Goal: Transaction & Acquisition: Purchase product/service

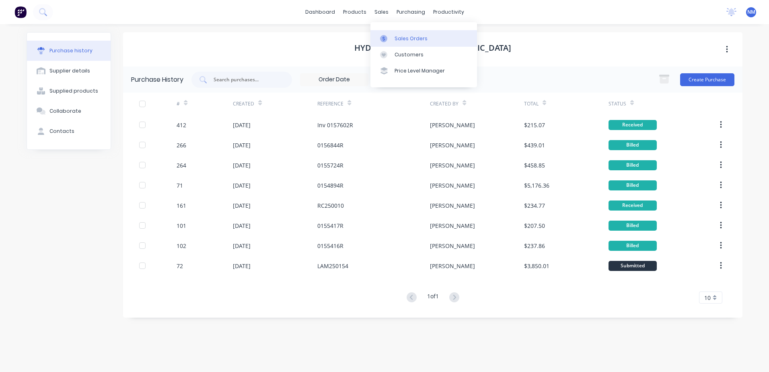
click at [403, 38] on div "Sales Orders" at bounding box center [410, 38] width 33 height 7
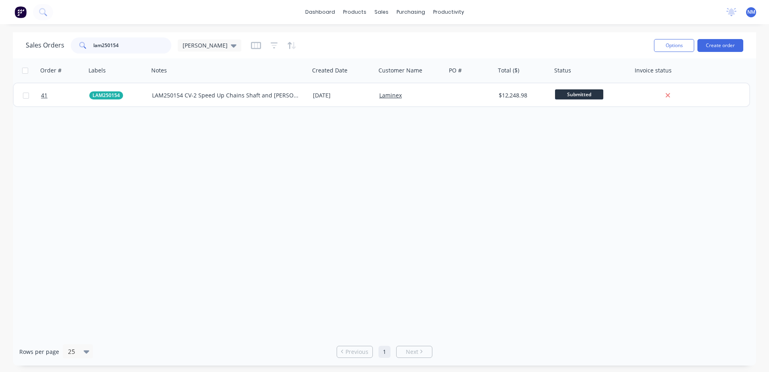
drag, startPoint x: 71, startPoint y: 49, endPoint x: 50, endPoint y: 54, distance: 21.7
click at [51, 53] on div "Sales Orders lam250154 [PERSON_NAME]" at bounding box center [337, 45] width 622 height 20
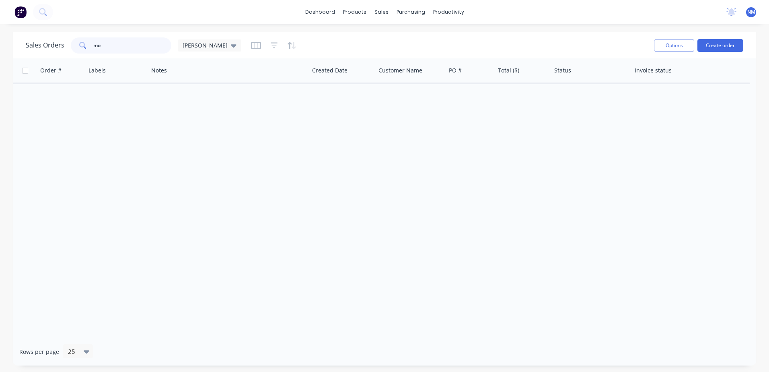
type input "m"
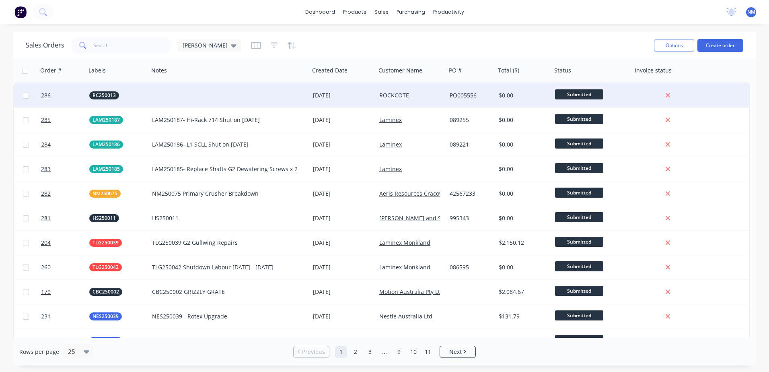
click at [279, 91] on div at bounding box center [229, 95] width 161 height 24
click at [435, 98] on div "ROCKCOTE" at bounding box center [409, 95] width 61 height 8
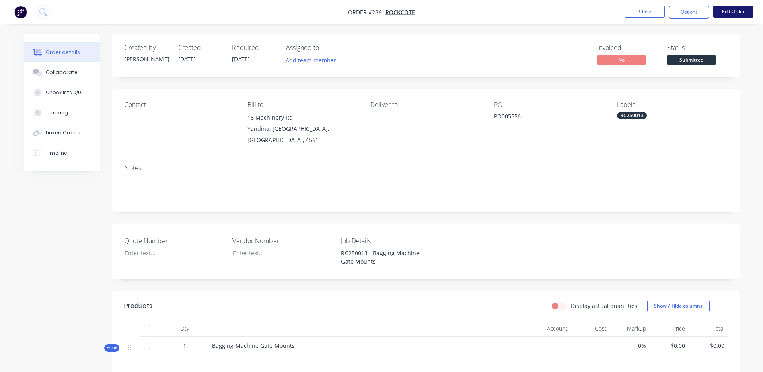
click at [731, 12] on button "Edit Order" at bounding box center [733, 12] width 40 height 12
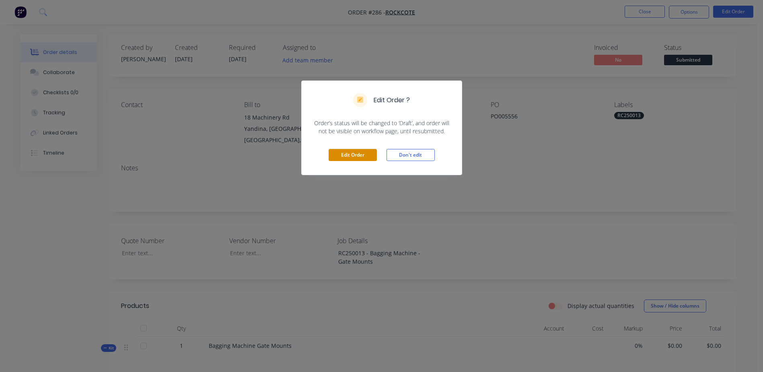
click at [351, 159] on button "Edit Order" at bounding box center [353, 155] width 48 height 12
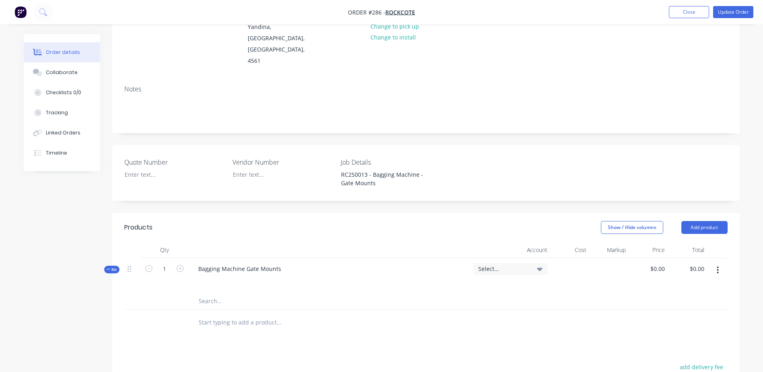
scroll to position [121, 0]
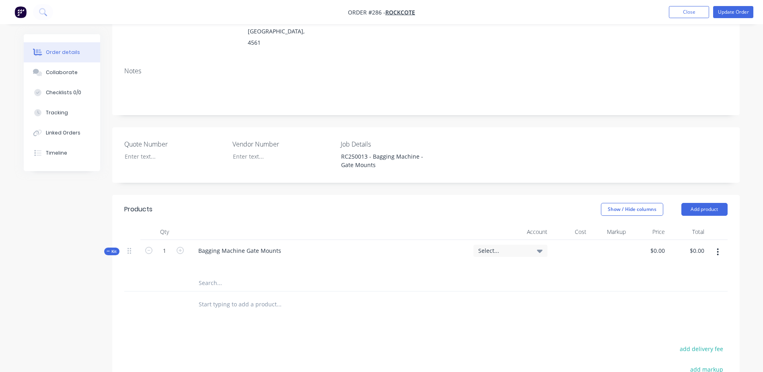
click at [203, 275] on input "text" at bounding box center [278, 283] width 161 height 16
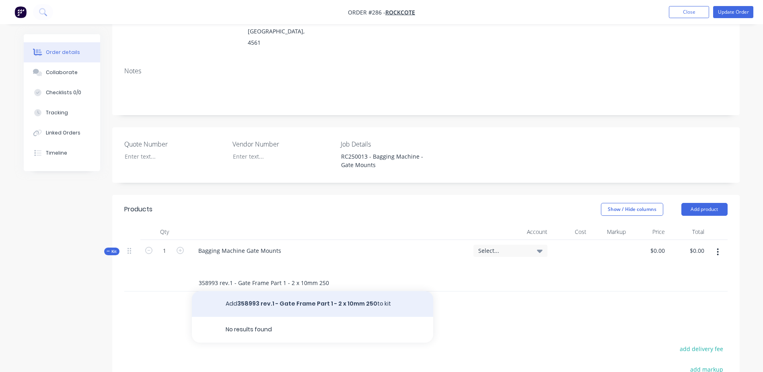
type input "358993 rev.1 - Gate Frame Part 1 - 2 x 10mm 250"
click at [308, 291] on button "Add 358993 rev.1 - Gate Frame Part 1 - 2 x 10mm 250 to kit" at bounding box center [312, 304] width 241 height 26
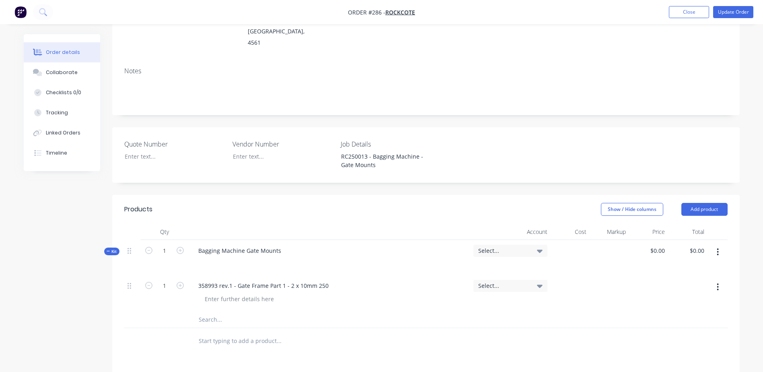
click at [571, 275] on div at bounding box center [569, 293] width 39 height 37
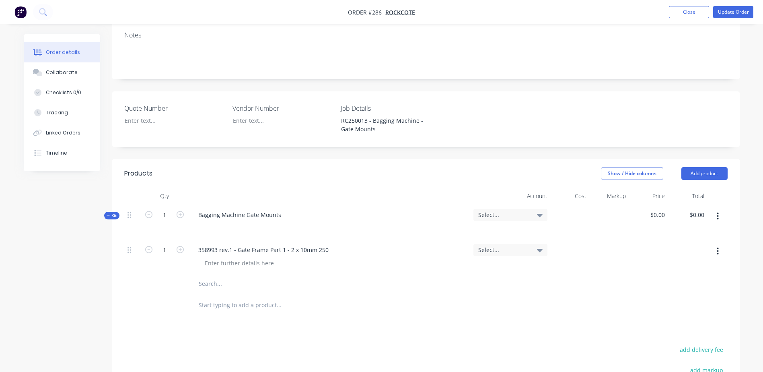
scroll to position [161, 0]
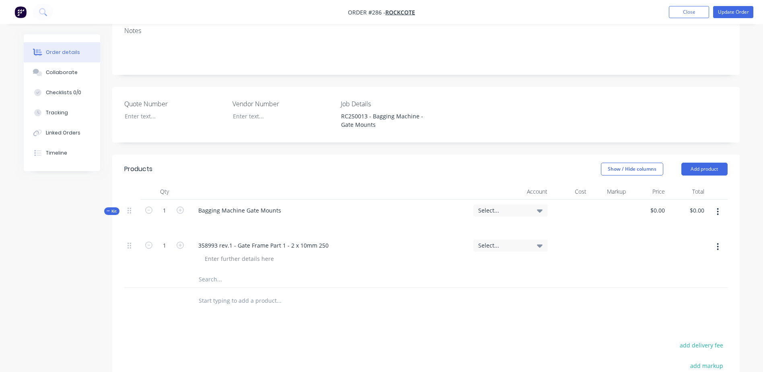
click at [107, 209] on icon at bounding box center [109, 211] width 4 height 4
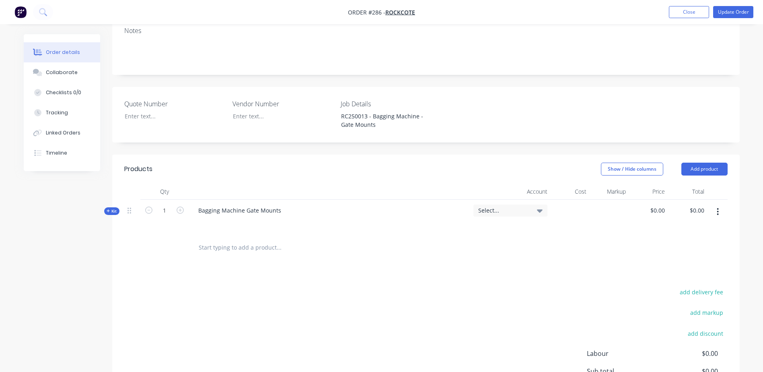
click at [107, 209] on icon at bounding box center [109, 211] width 4 height 4
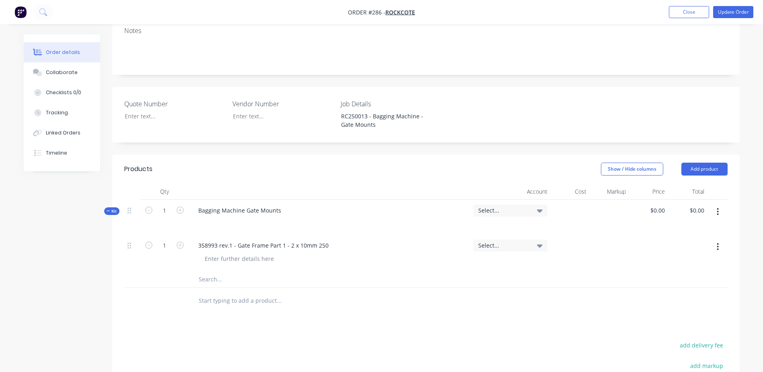
click at [107, 209] on icon at bounding box center [109, 211] width 4 height 4
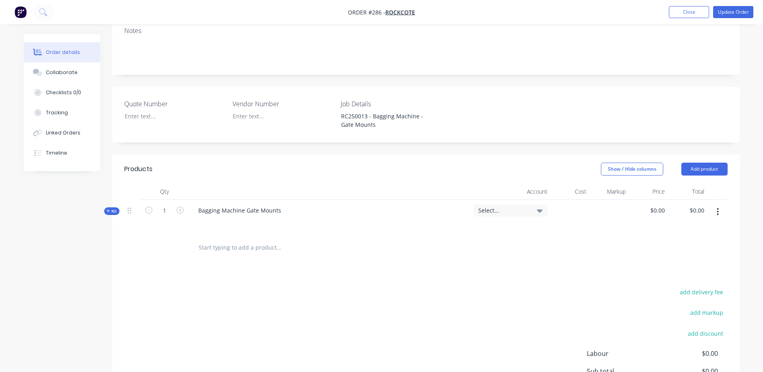
click at [107, 209] on icon at bounding box center [109, 211] width 4 height 4
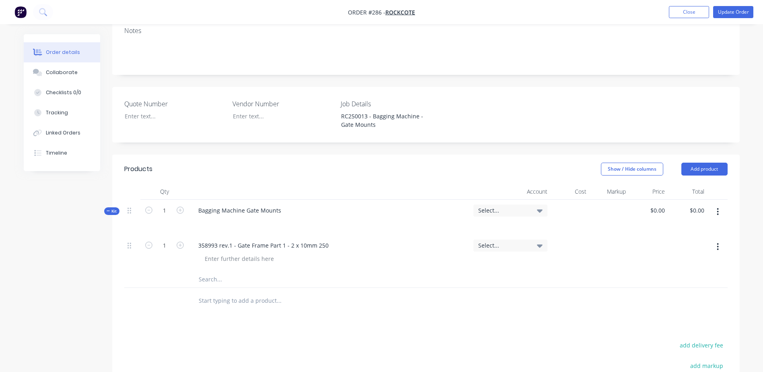
click at [717, 242] on icon "button" at bounding box center [718, 246] width 2 height 9
click at [664, 294] on div "Delete" at bounding box center [689, 300] width 62 height 12
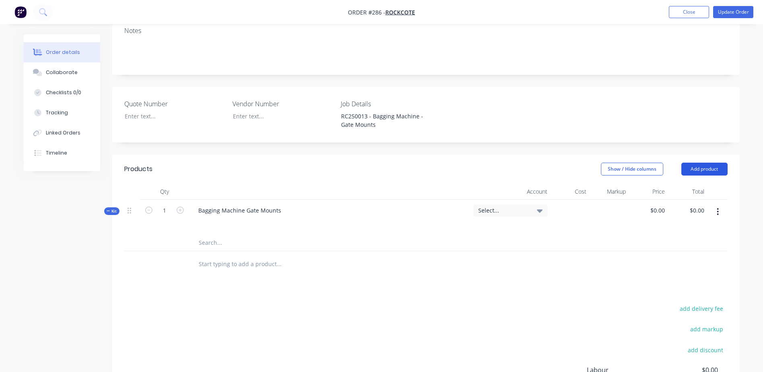
click at [709, 162] on button "Add product" at bounding box center [704, 168] width 46 height 13
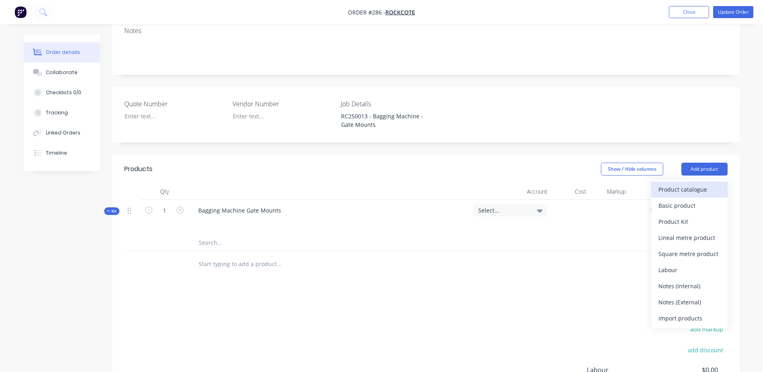
click at [688, 183] on div "Product catalogue" at bounding box center [689, 189] width 62 height 12
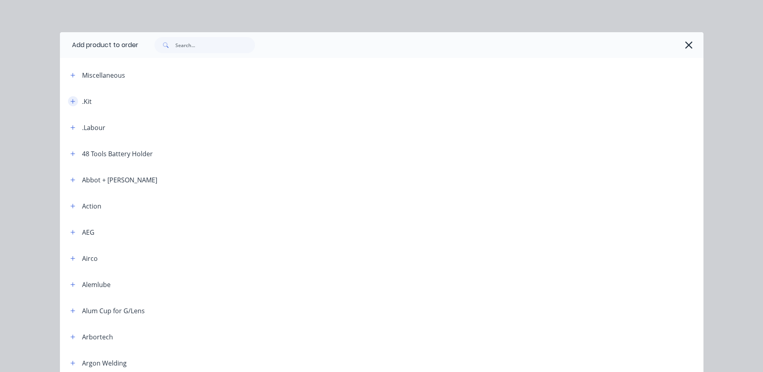
click at [71, 101] on icon "button" at bounding box center [72, 101] width 4 height 4
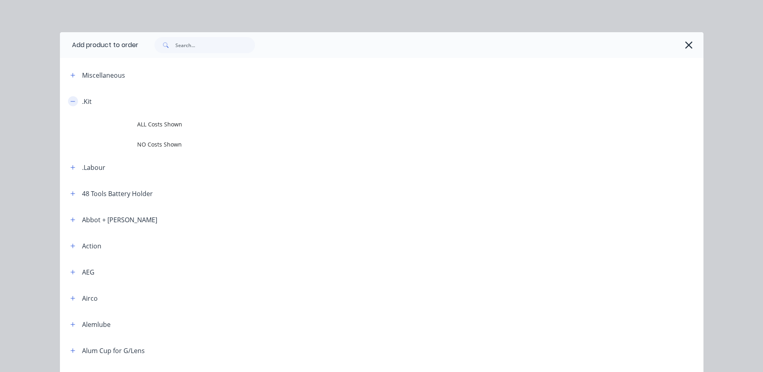
click at [70, 101] on icon "button" at bounding box center [72, 102] width 5 height 6
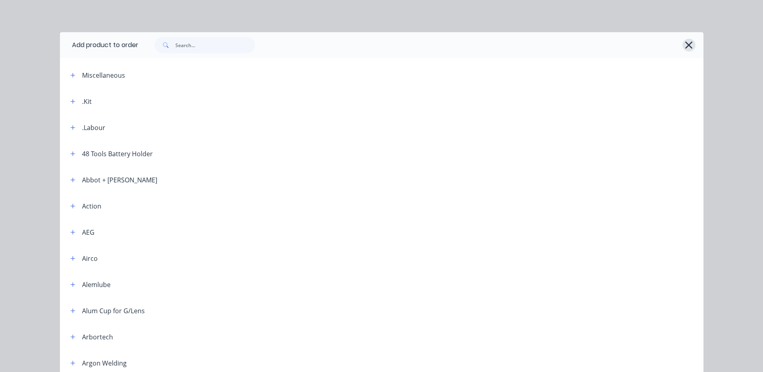
click at [687, 49] on icon "button" at bounding box center [688, 44] width 8 height 11
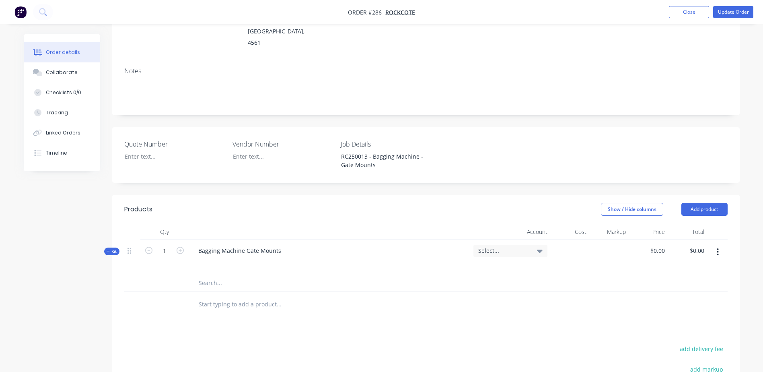
scroll to position [0, 0]
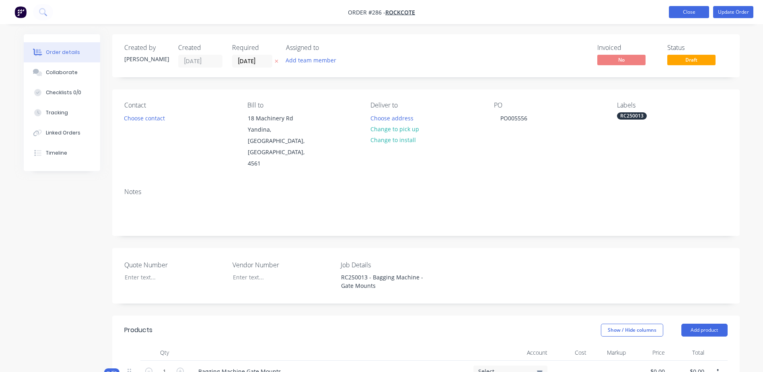
click at [691, 12] on button "Close" at bounding box center [689, 12] width 40 height 12
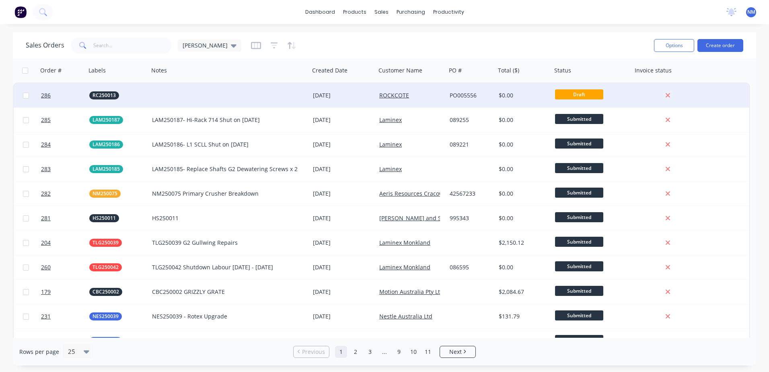
click at [531, 94] on div "$0.00" at bounding box center [522, 95] width 47 height 8
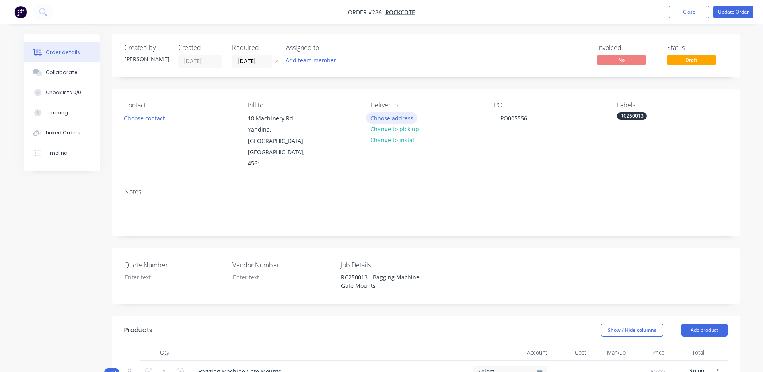
click at [396, 119] on button "Choose address" at bounding box center [391, 117] width 51 height 11
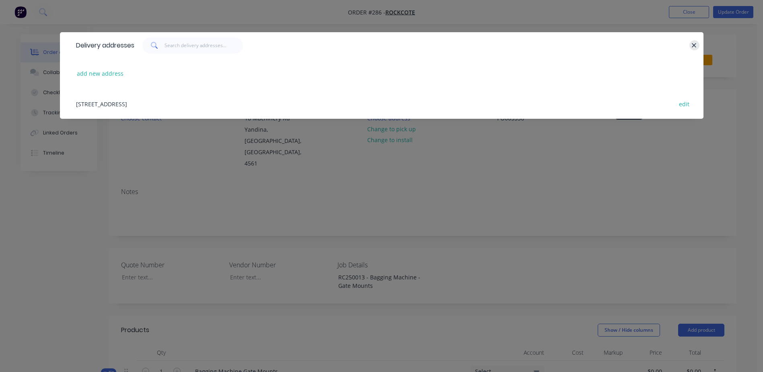
click at [696, 43] on icon "button" at bounding box center [693, 45] width 5 height 7
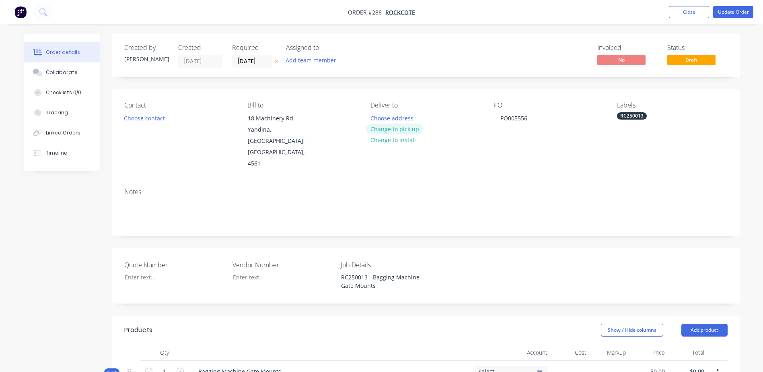
click at [375, 132] on button "Change to pick up" at bounding box center [394, 128] width 57 height 11
click at [393, 122] on div "Pick up Change to delivery Change to install" at bounding box center [425, 135] width 110 height 68
click at [390, 117] on div "Pick up Change to delivery Change to install" at bounding box center [425, 135] width 110 height 68
click at [371, 123] on div at bounding box center [376, 118] width 13 height 12
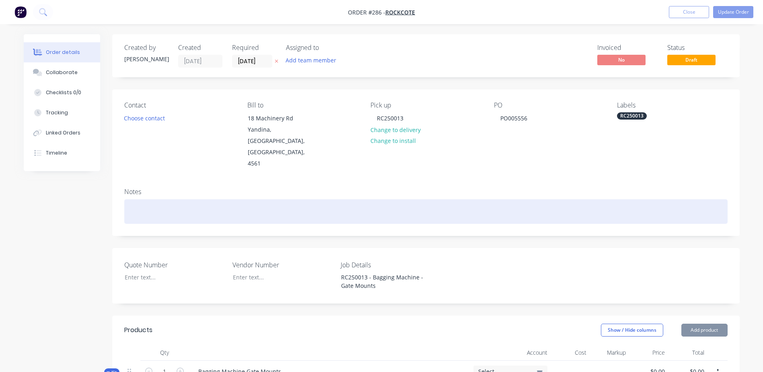
click at [154, 199] on div at bounding box center [425, 211] width 603 height 25
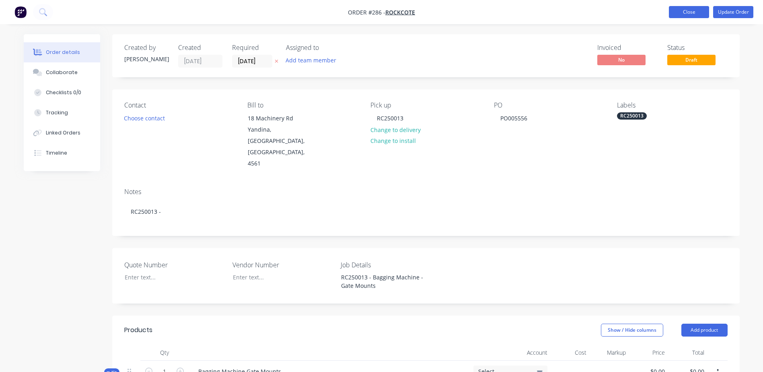
click at [675, 13] on button "Close" at bounding box center [689, 12] width 40 height 12
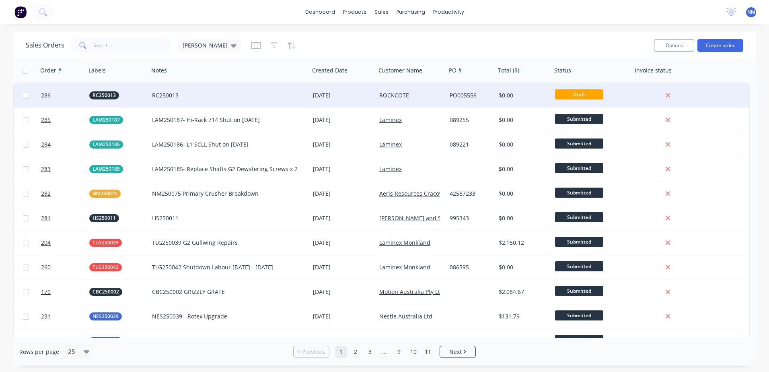
click at [524, 94] on div "$0.00" at bounding box center [522, 95] width 47 height 8
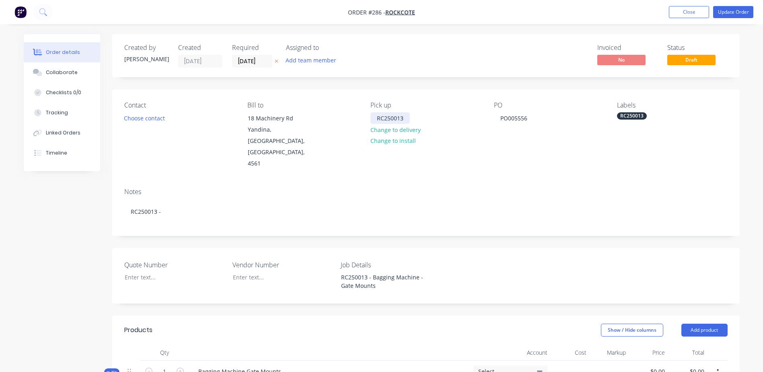
click at [408, 119] on div "RC250013" at bounding box center [389, 118] width 39 height 12
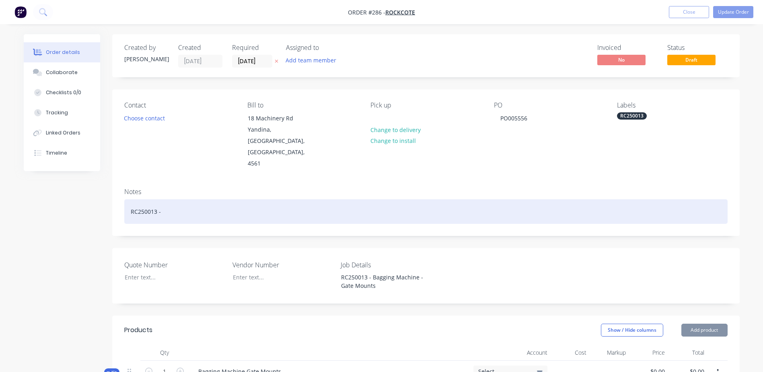
click at [175, 199] on div "RC250013 -" at bounding box center [425, 211] width 603 height 25
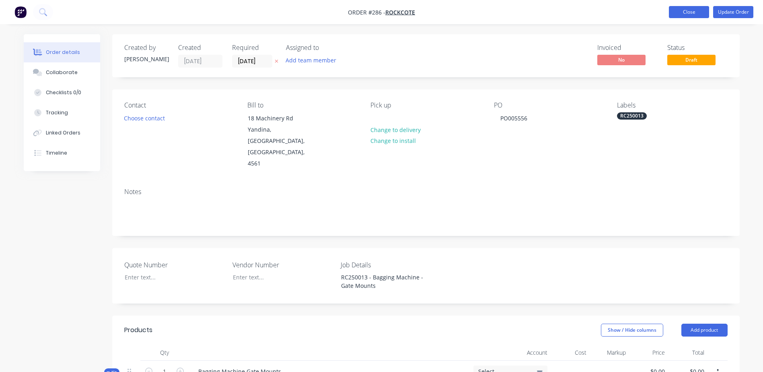
click at [679, 17] on button "Close" at bounding box center [689, 12] width 40 height 12
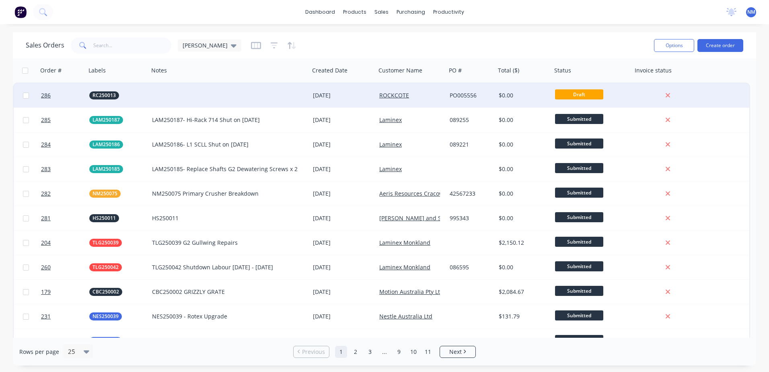
click at [432, 98] on div "ROCKCOTE" at bounding box center [409, 95] width 61 height 8
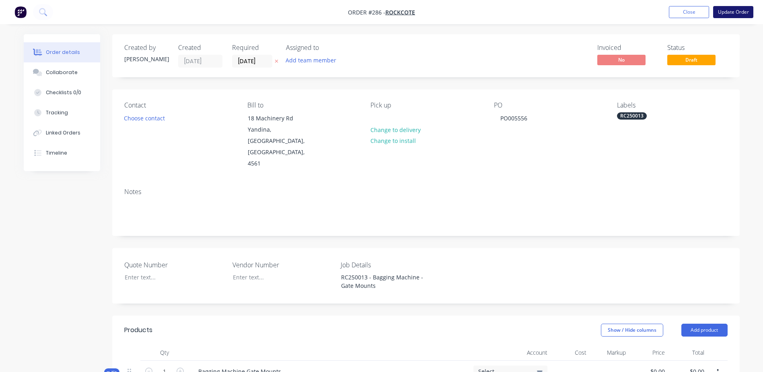
click at [727, 12] on button "Update Order" at bounding box center [733, 12] width 40 height 12
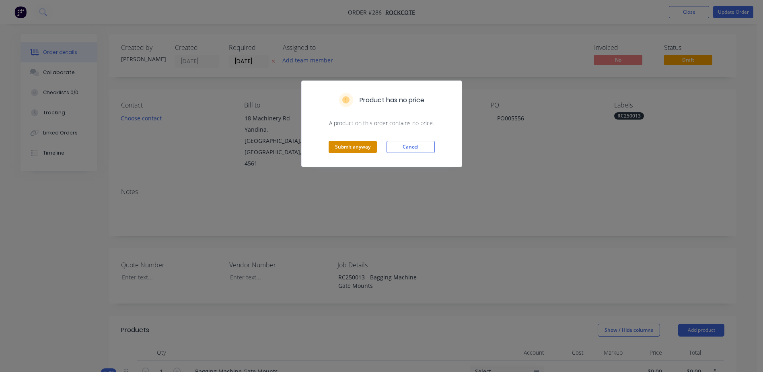
click at [345, 144] on button "Submit anyway" at bounding box center [353, 147] width 48 height 12
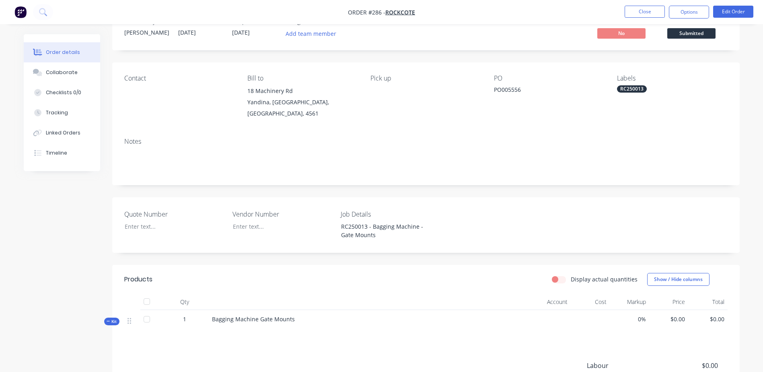
scroll to position [4, 0]
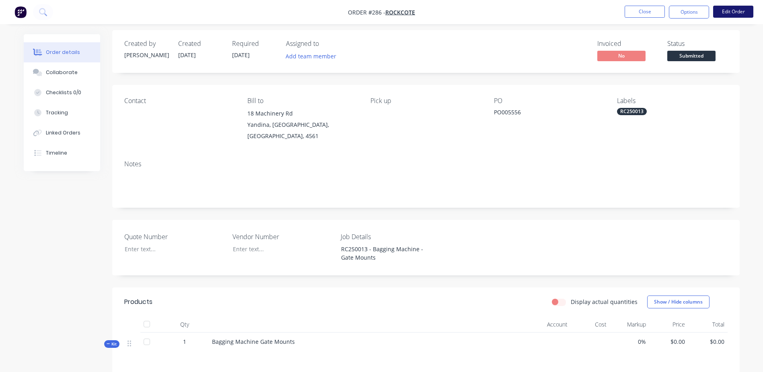
click at [733, 14] on button "Edit Order" at bounding box center [733, 12] width 40 height 12
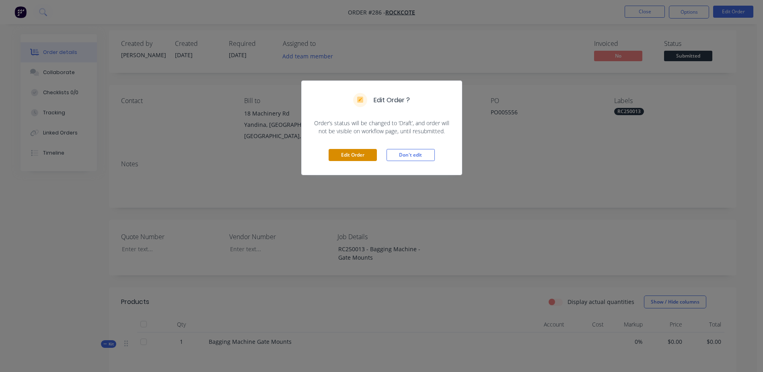
click at [343, 152] on button "Edit Order" at bounding box center [353, 155] width 48 height 12
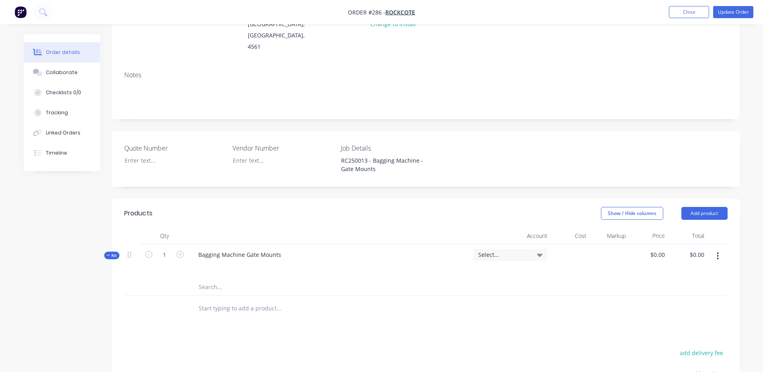
scroll to position [121, 0]
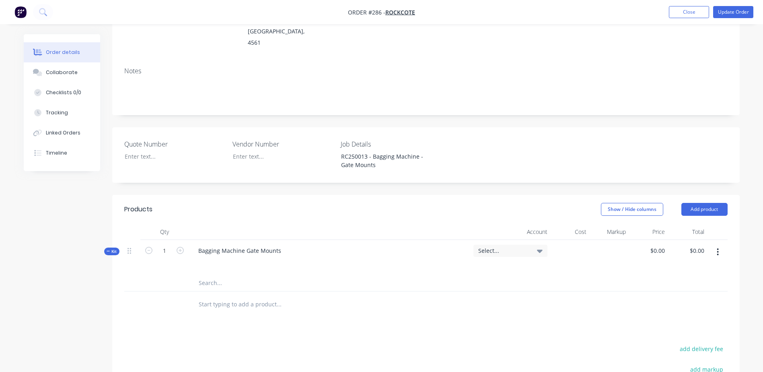
click at [207, 275] on input "text" at bounding box center [278, 283] width 161 height 16
click at [210, 275] on input "text" at bounding box center [278, 283] width 161 height 16
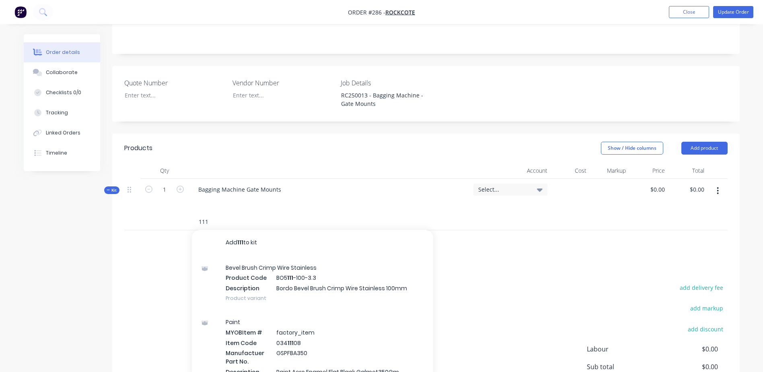
scroll to position [161, 0]
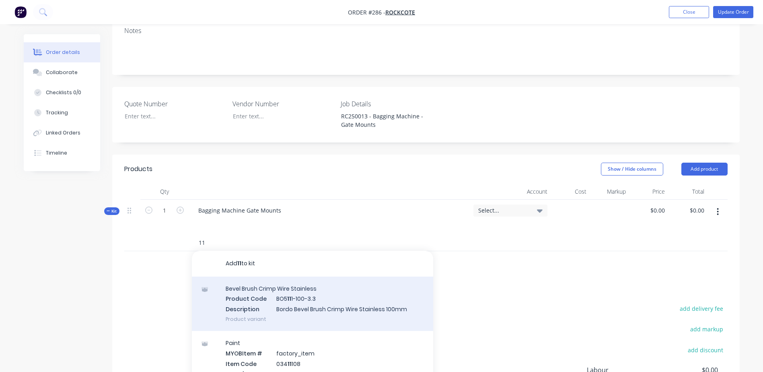
type input "1"
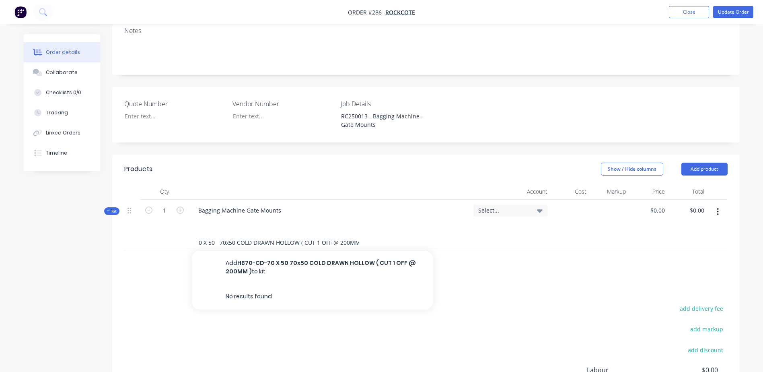
scroll to position [0, 31]
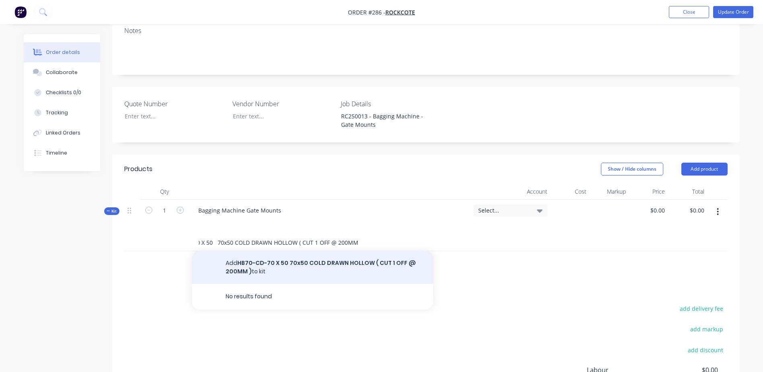
type input "HB70-CD-70 X 50 70x50 COLD DRAWN HOLLOW ( CUT 1 OFF @ 200MM )"
click at [285, 251] on button "Add HB70-CD-70 X 50 70x50 COLD DRAWN HOLLOW ( CUT 1 OFF @ 200MM ) to kit" at bounding box center [312, 267] width 241 height 33
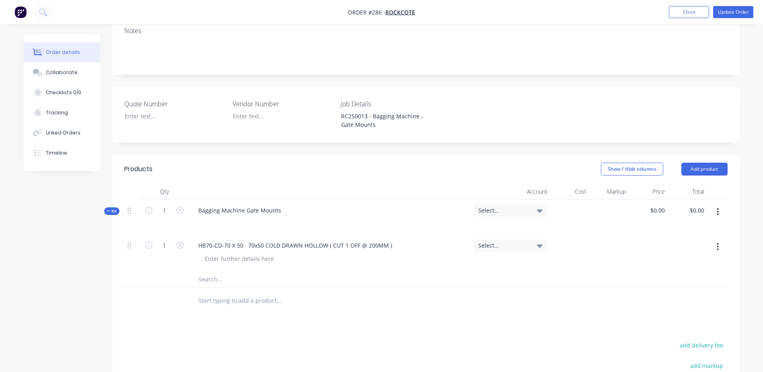
click at [544, 239] on div "Select..." at bounding box center [510, 245] width 74 height 12
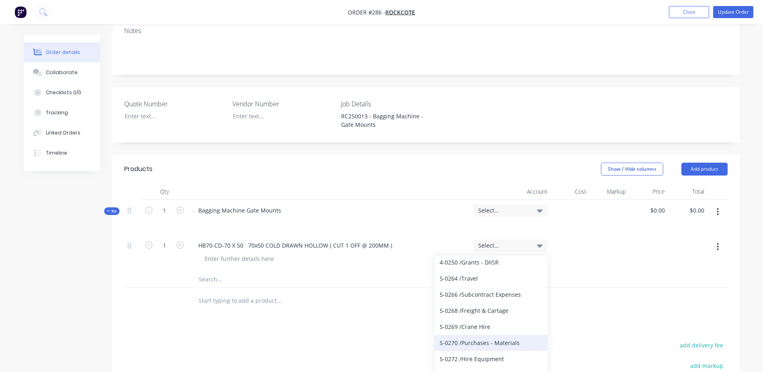
click at [493, 335] on div "5-0270 / Purchases - Materials" at bounding box center [491, 343] width 113 height 16
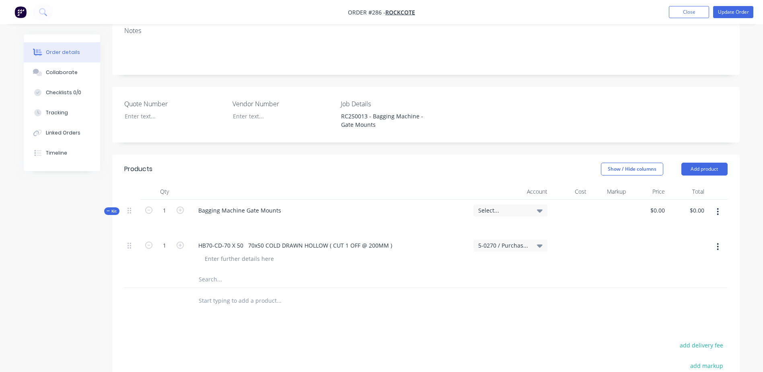
click at [632, 234] on div at bounding box center [648, 252] width 39 height 37
click at [538, 241] on icon at bounding box center [540, 245] width 6 height 9
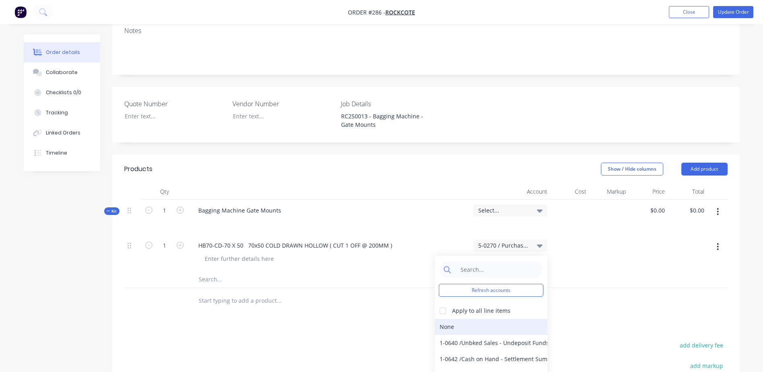
click at [454, 318] on div "None" at bounding box center [491, 326] width 113 height 16
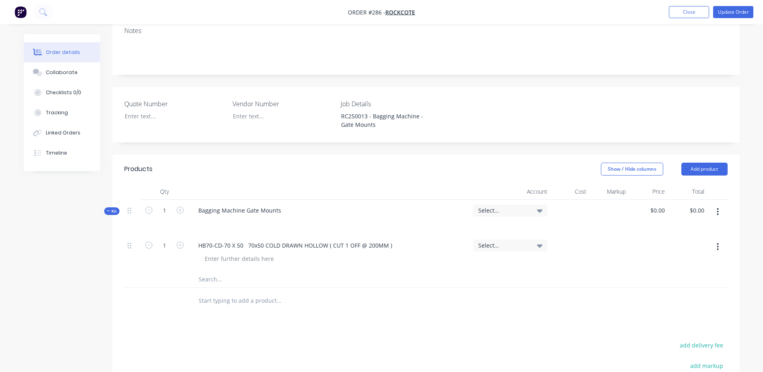
click at [221, 271] on input "text" at bounding box center [278, 279] width 161 height 16
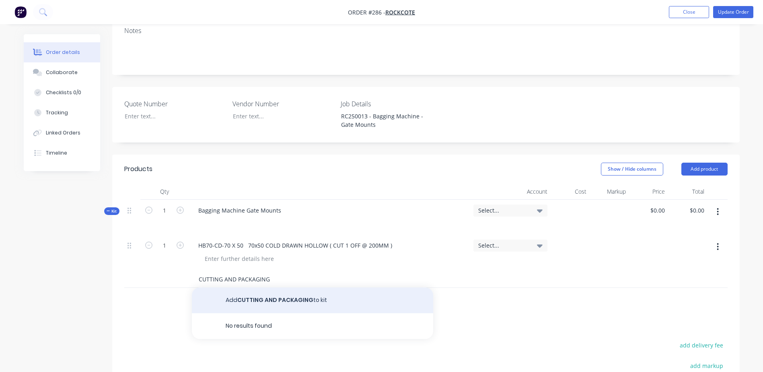
type input "CUTTING AND PACKAGING"
click at [273, 287] on button "Add CUTTING AND PACKAGING to kit" at bounding box center [312, 300] width 241 height 26
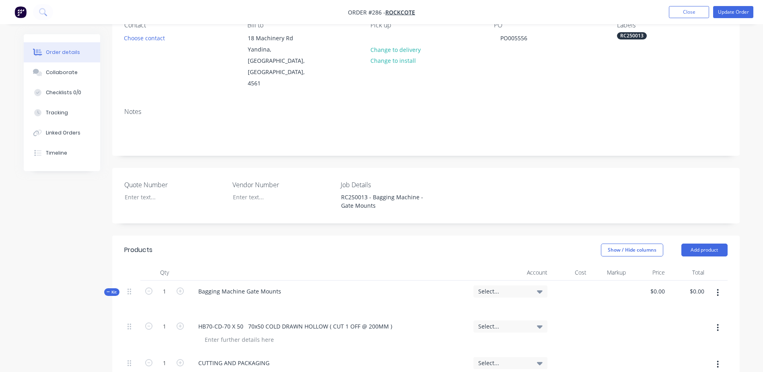
scroll to position [80, 0]
click at [636, 243] on button "Show / Hide columns" at bounding box center [632, 249] width 62 height 13
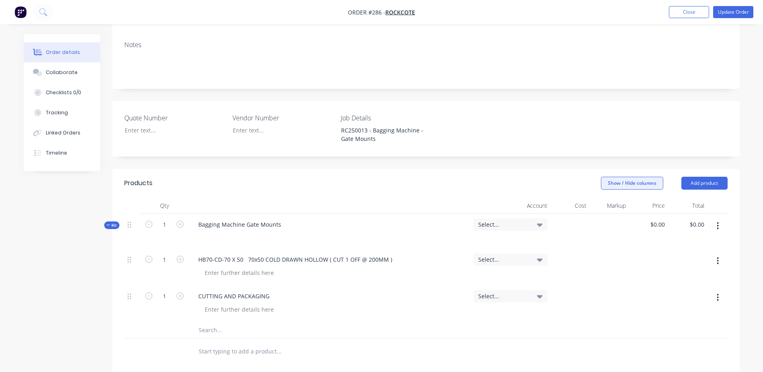
scroll to position [161, 0]
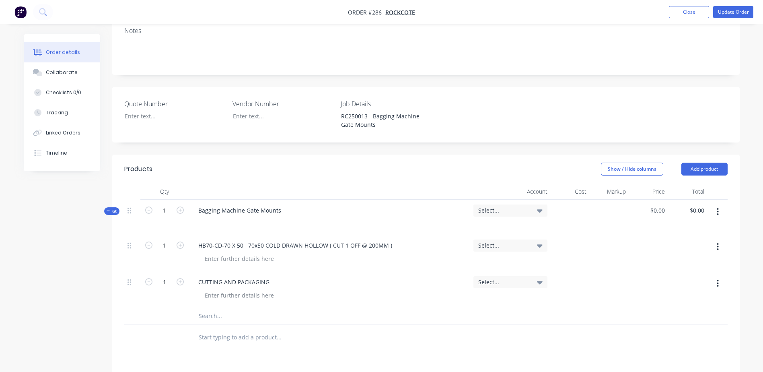
click at [111, 208] on span "Kit" at bounding box center [112, 211] width 10 height 6
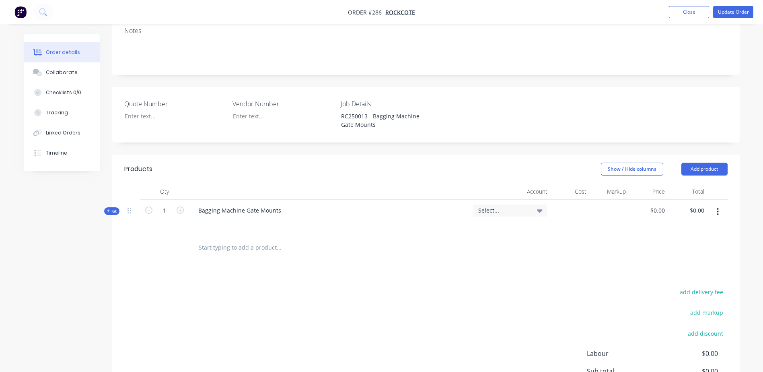
click at [111, 208] on span "Kit" at bounding box center [112, 211] width 10 height 6
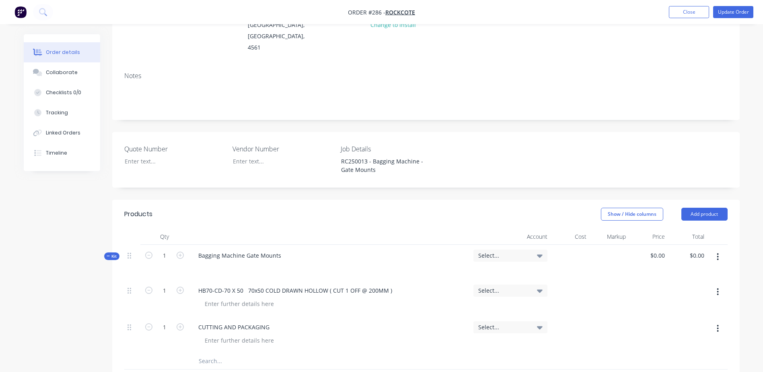
scroll to position [121, 0]
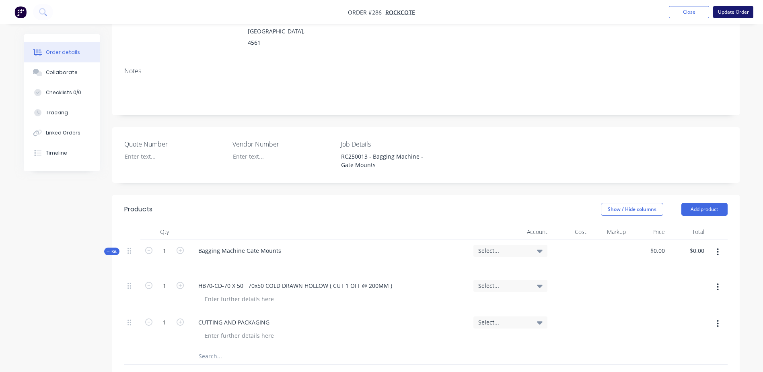
click at [728, 16] on button "Update Order" at bounding box center [733, 12] width 40 height 12
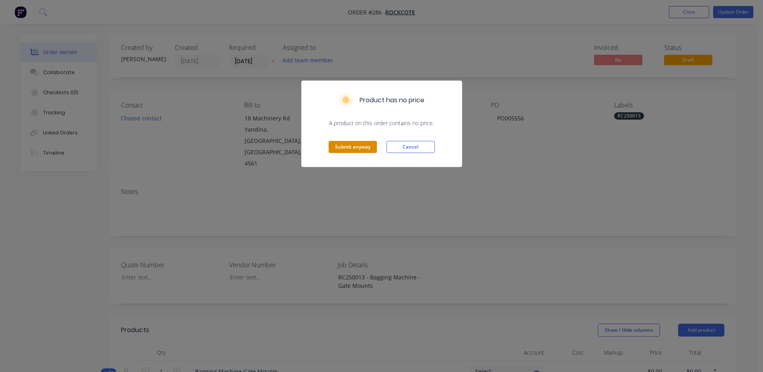
click at [349, 147] on button "Submit anyway" at bounding box center [353, 147] width 48 height 12
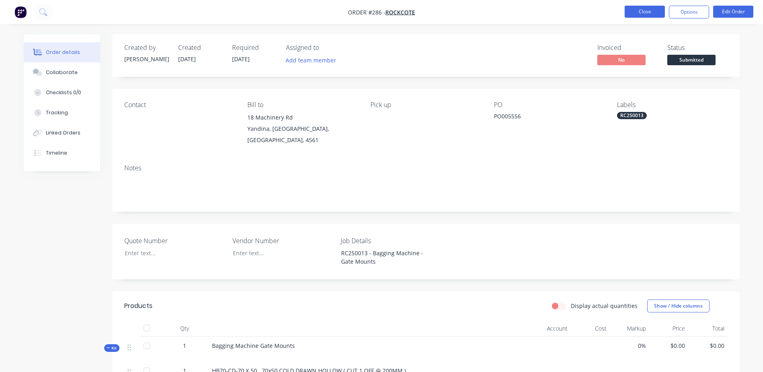
click at [636, 11] on button "Close" at bounding box center [644, 12] width 40 height 12
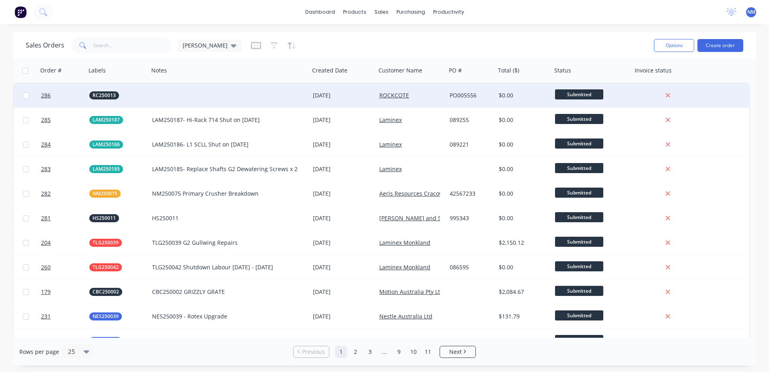
click at [434, 98] on div "ROCKCOTE" at bounding box center [409, 95] width 61 height 8
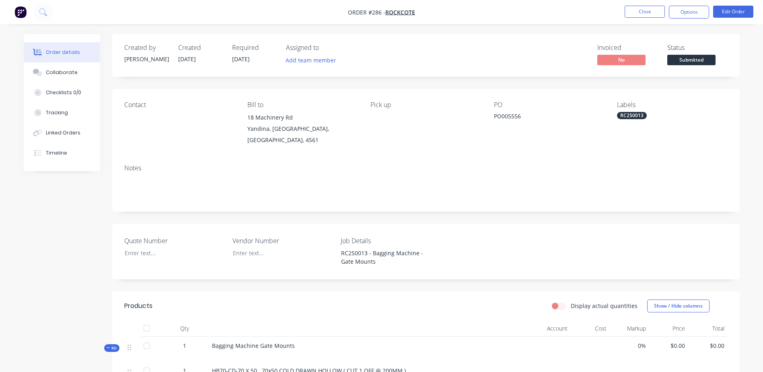
click at [571, 301] on label "Display actual quantities" at bounding box center [604, 305] width 67 height 8
click at [558, 301] on input "Display actual quantities" at bounding box center [555, 305] width 6 height 8
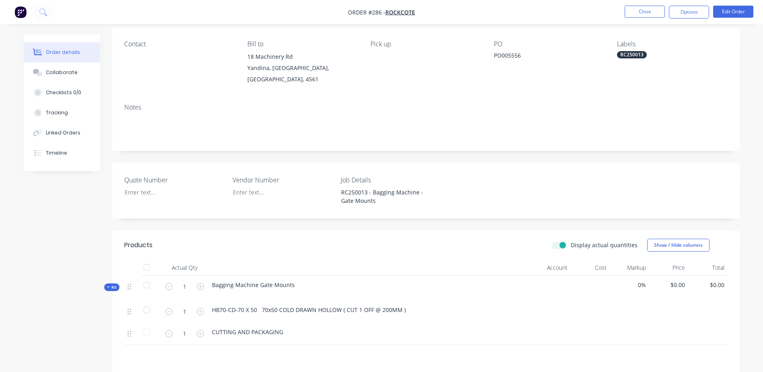
scroll to position [80, 0]
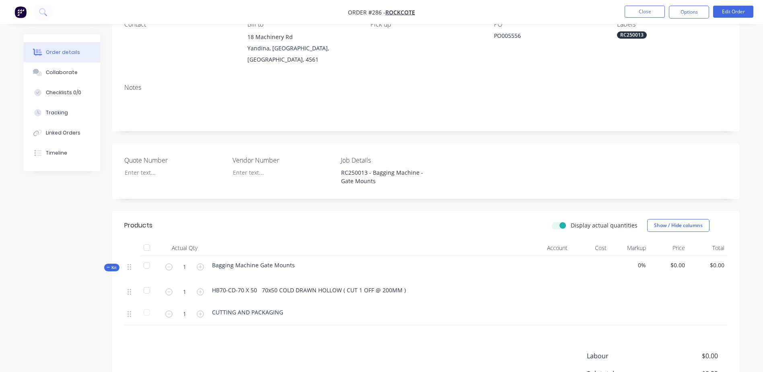
click at [571, 221] on label "Display actual quantities" at bounding box center [604, 225] width 67 height 8
click at [558, 221] on input "Display actual quantities" at bounding box center [555, 225] width 6 height 8
checkbox input "false"
click at [737, 15] on button "Edit Order" at bounding box center [733, 12] width 40 height 12
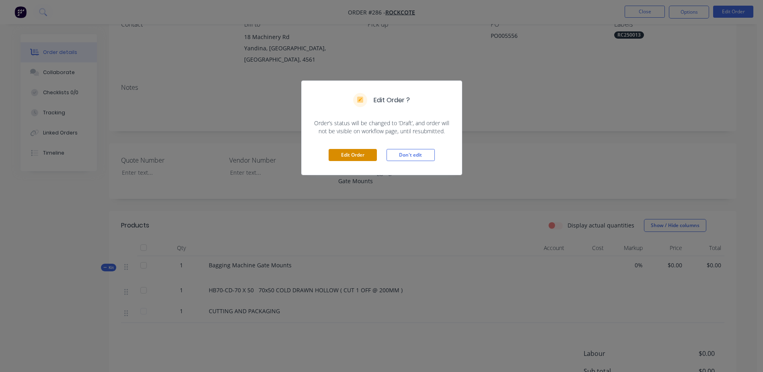
click at [348, 159] on button "Edit Order" at bounding box center [353, 155] width 48 height 12
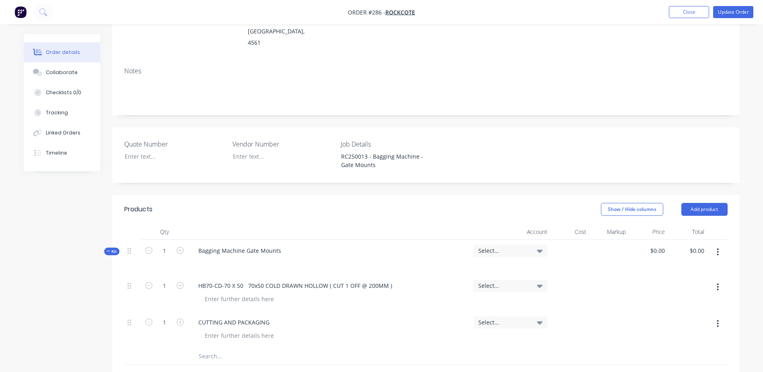
scroll to position [161, 0]
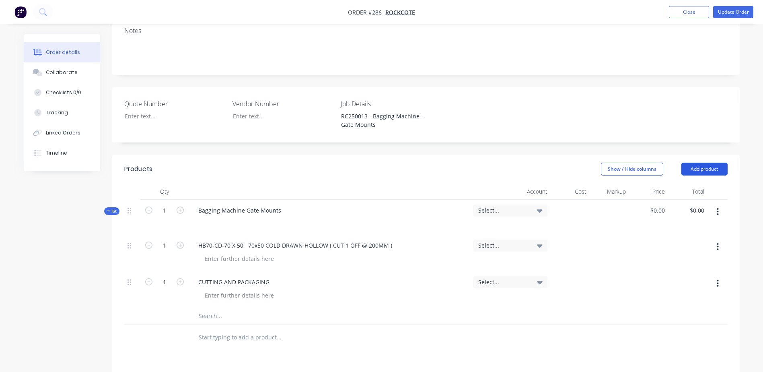
click at [710, 162] on button "Add product" at bounding box center [704, 168] width 46 height 13
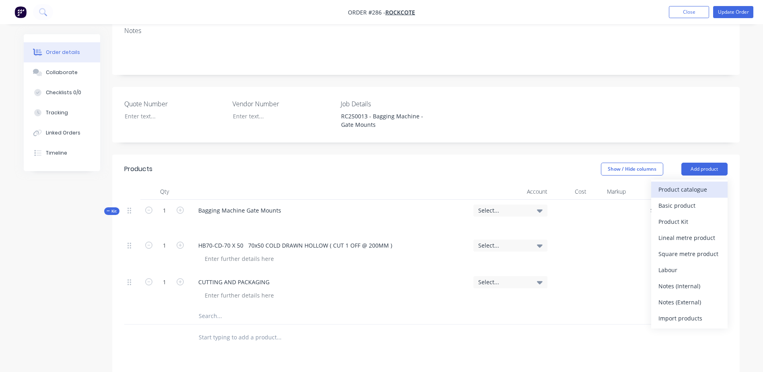
click at [685, 183] on div "Product catalogue" at bounding box center [689, 189] width 62 height 12
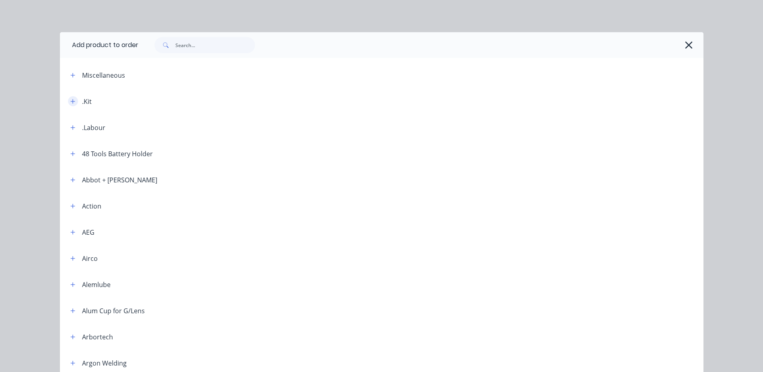
click at [68, 98] on button "button" at bounding box center [73, 101] width 10 height 10
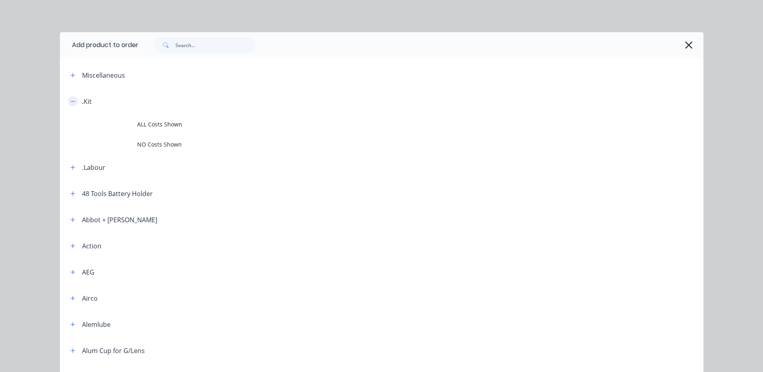
click at [68, 98] on button "button" at bounding box center [73, 101] width 10 height 10
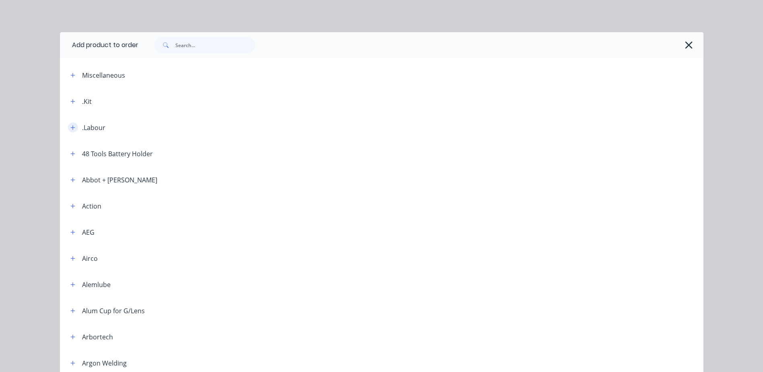
click at [70, 127] on icon "button" at bounding box center [72, 127] width 4 height 4
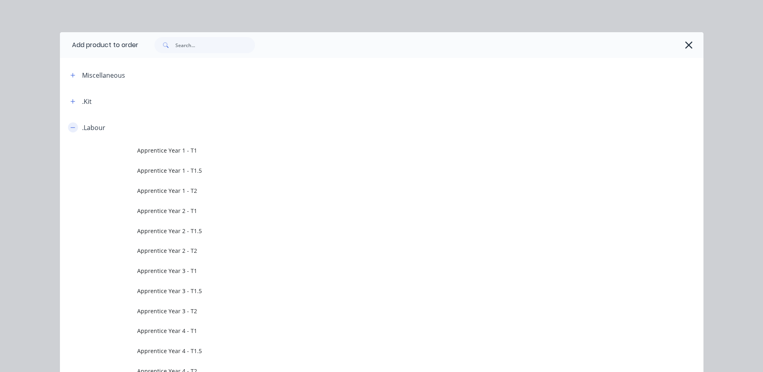
click at [70, 127] on icon "button" at bounding box center [72, 127] width 4 height 0
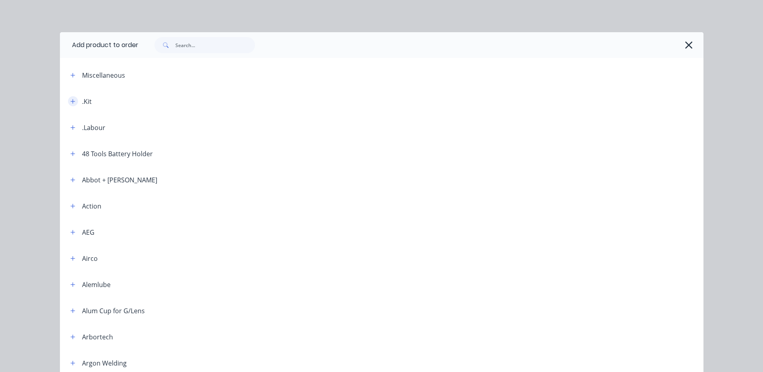
click at [68, 100] on button "button" at bounding box center [73, 101] width 10 height 10
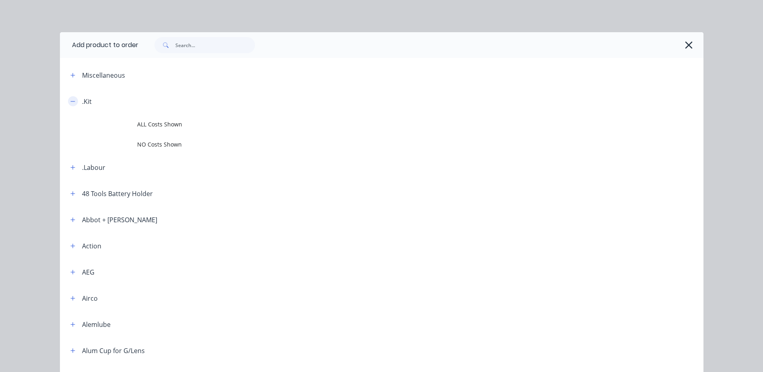
click at [70, 102] on icon "button" at bounding box center [72, 102] width 5 height 6
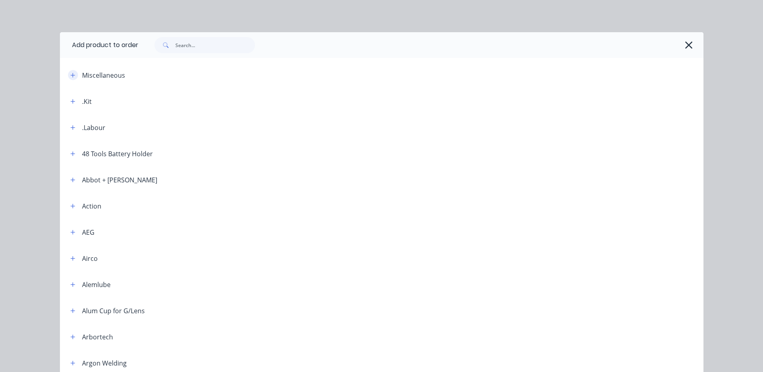
click at [72, 76] on icon "button" at bounding box center [72, 75] width 5 height 6
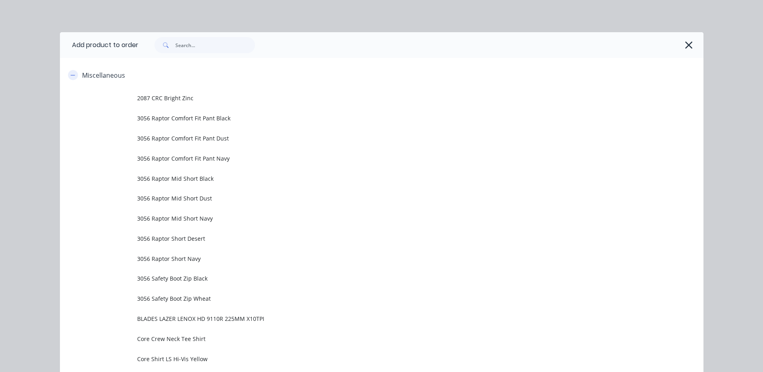
click at [72, 76] on icon "button" at bounding box center [72, 75] width 5 height 6
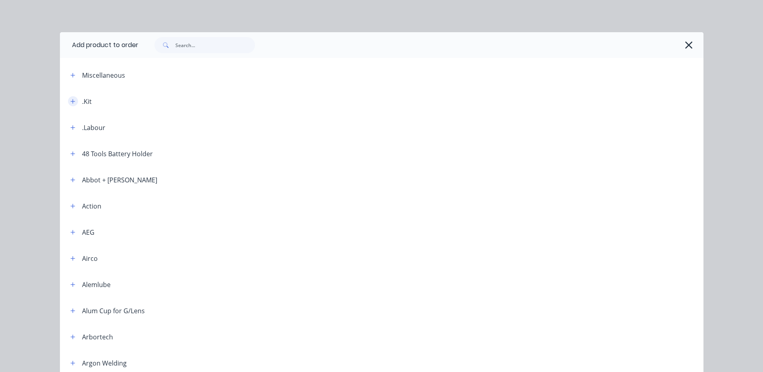
click at [68, 102] on button "button" at bounding box center [73, 101] width 10 height 10
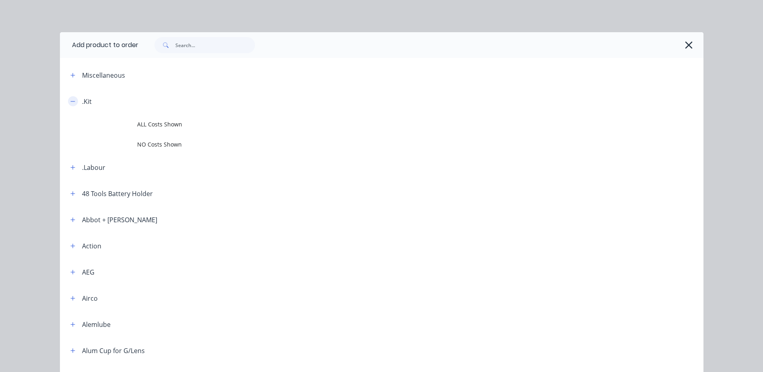
click at [68, 102] on button "button" at bounding box center [73, 101] width 10 height 10
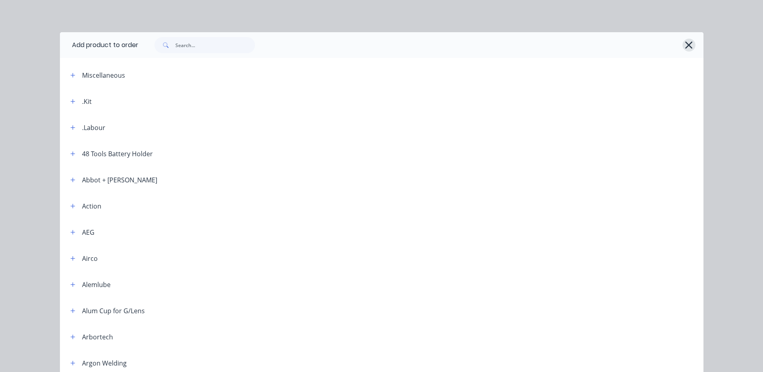
click at [684, 49] on icon "button" at bounding box center [688, 44] width 8 height 11
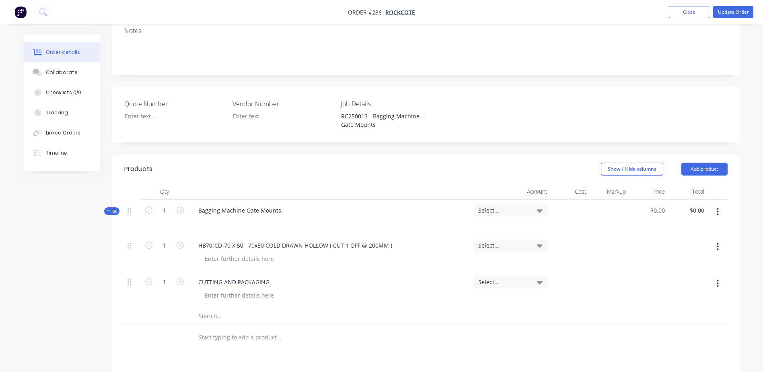
click at [541, 244] on icon at bounding box center [540, 245] width 6 height 3
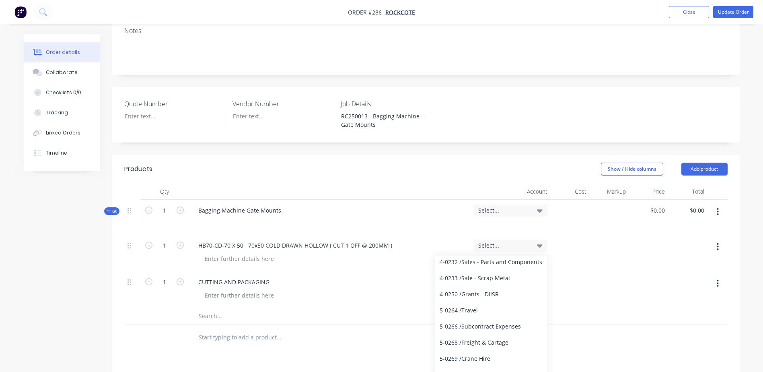
scroll to position [1367, 0]
click at [491, 335] on div "5-0270 / Purchases - Materials" at bounding box center [491, 343] width 113 height 16
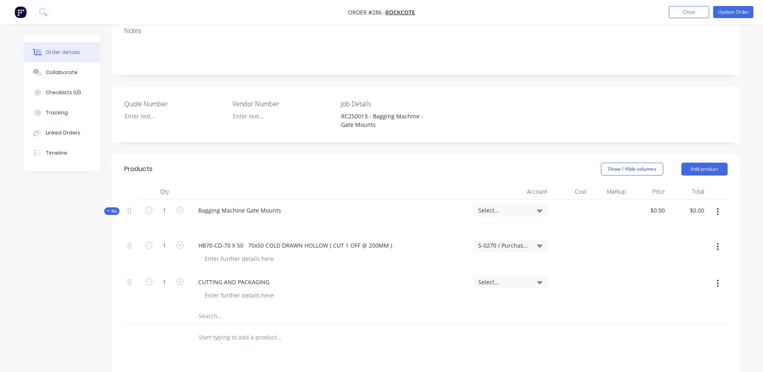
click at [537, 241] on icon at bounding box center [540, 245] width 6 height 9
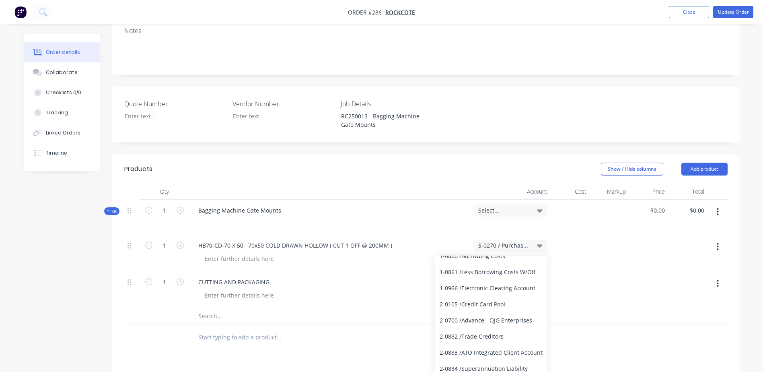
scroll to position [281, 0]
click at [539, 241] on icon at bounding box center [540, 245] width 6 height 9
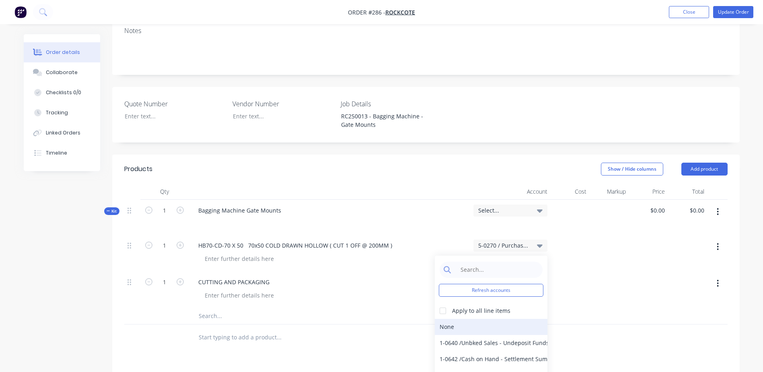
click at [447, 318] on div "None" at bounding box center [491, 326] width 113 height 16
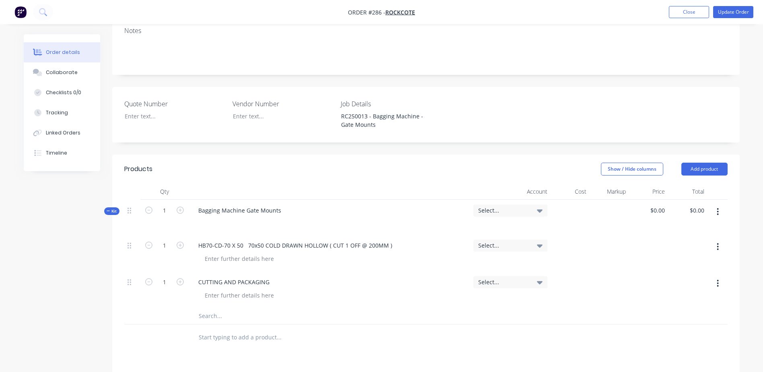
click at [107, 210] on icon at bounding box center [108, 210] width 3 height 0
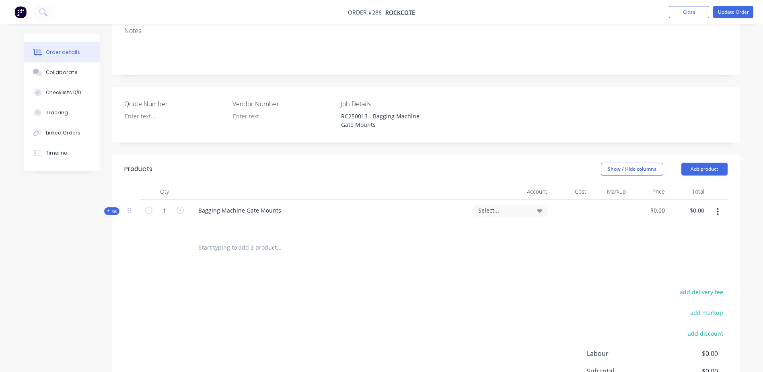
click at [107, 209] on icon at bounding box center [108, 210] width 3 height 3
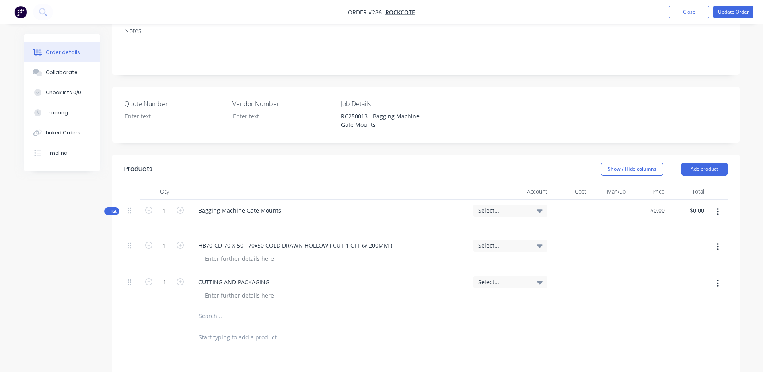
click at [107, 210] on icon at bounding box center [108, 210] width 3 height 0
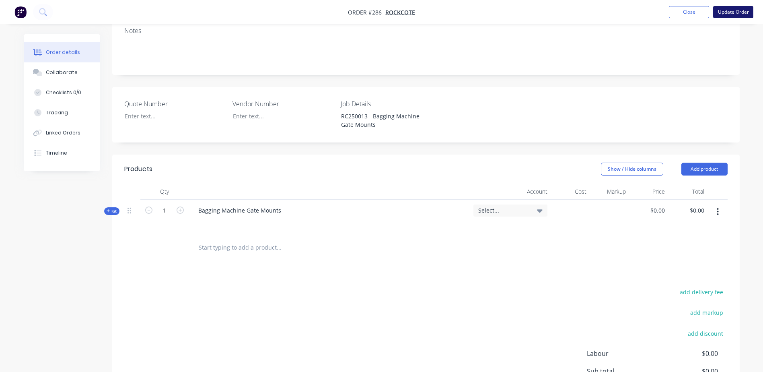
click at [731, 15] on button "Update Order" at bounding box center [733, 12] width 40 height 12
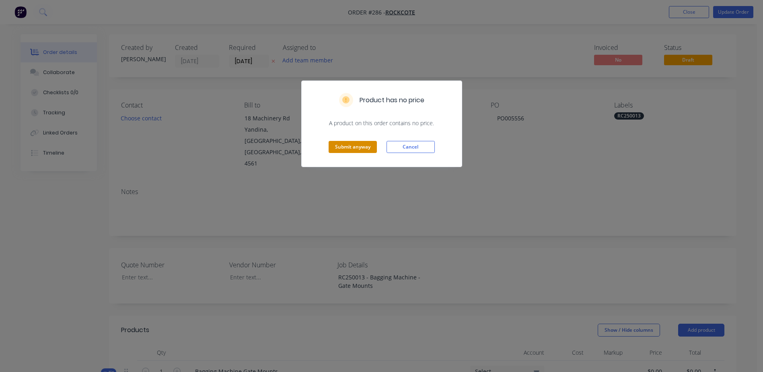
click at [363, 149] on button "Submit anyway" at bounding box center [353, 147] width 48 height 12
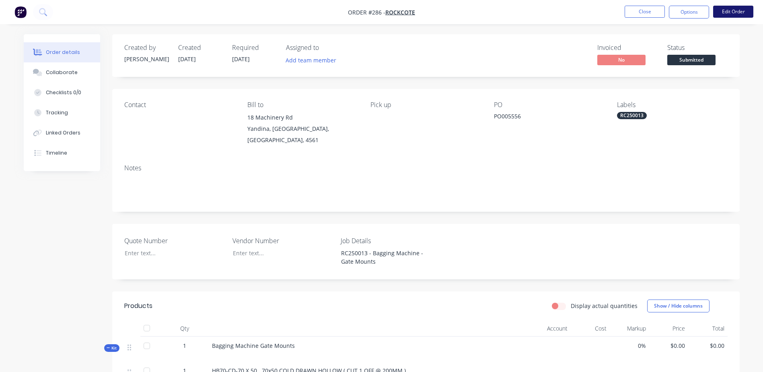
click at [725, 13] on button "Edit Order" at bounding box center [733, 12] width 40 height 12
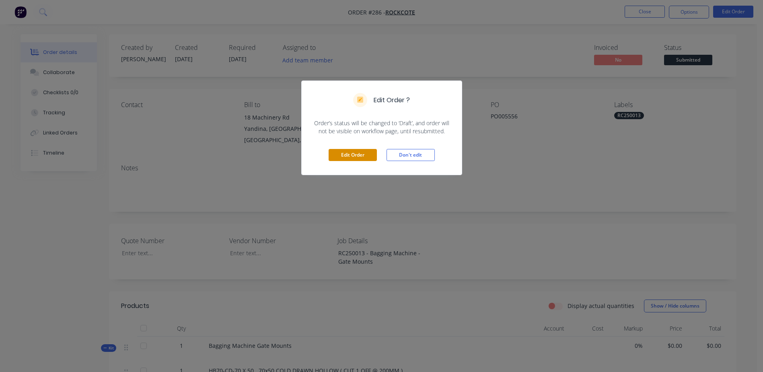
click at [366, 156] on button "Edit Order" at bounding box center [353, 155] width 48 height 12
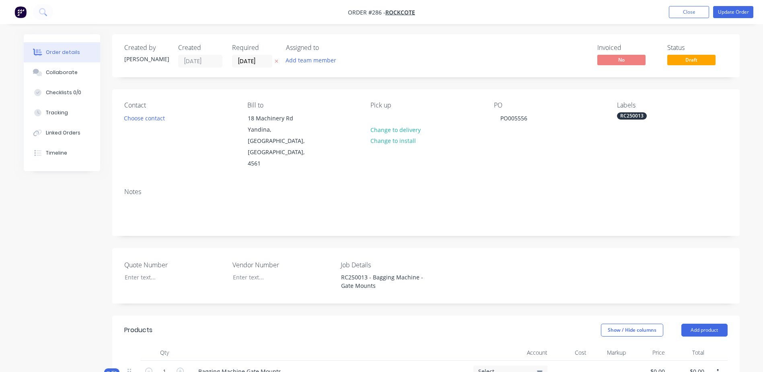
scroll to position [121, 0]
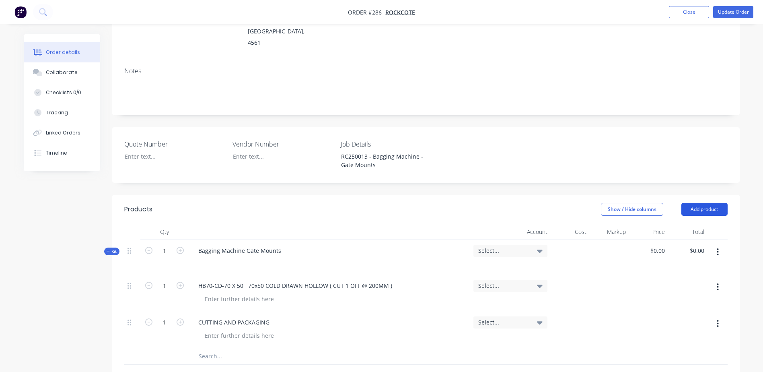
click at [700, 203] on button "Add product" at bounding box center [704, 209] width 46 height 13
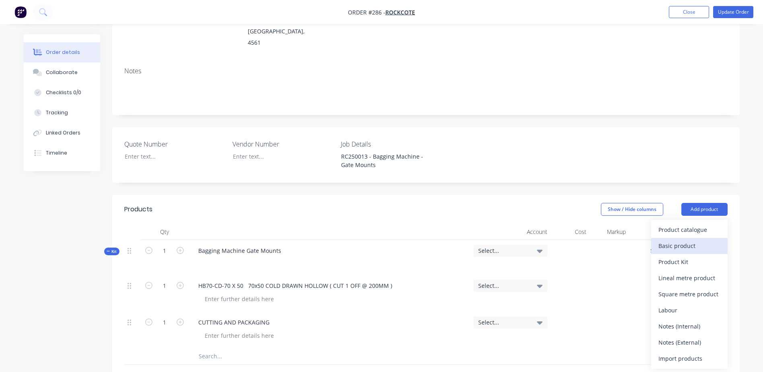
click at [685, 240] on div "Basic product" at bounding box center [689, 246] width 62 height 12
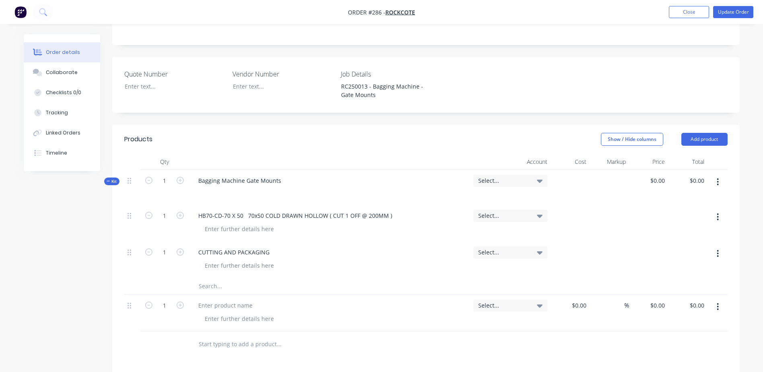
scroll to position [201, 0]
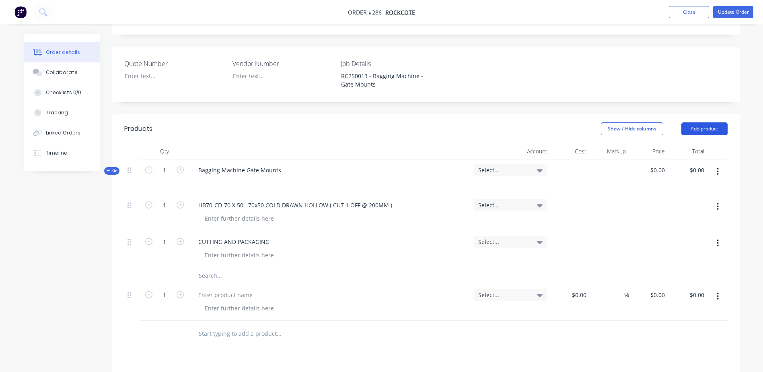
click at [708, 122] on button "Add product" at bounding box center [704, 128] width 46 height 13
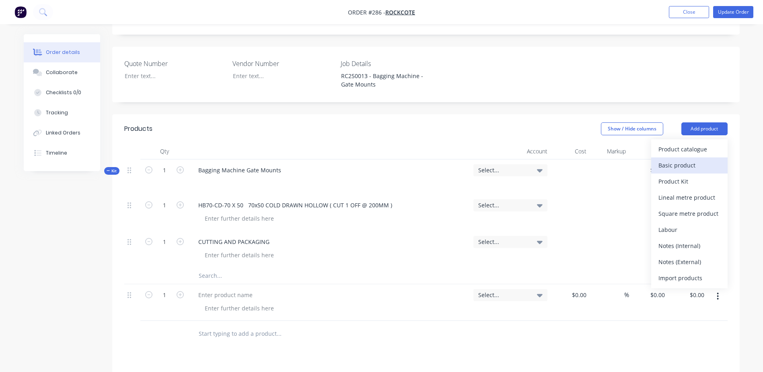
click at [682, 159] on div "Basic product" at bounding box center [689, 165] width 62 height 12
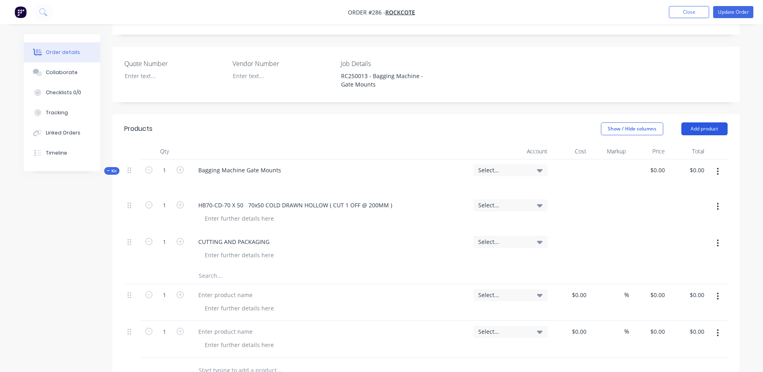
click at [698, 122] on button "Add product" at bounding box center [704, 128] width 46 height 13
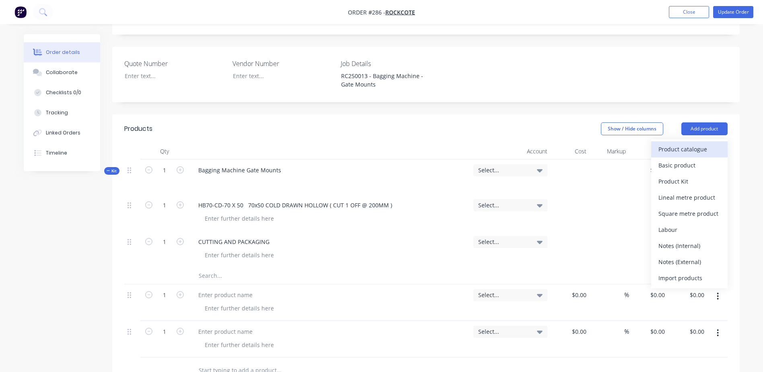
click at [671, 143] on div "Product catalogue" at bounding box center [689, 149] width 62 height 12
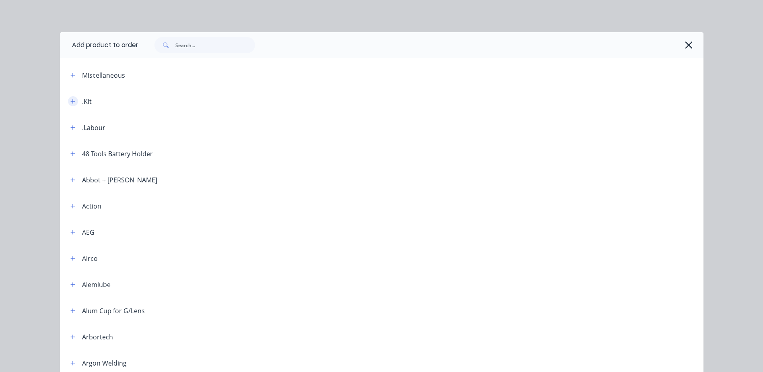
click at [73, 104] on button "button" at bounding box center [73, 101] width 10 height 10
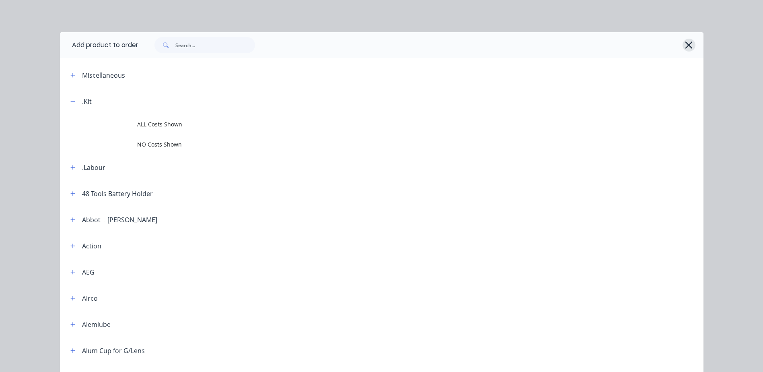
click at [687, 47] on icon "button" at bounding box center [688, 44] width 7 height 7
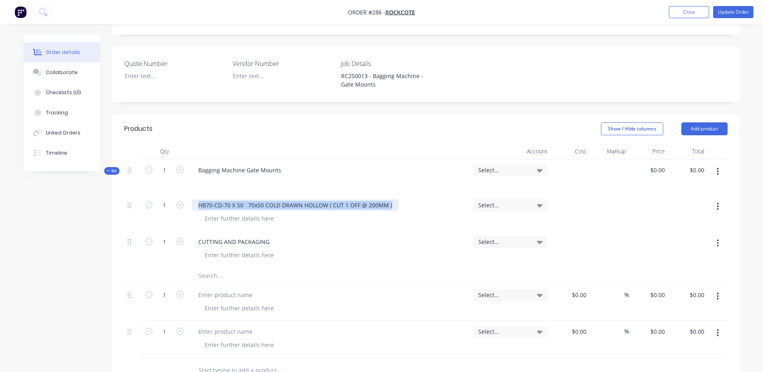
drag, startPoint x: 392, startPoint y: 185, endPoint x: 197, endPoint y: 183, distance: 195.0
click at [197, 199] on div "HB70-CD-70 X 50 70x50 COLD DRAWN HOLLOW ( CUT 1 OFF @ 200MM )" at bounding box center [295, 205] width 207 height 12
copy div "HB70-CD-70 X 50 70x50 COLD DRAWN HOLLOW ( CUT 1 OFF @ 200MM )"
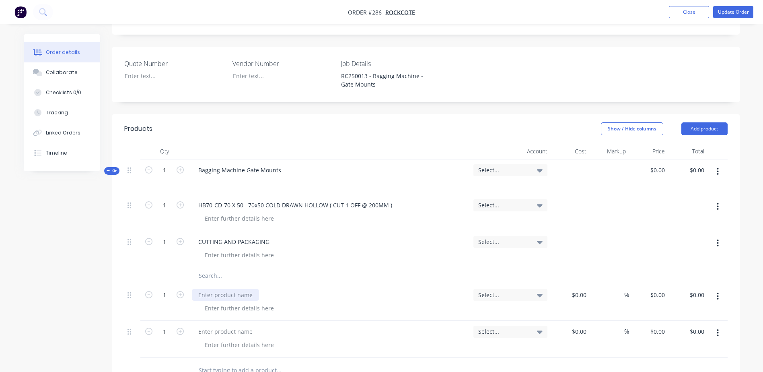
click at [215, 289] on div at bounding box center [225, 295] width 67 height 12
paste div
click at [575, 284] on div at bounding box center [569, 302] width 39 height 37
type input "$15.91"
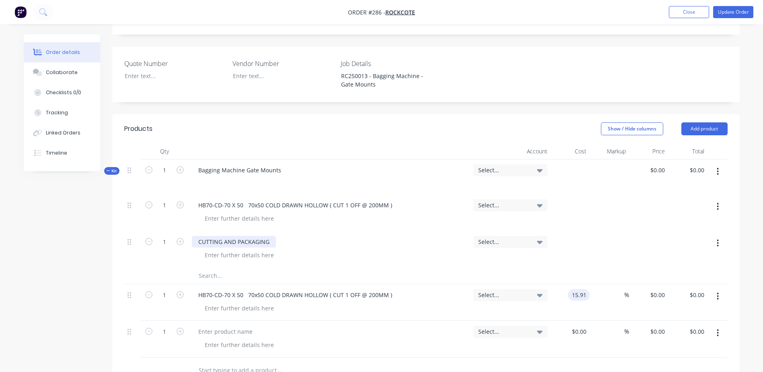
type input "$15.91"
drag, startPoint x: 268, startPoint y: 214, endPoint x: 198, endPoint y: 224, distance: 71.1
click at [198, 236] on div "CUTTING AND PACKAGING" at bounding box center [234, 242] width 84 height 12
copy div "CUTTING AND PACKAGING"
click at [207, 325] on div at bounding box center [225, 331] width 67 height 12
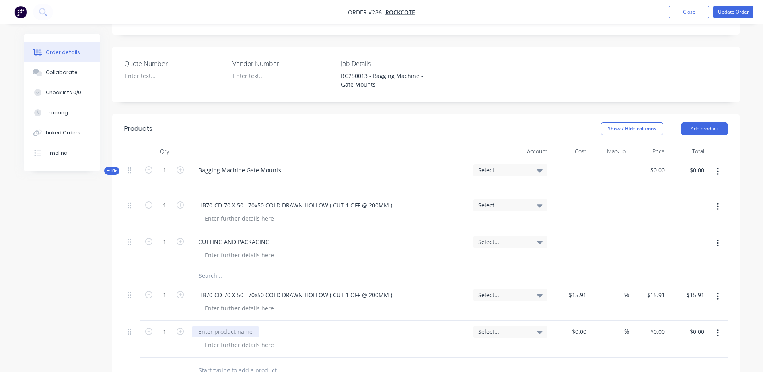
paste div
click at [580, 325] on div "$0.00" at bounding box center [580, 331] width 18 height 12
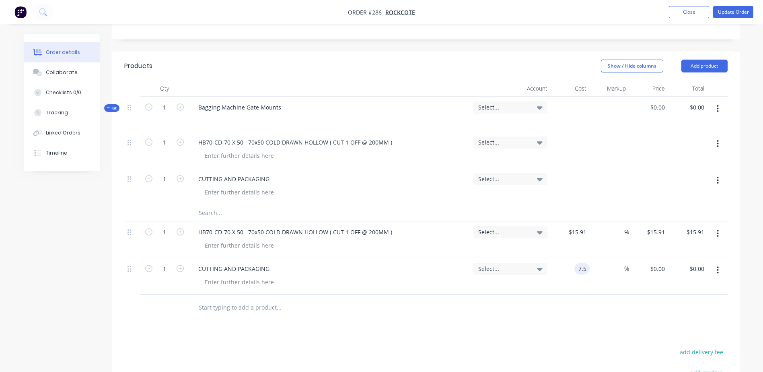
scroll to position [281, 0]
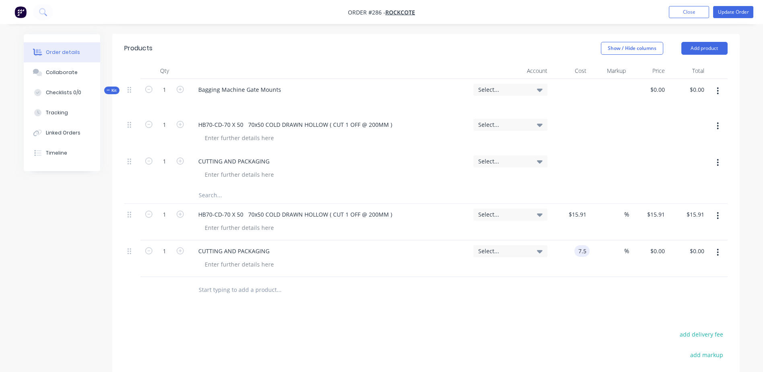
type input "$7.50"
click at [691, 240] on div "$7.50 $7.50" at bounding box center [687, 258] width 39 height 37
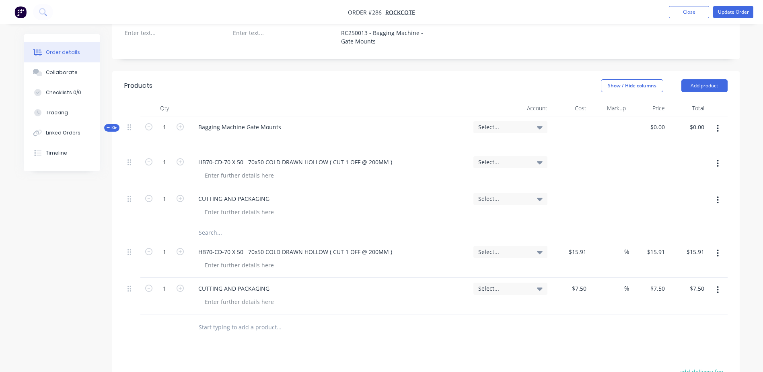
scroll to position [201, 0]
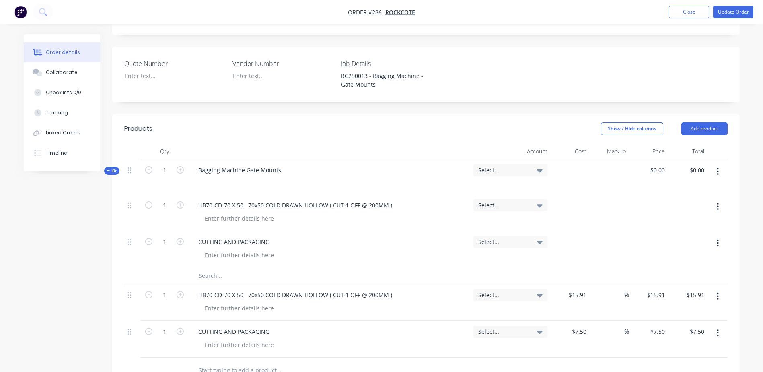
click at [715, 236] on button "button" at bounding box center [717, 243] width 19 height 14
click at [685, 290] on div "Delete" at bounding box center [689, 296] width 62 height 12
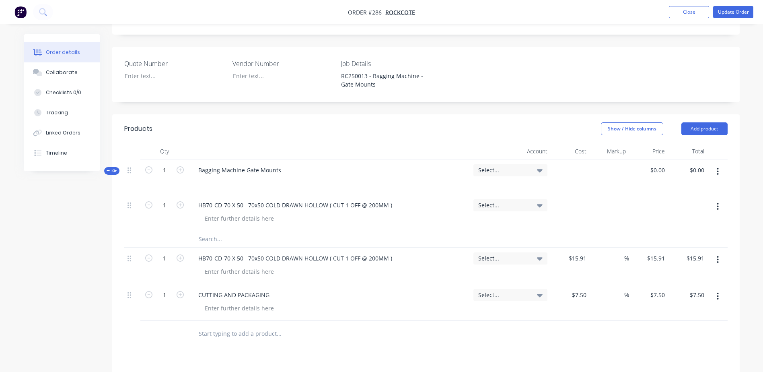
click at [716, 199] on button "button" at bounding box center [717, 206] width 19 height 14
click at [698, 254] on div "Delete" at bounding box center [689, 260] width 62 height 12
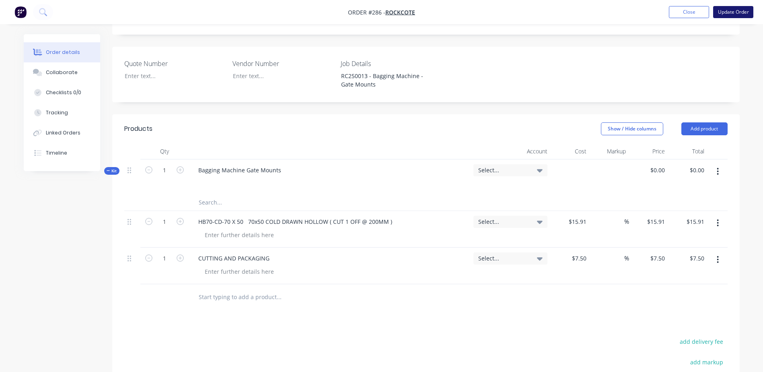
click at [734, 14] on button "Update Order" at bounding box center [733, 12] width 40 height 12
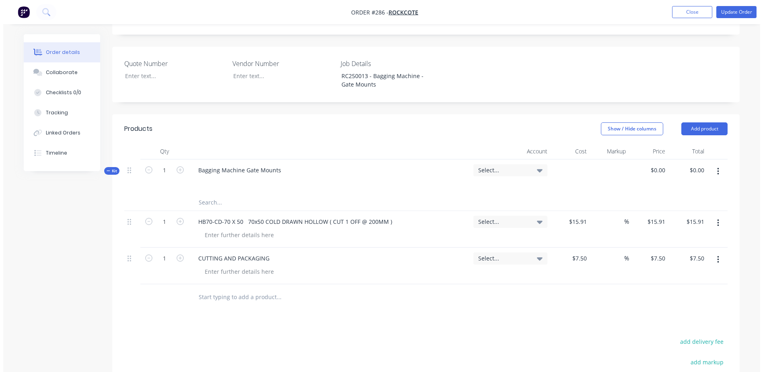
scroll to position [0, 0]
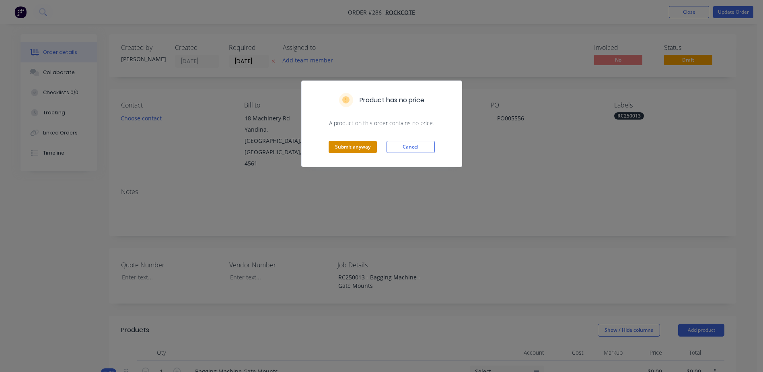
click at [349, 145] on button "Submit anyway" at bounding box center [353, 147] width 48 height 12
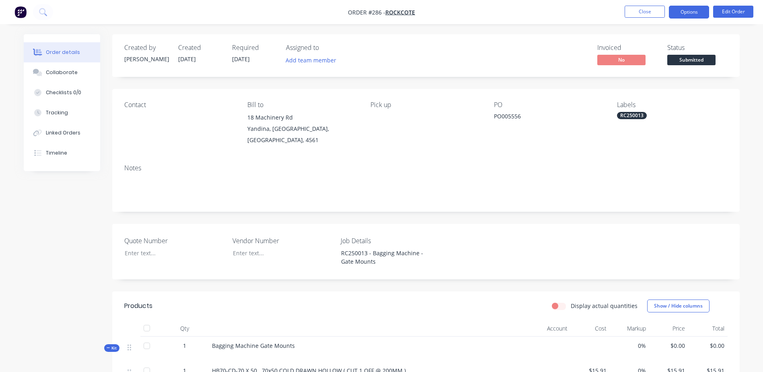
click at [693, 12] on button "Options" at bounding box center [689, 12] width 40 height 13
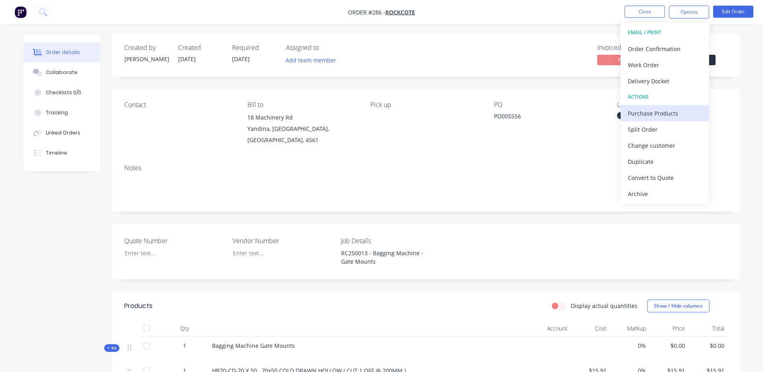
click at [680, 113] on div "Purchase Products" at bounding box center [665, 113] width 74 height 12
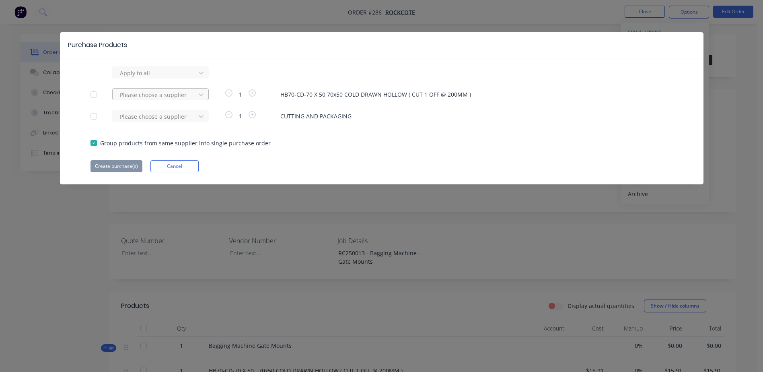
click at [148, 78] on div at bounding box center [155, 73] width 72 height 10
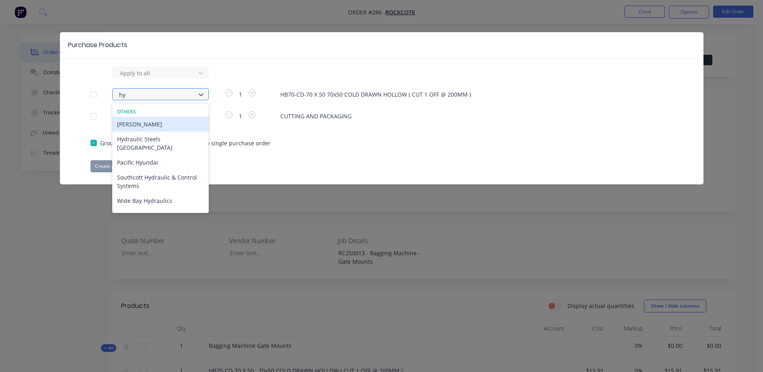
type input "hyd"
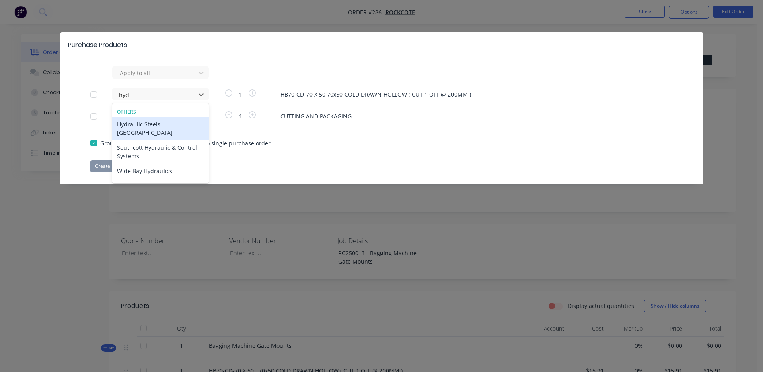
click at [152, 121] on div "Hydraulic Steels [GEOGRAPHIC_DATA]" at bounding box center [160, 128] width 97 height 23
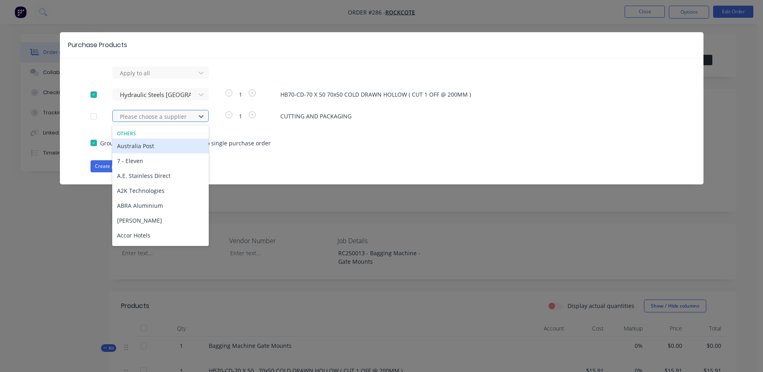
click at [135, 117] on div at bounding box center [155, 116] width 72 height 10
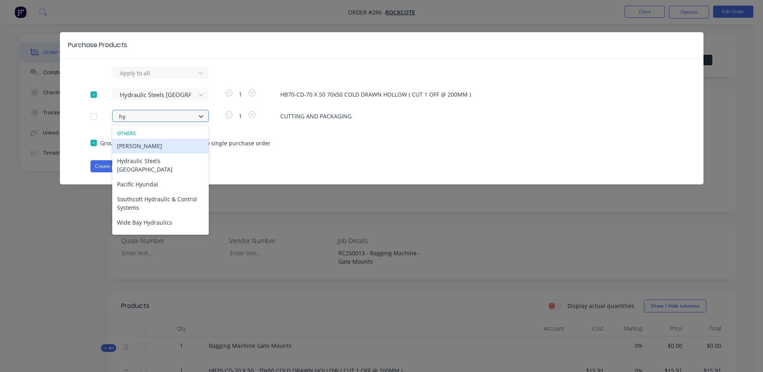
type input "hyd"
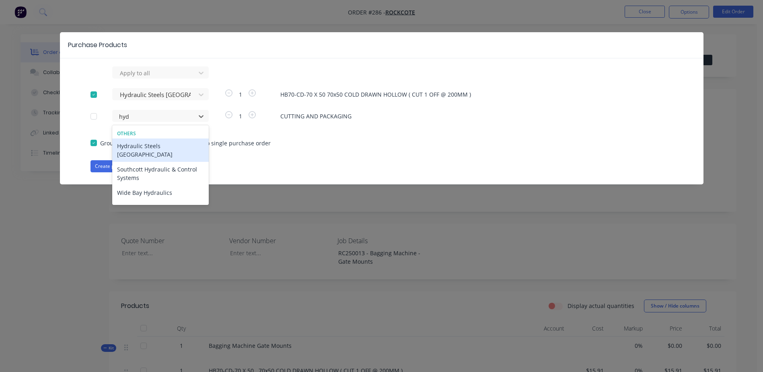
click at [157, 143] on div "Hydraulic Steels [GEOGRAPHIC_DATA]" at bounding box center [160, 149] width 97 height 23
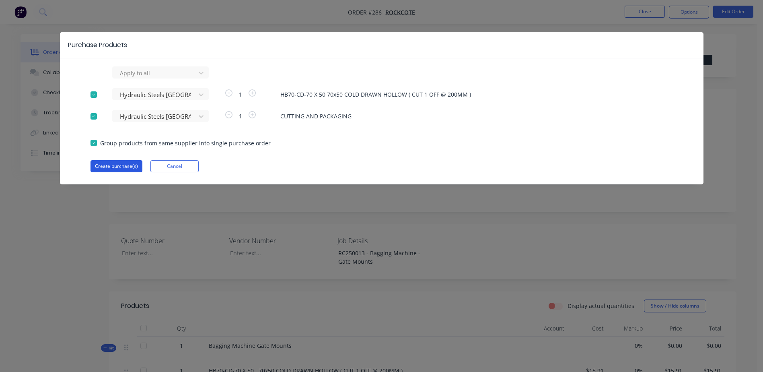
click at [110, 164] on button "Create purchase(s)" at bounding box center [116, 166] width 52 height 12
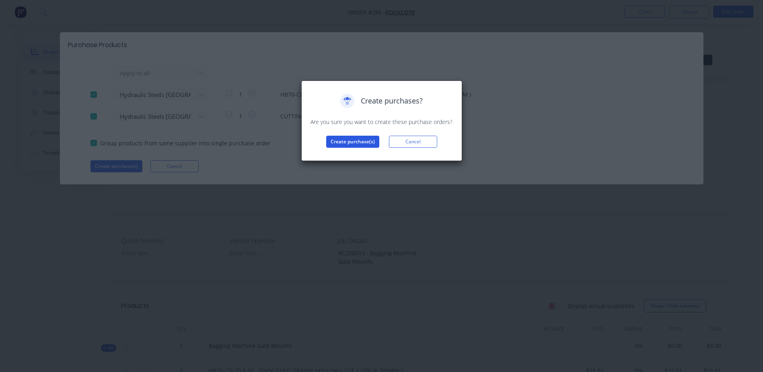
click at [341, 144] on button "Create purchase(s)" at bounding box center [352, 142] width 53 height 12
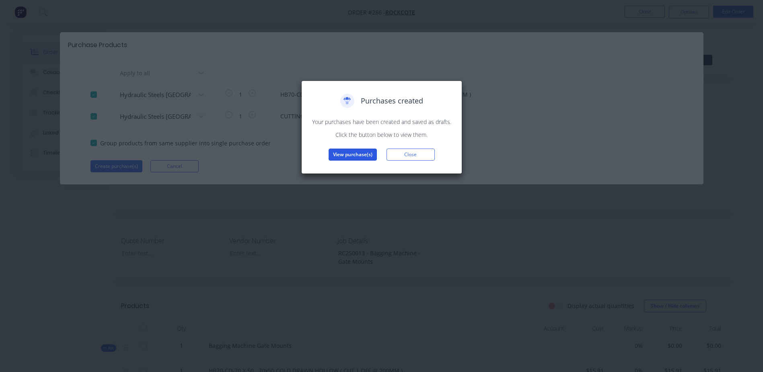
click at [346, 154] on button "View purchase(s)" at bounding box center [353, 154] width 48 height 12
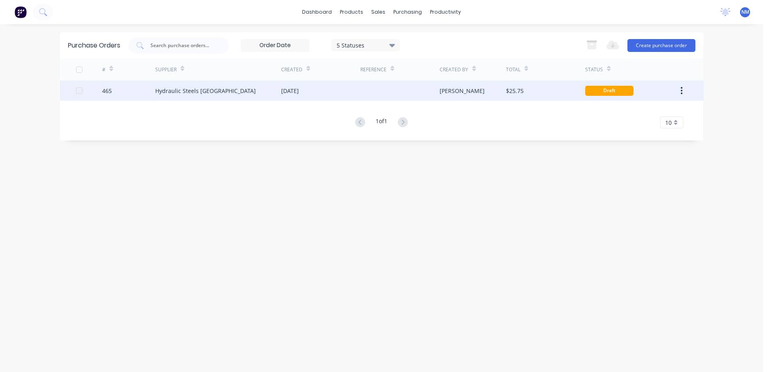
click at [501, 93] on div "[PERSON_NAME]" at bounding box center [473, 90] width 66 height 20
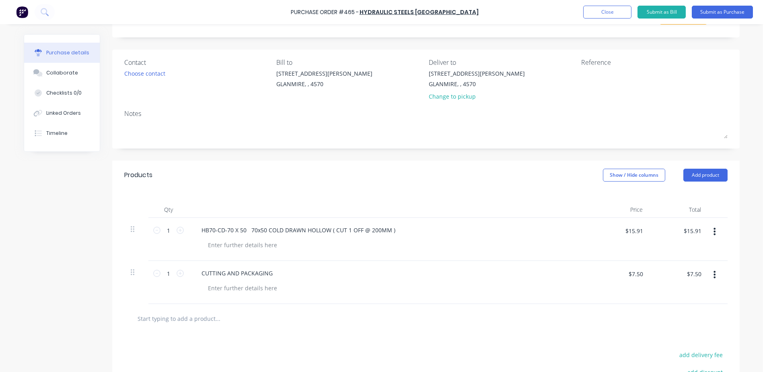
scroll to position [21, 0]
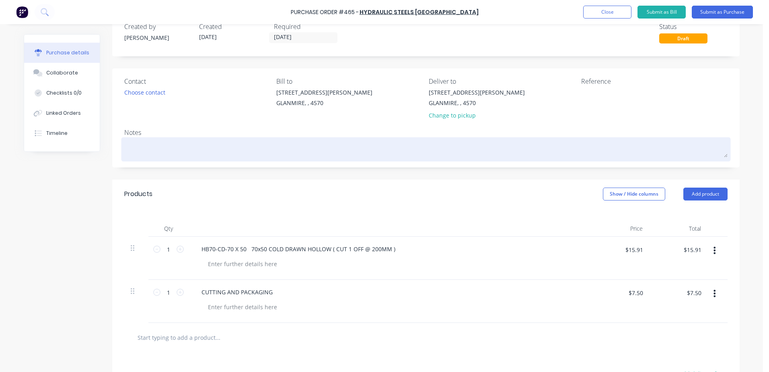
click at [129, 139] on div at bounding box center [425, 149] width 603 height 20
click at [131, 144] on textarea at bounding box center [425, 148] width 603 height 18
type textarea "x"
type textarea "R"
type textarea "x"
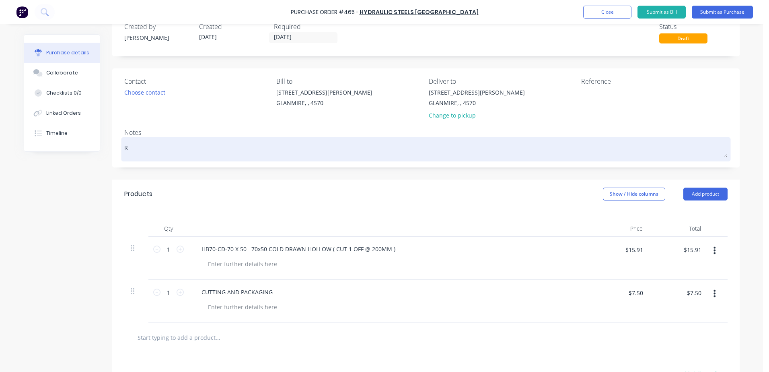
type textarea "RC"
type textarea "x"
type textarea "RC2"
type textarea "x"
type textarea "RC25"
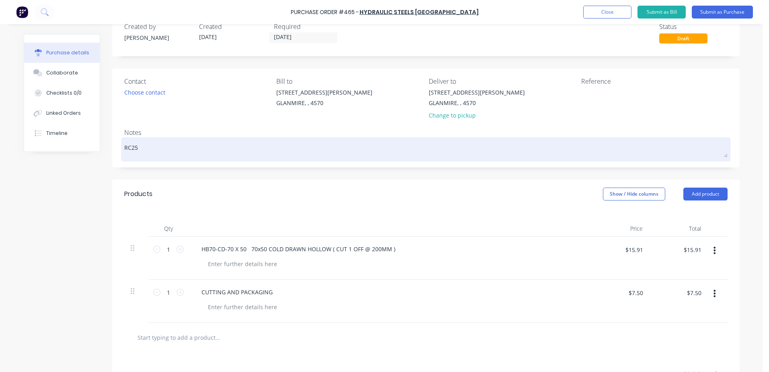
type textarea "x"
type textarea "RC250"
type textarea "x"
type textarea "RC2500"
type textarea "x"
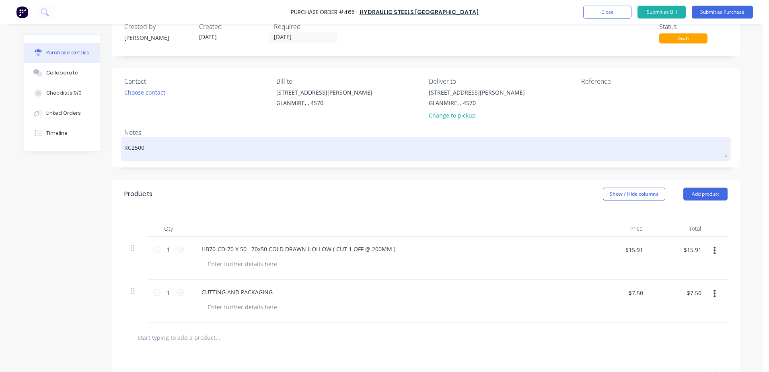
type textarea "RC25000"
type textarea "x"
type textarea "RC250000"
type textarea "x"
type textarea "RC25000"
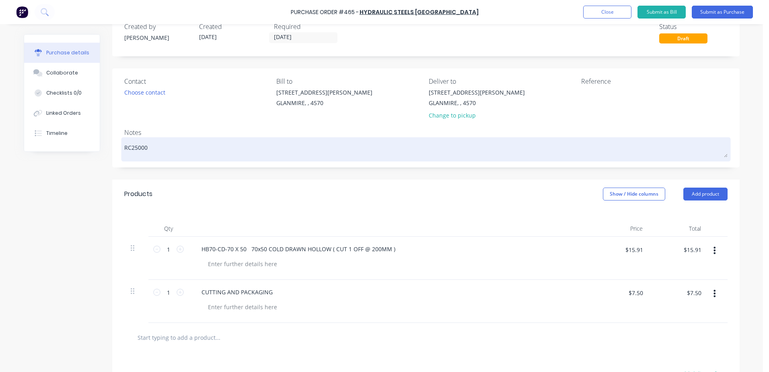
type textarea "x"
type textarea "RC2500"
type textarea "x"
type textarea "RC25001"
type textarea "x"
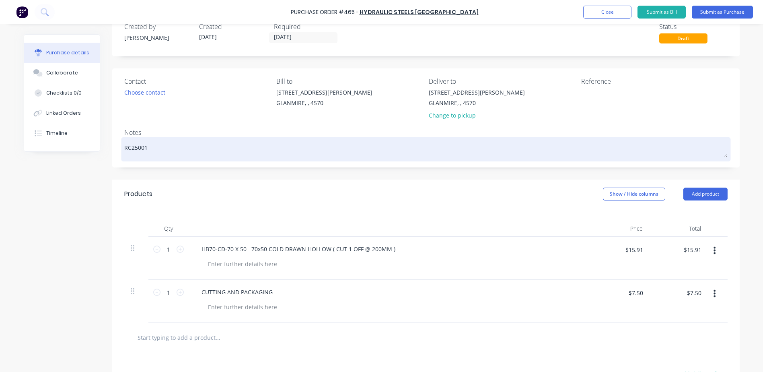
type textarea "RC250013"
type textarea "x"
type textarea "RC250013"
type textarea "x"
type textarea "RC250013 -"
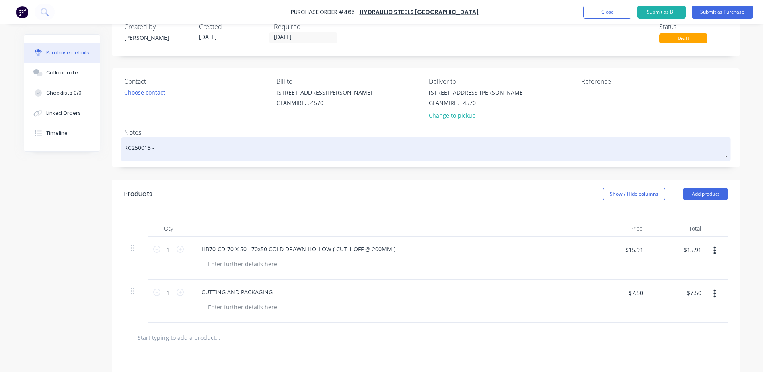
type textarea "x"
type textarea "RC250013 -"
type textarea "x"
type textarea "RC250013 - g"
type textarea "x"
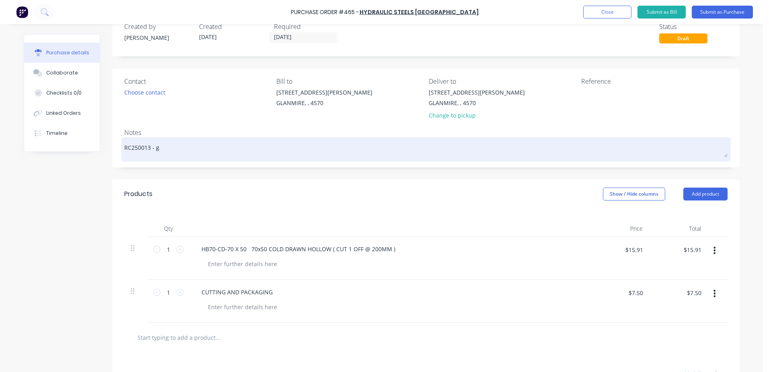
type textarea "RC250013 - gr"
type textarea "x"
type textarea "RC250013 - gre"
type textarea "x"
type textarea "RC250013 - [PERSON_NAME]"
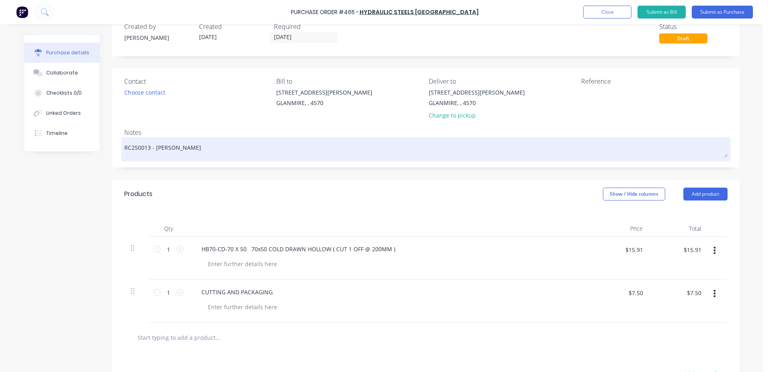
type textarea "x"
type textarea "RC250013 - [PERSON_NAME]"
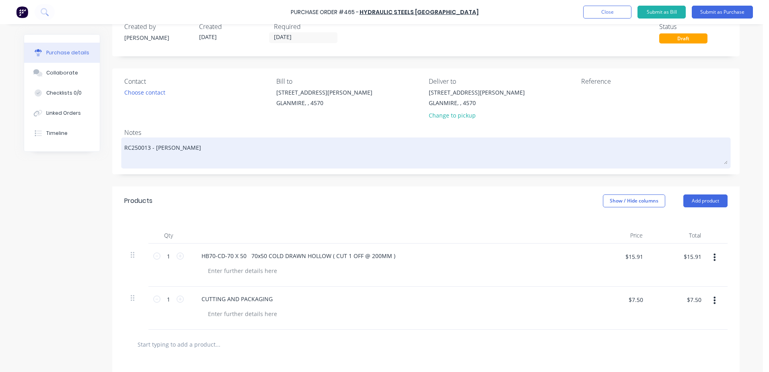
type textarea "x"
type textarea "RC250013 - [PERSON_NAME]"
type textarea "x"
type textarea "RC250013 - [PERSON_NAME]"
type textarea "x"
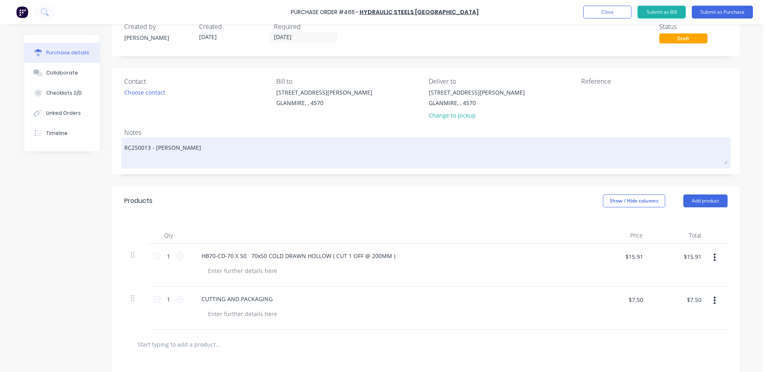
type textarea "RC250013 - [PERSON_NAME]"
type textarea "x"
type textarea "RC250013 - [PERSON_NAME]"
type textarea "x"
type textarea "RC250013 - [PERSON_NAME]"
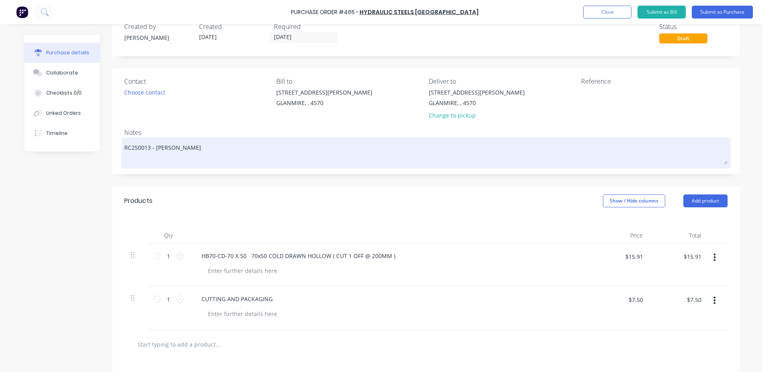
type textarea "x"
type textarea "RC250013 - [PERSON_NAME] -"
type textarea "x"
type textarea "RC250013 - [PERSON_NAME] -"
type textarea "x"
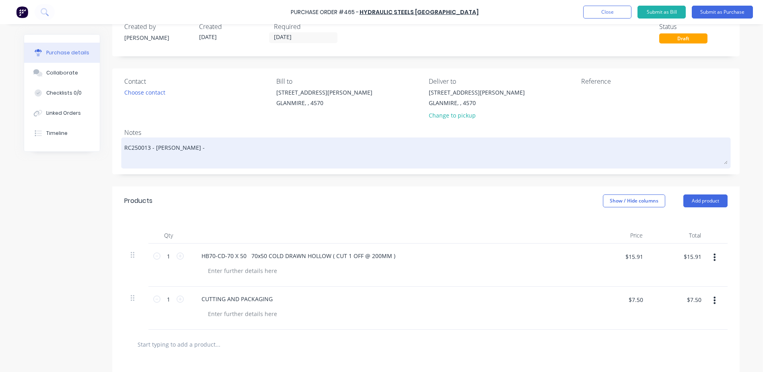
type textarea "RC250013 - [PERSON_NAME] - 0"
type textarea "x"
type textarea "RC250013 - [PERSON_NAME] - 01"
type textarea "x"
type textarea "RC250013 - [PERSON_NAME] - 015"
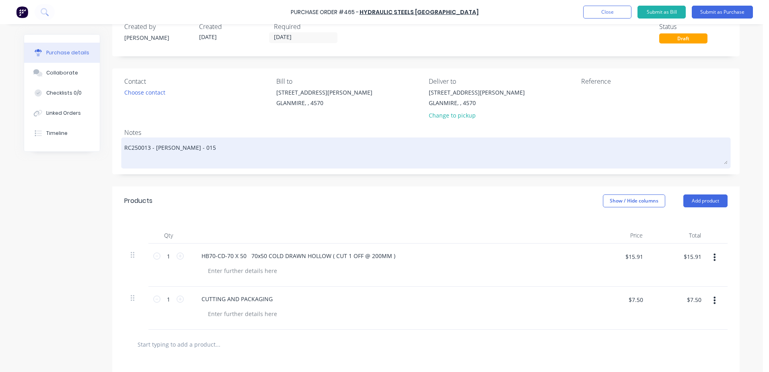
type textarea "x"
type textarea "RC250013 - [PERSON_NAME] Quote - 0156"
type textarea "x"
type textarea "RC250013 - [PERSON_NAME] Quote - 01566"
type textarea "x"
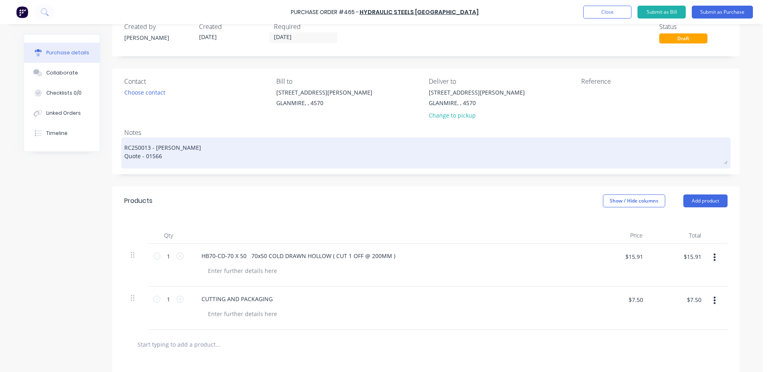
type textarea "RC250013 - [PERSON_NAME] - 015663"
type textarea "x"
type textarea "RC250013 - [PERSON_NAME] - 0156639"
type textarea "x"
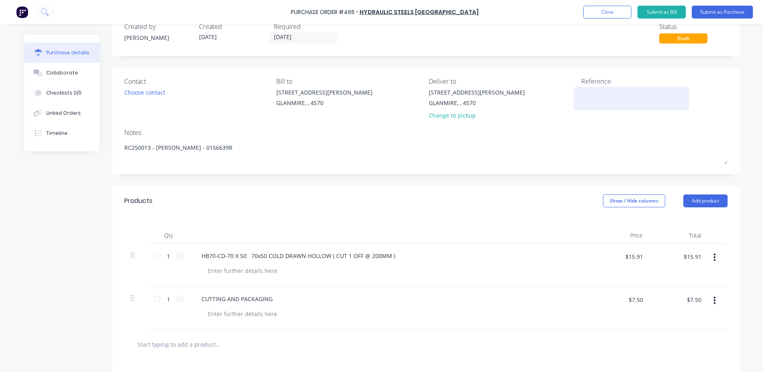
type textarea "RC250013 - [PERSON_NAME] - 0156639R"
type textarea "x"
type textarea "RC250013 - [PERSON_NAME] - 0156639R"
click at [592, 100] on textarea at bounding box center [631, 97] width 101 height 18
type textarea "RC250013"
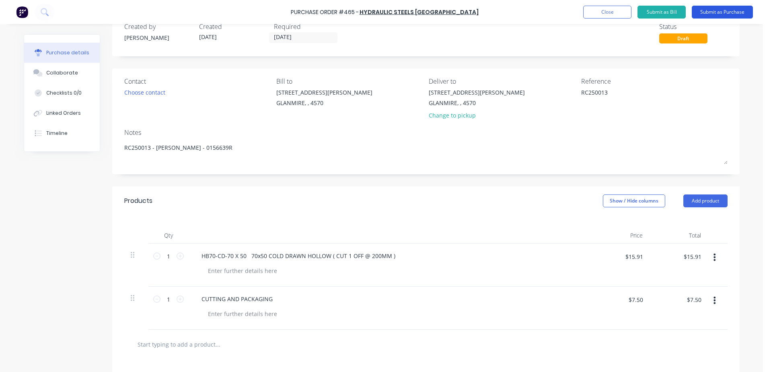
type textarea "x"
type textarea "RC250013"
click at [717, 12] on button "Submit as Purchase" at bounding box center [722, 12] width 61 height 13
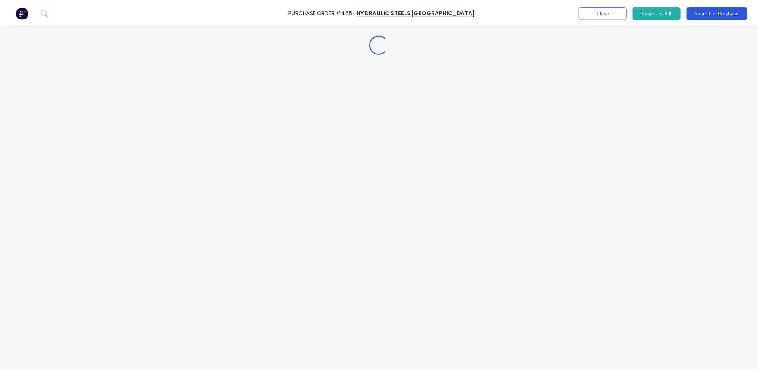
scroll to position [0, 0]
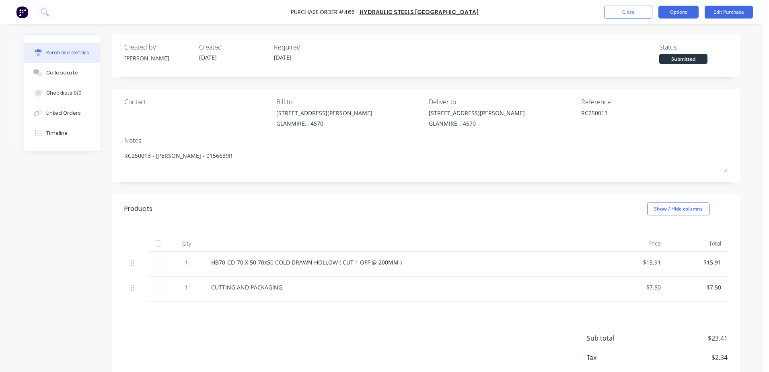
click at [683, 12] on button "Options" at bounding box center [678, 12] width 40 height 13
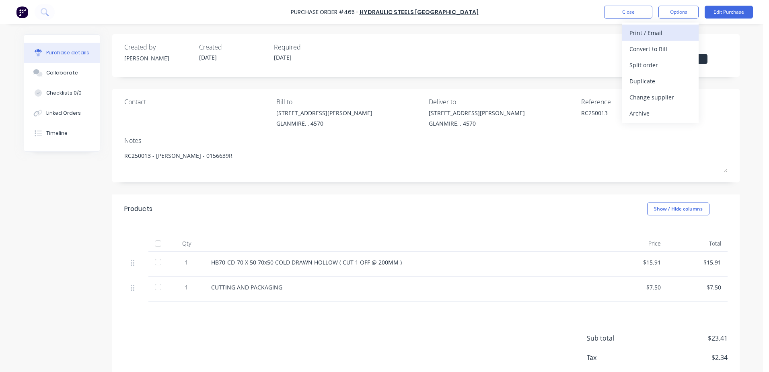
click at [657, 32] on div "Print / Email" at bounding box center [660, 33] width 62 height 12
click at [627, 48] on button "With pricing" at bounding box center [660, 49] width 76 height 16
type textarea "x"
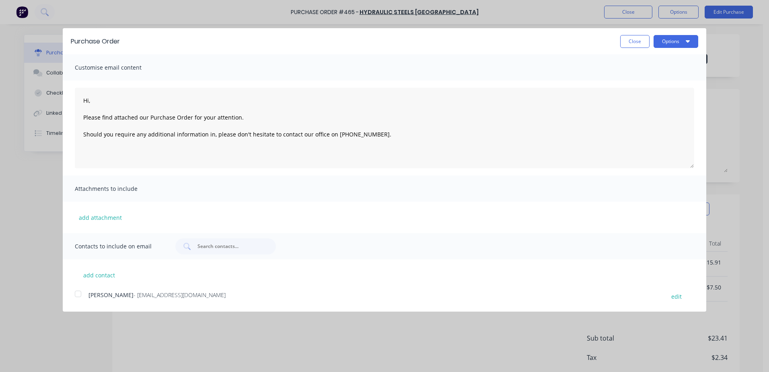
click at [74, 293] on div at bounding box center [78, 293] width 16 height 16
type textarea "Hi, Please find attached our Purchase Order for your attention. Should you requ…"
click at [664, 43] on button "Options" at bounding box center [675, 41] width 45 height 13
click at [644, 83] on div "Email" at bounding box center [660, 78] width 62 height 12
type textarea "x"
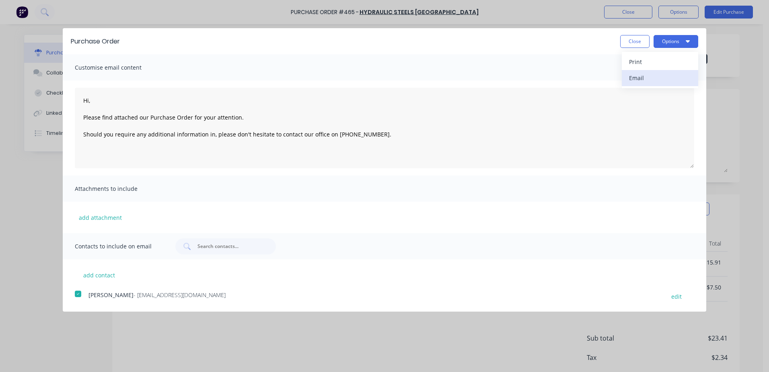
type textarea "Hi, Please find attached our Purchase Order for your attention. Should you requ…"
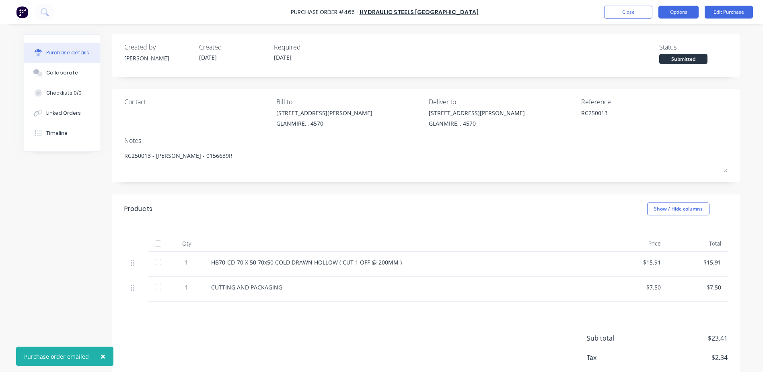
click at [670, 15] on button "Options" at bounding box center [678, 12] width 40 height 13
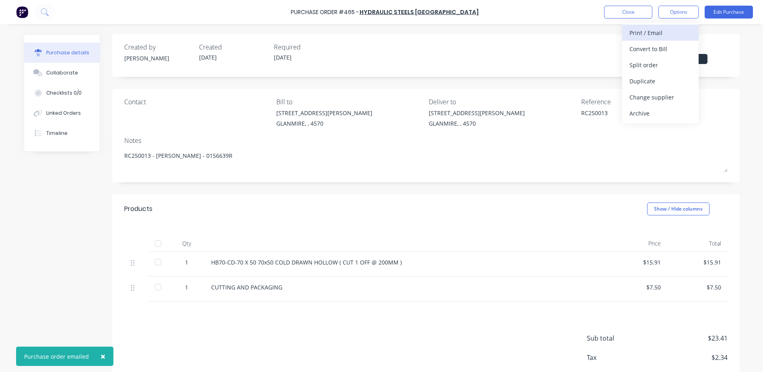
click at [629, 33] on button "Print / Email" at bounding box center [660, 33] width 76 height 16
click at [638, 51] on div "With pricing" at bounding box center [660, 49] width 62 height 12
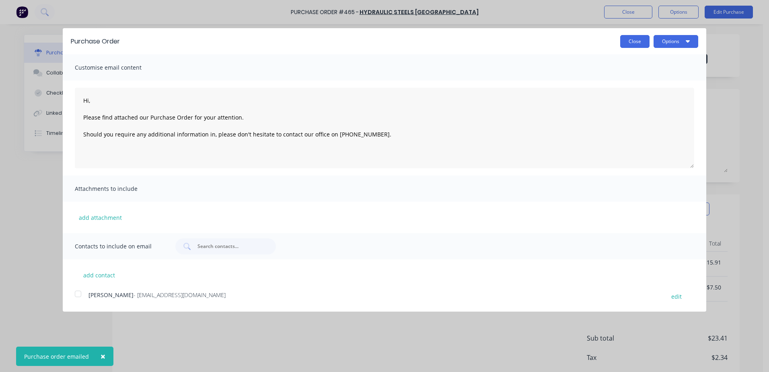
type textarea "x"
type textarea "Hi, Please find attached our Purchase Order for your attention. Should you requ…"
type textarea "x"
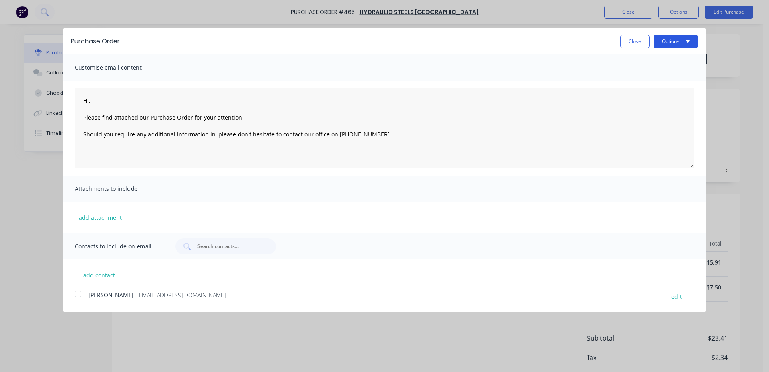
click at [657, 40] on button "Options" at bounding box center [675, 41] width 45 height 13
click at [638, 60] on div "Print" at bounding box center [660, 62] width 62 height 12
type textarea "Hi, Please find attached our Purchase Order for your attention. Should you requ…"
type textarea "x"
type textarea "Hi, Please find attached our Purchase Order for your attention. Should you requ…"
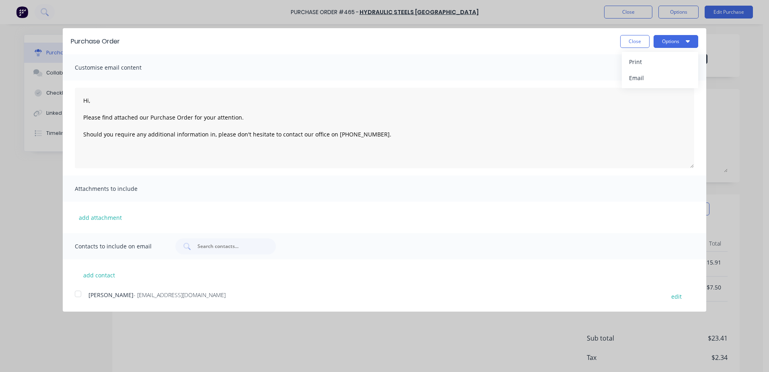
type textarea "x"
type textarea "Hi, Please find attached our Purchase Order for your attention. Should you requ…"
type textarea "x"
type textarea "Hi, Please find attached our Purchase Order for your attention. Should you requ…"
click at [639, 43] on button "Close" at bounding box center [634, 41] width 29 height 13
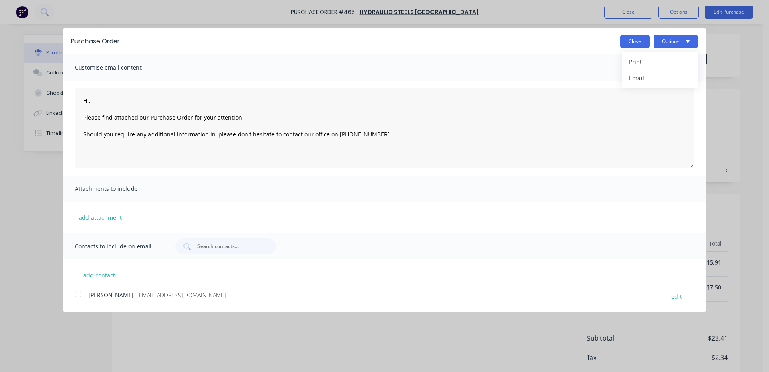
type textarea "x"
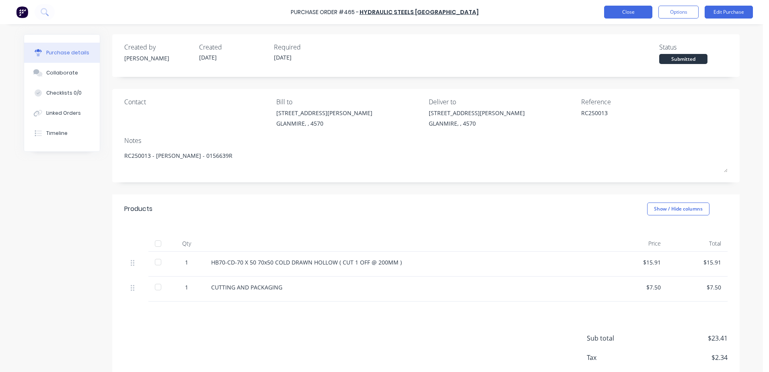
click at [626, 17] on button "Close" at bounding box center [628, 12] width 48 height 13
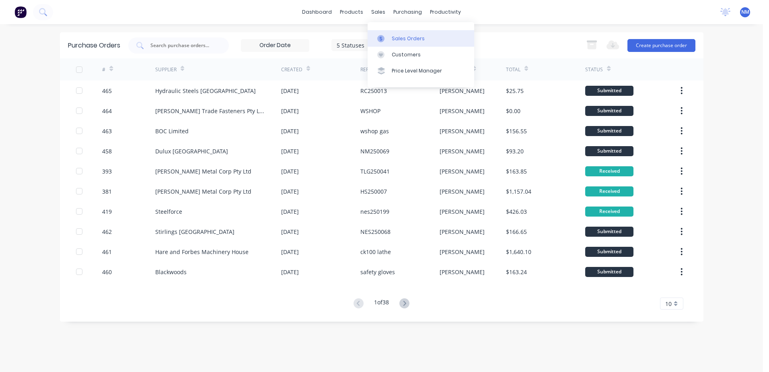
click at [392, 39] on div "Sales Orders" at bounding box center [408, 38] width 33 height 7
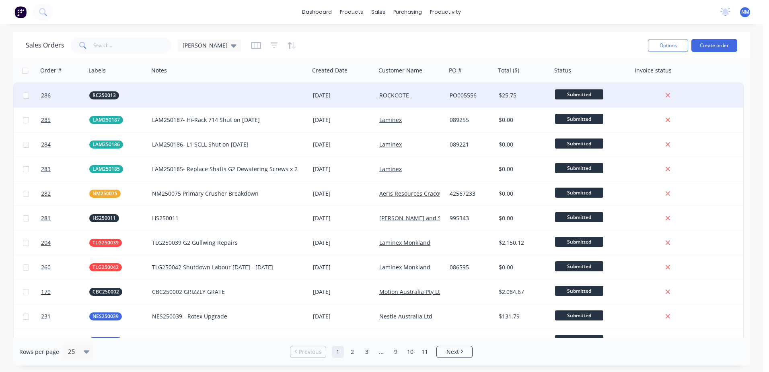
click at [429, 94] on div "ROCKCOTE" at bounding box center [409, 95] width 61 height 8
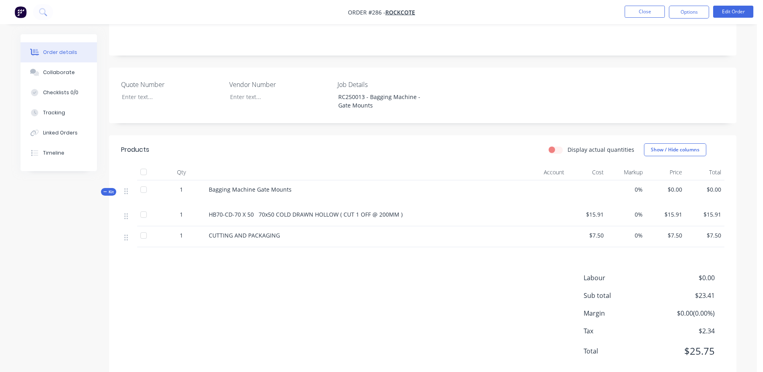
scroll to position [161, 0]
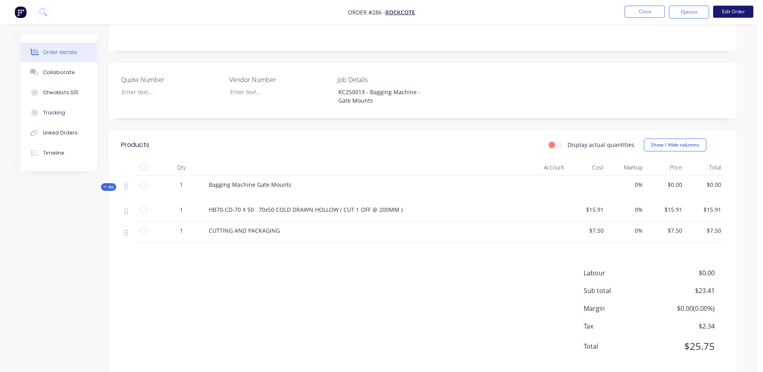
click at [735, 12] on button "Edit Order" at bounding box center [733, 12] width 40 height 12
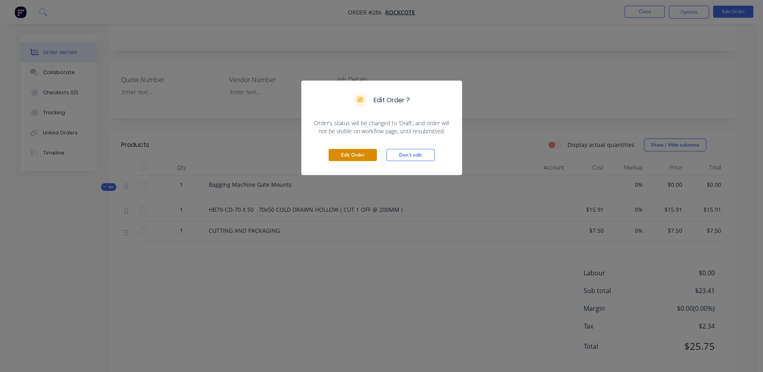
click at [350, 153] on button "Edit Order" at bounding box center [353, 155] width 48 height 12
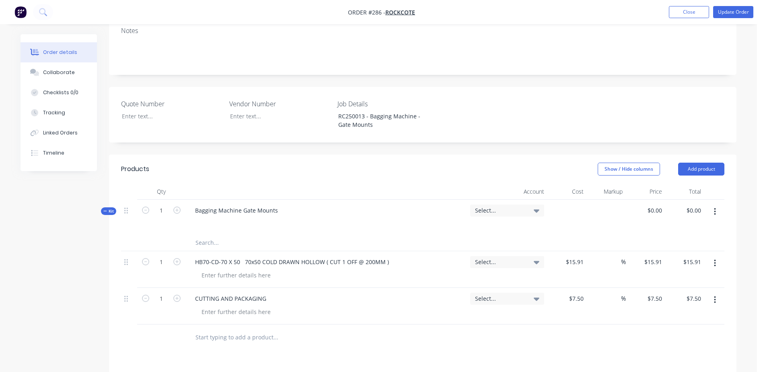
click at [212, 329] on input "text" at bounding box center [275, 337] width 161 height 16
click at [218, 329] on input "text" at bounding box center [275, 337] width 161 height 16
click at [702, 162] on button "Add product" at bounding box center [701, 168] width 46 height 13
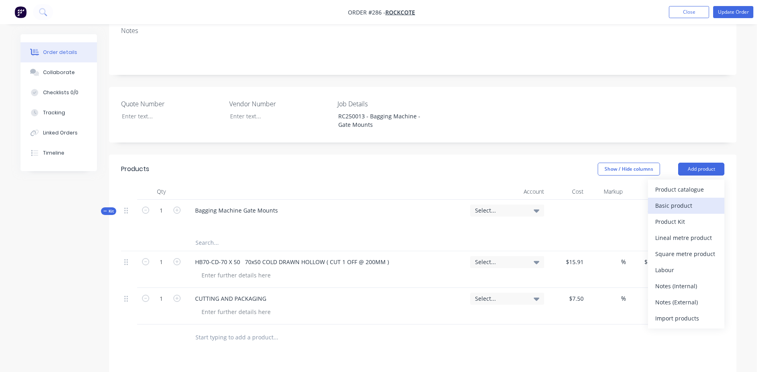
click at [667, 199] on div "Basic product" at bounding box center [686, 205] width 62 height 12
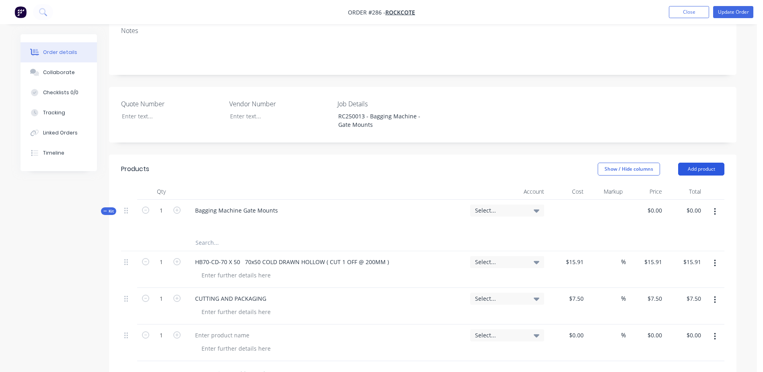
click at [694, 162] on button "Add product" at bounding box center [701, 168] width 46 height 13
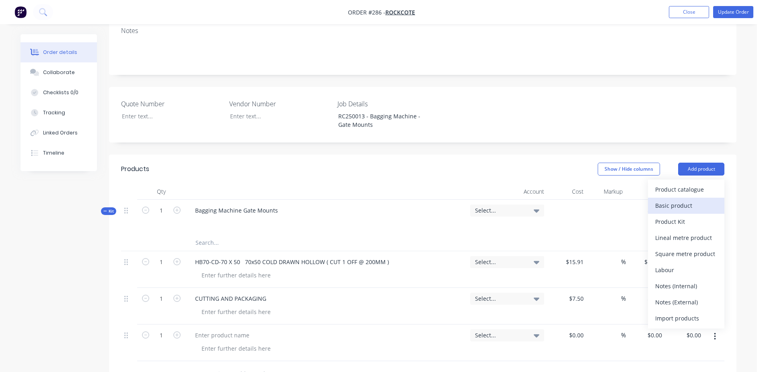
click at [678, 199] on div "Basic product" at bounding box center [686, 205] width 62 height 12
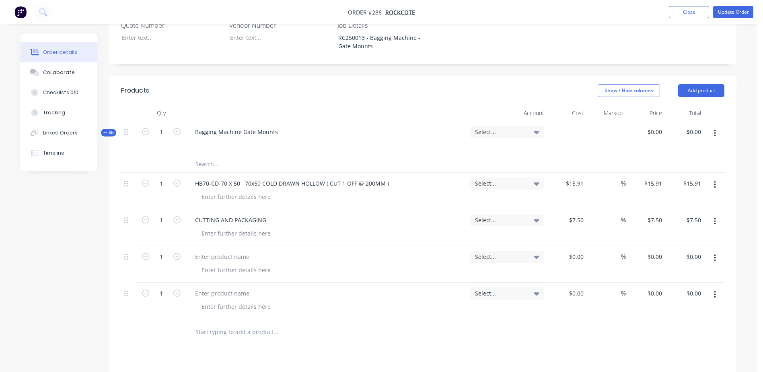
scroll to position [241, 0]
click at [225, 262] on div at bounding box center [236, 268] width 82 height 12
click at [571, 244] on div "$0.00" at bounding box center [566, 262] width 39 height 37
type input "$8.41"
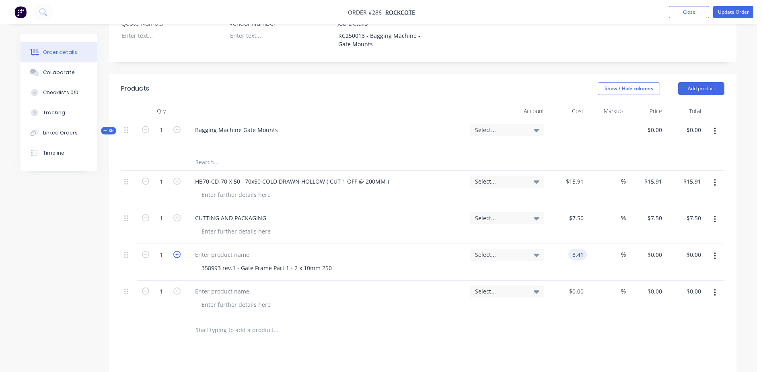
type input "$8.41"
click at [178, 251] on icon "button" at bounding box center [176, 254] width 7 height 7
type input "2"
type input "$16.82"
click at [201, 249] on div at bounding box center [222, 255] width 67 height 12
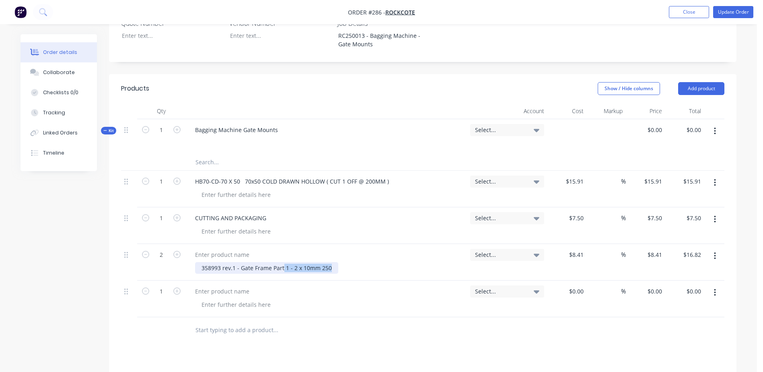
drag, startPoint x: 331, startPoint y: 247, endPoint x: 197, endPoint y: 246, distance: 133.1
click at [197, 262] on div "358993 rev.1 - Gate Frame Part 1 - 2 x 10mm 250" at bounding box center [266, 268] width 143 height 12
drag, startPoint x: 200, startPoint y: 245, endPoint x: 328, endPoint y: 245, distance: 127.9
click at [328, 262] on div "358993 rev.1 - Gate Frame Part 1 - 2 x 10mm 250" at bounding box center [266, 268] width 143 height 12
copy div "358993 rev.1 - Gate Frame Part 1 - 2 x 10mm 250"
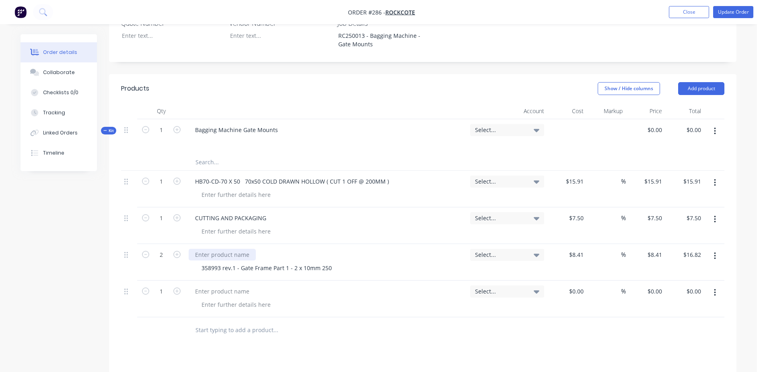
click at [206, 249] on div at bounding box center [222, 255] width 67 height 12
paste div
drag, startPoint x: 332, startPoint y: 242, endPoint x: 198, endPoint y: 244, distance: 133.9
click at [198, 262] on div "358993 rev.1 - Gate Frame Part 1 - 2 x 10mm 250" at bounding box center [266, 268] width 143 height 12
click at [206, 262] on div "358993 rev.1 - Gate Frame Part 1 - 2 x 10mm 250" at bounding box center [266, 268] width 143 height 12
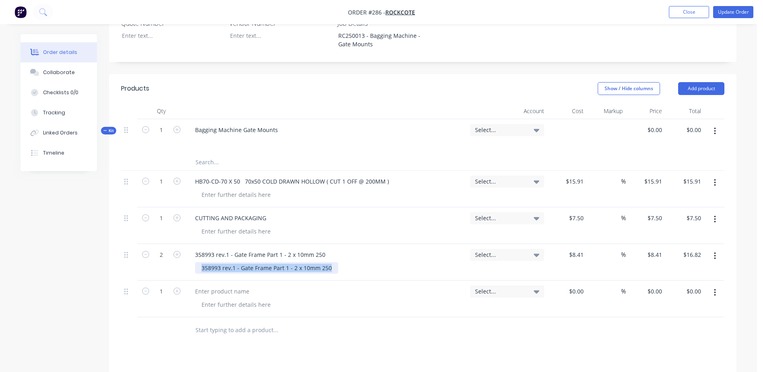
drag, startPoint x: 200, startPoint y: 244, endPoint x: 349, endPoint y: 244, distance: 149.6
click at [349, 262] on div "358993 rev.1 - Gate Frame Part 1 - 2 x 10mm 250" at bounding box center [329, 268] width 269 height 12
click at [219, 285] on div at bounding box center [222, 291] width 67 height 12
paste div
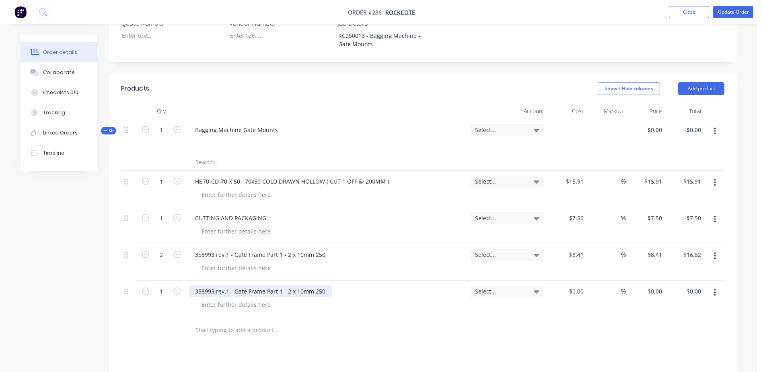
click at [212, 285] on div "358993 rev.1 - Gate Frame Part 1 - 2 x 10mm 250" at bounding box center [260, 291] width 143 height 12
click at [281, 285] on div "358994 rev.1 - Gate Frame Part 1 - 2 x 10mm 250" at bounding box center [260, 291] width 143 height 12
click at [302, 285] on div "358994 rev.1 - Gate Frame Part 2 - 2 x 10mm 250" at bounding box center [261, 291] width 145 height 12
drag, startPoint x: 215, startPoint y: 267, endPoint x: 278, endPoint y: 264, distance: 63.2
click at [278, 285] on div "358994 rev.1 - Gate Frame Part 2 - 4 x 12mm 250" at bounding box center [261, 291] width 145 height 12
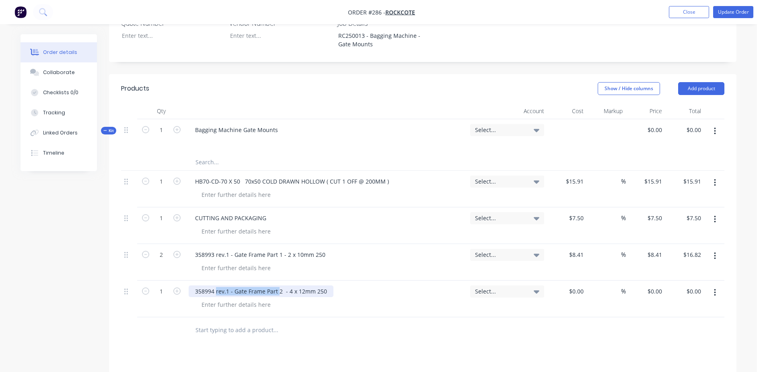
copy div "rev.1 - Gate Frame Part"
click at [571, 280] on div "$0.00" at bounding box center [566, 298] width 39 height 37
type input "$8.69"
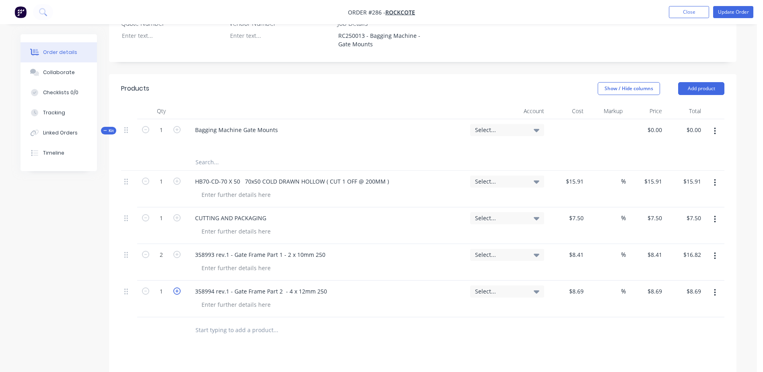
click at [178, 287] on icon "button" at bounding box center [176, 290] width 7 height 7
type input "2"
type input "$17.38"
click at [178, 287] on icon "button" at bounding box center [176, 290] width 7 height 7
type input "3"
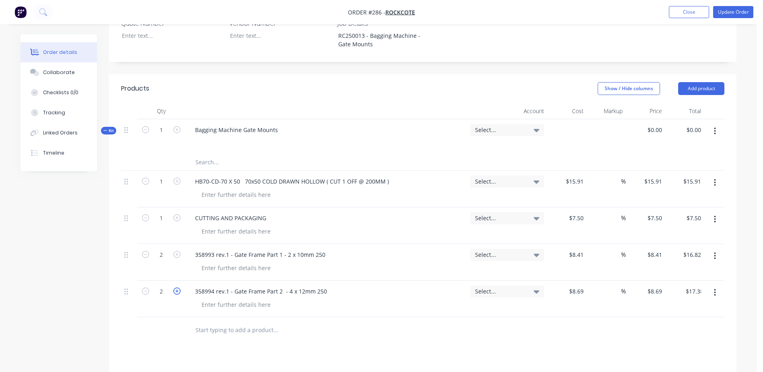
type input "$26.07"
click at [178, 287] on icon "button" at bounding box center [176, 290] width 7 height 7
type input "4"
type input "$34.76"
click at [205, 322] on input "text" at bounding box center [275, 330] width 161 height 16
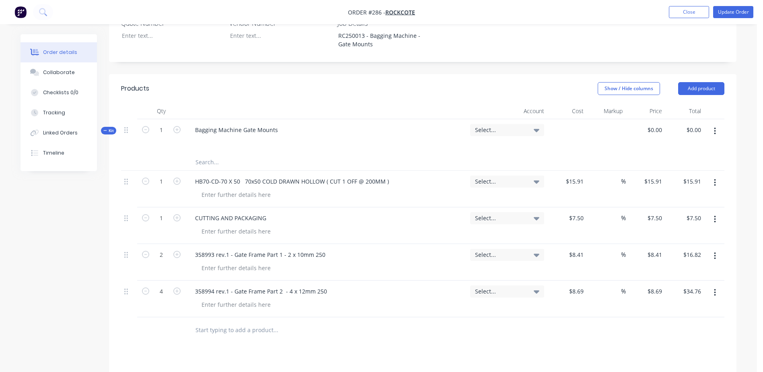
paste input "rev.1 - Gate Frame Part"
click at [196, 322] on input "rev.1 - Gate Frame Part" at bounding box center [275, 330] width 161 height 16
click at [280, 322] on input "358995 rev.1 - Gate Frame Part" at bounding box center [275, 330] width 161 height 16
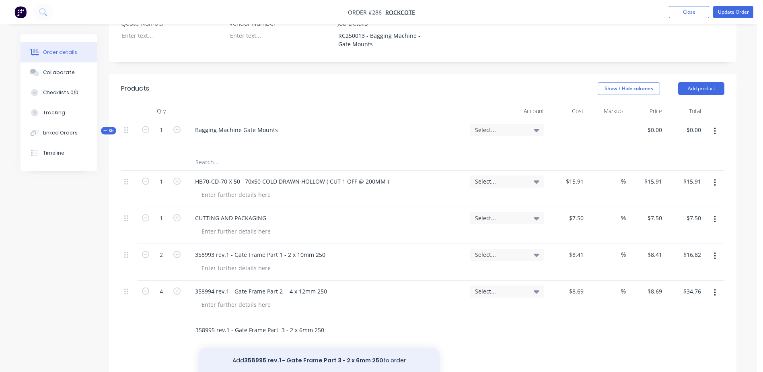
type input "358995 rev.1 - Gate Frame Part 3 - 2 x 6mm 250"
click at [286, 347] on button "Add 358995 rev.1 - Gate Frame Part 3 - 2 x 6mm 250 to order" at bounding box center [318, 360] width 241 height 26
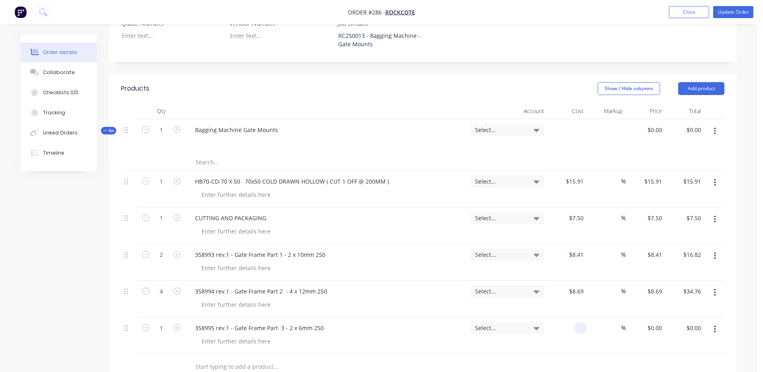
click at [570, 317] on div at bounding box center [566, 335] width 39 height 37
type input "$6.64"
click at [173, 324] on icon "button" at bounding box center [176, 327] width 7 height 7
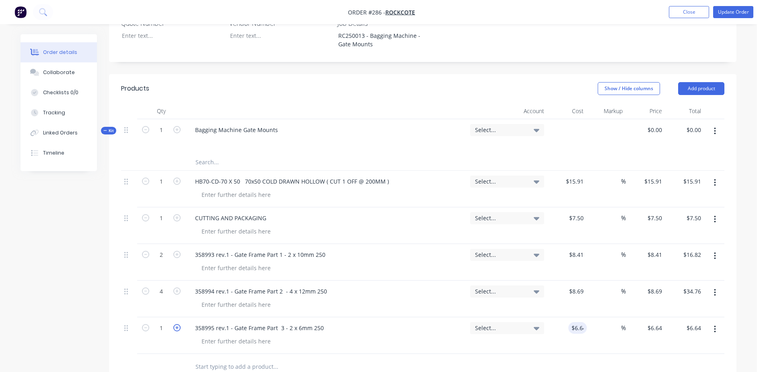
type input "2"
type input "$13.28"
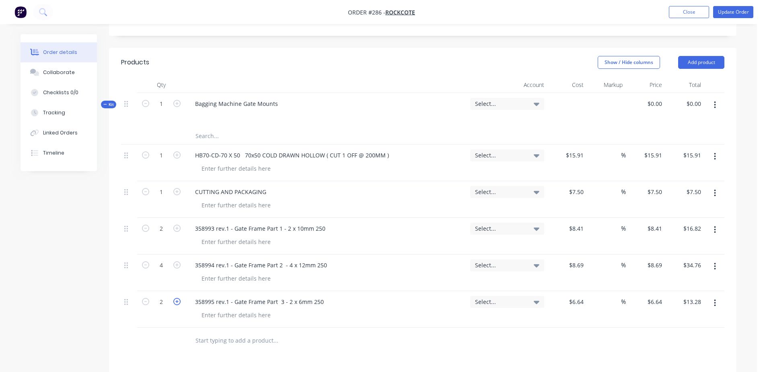
scroll to position [281, 0]
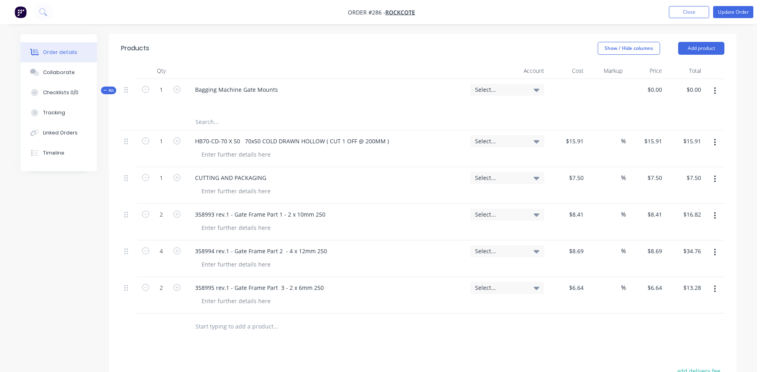
click at [204, 318] on input "text" at bounding box center [275, 326] width 161 height 16
paste input "rev.1 - Gate Frame Part"
click at [214, 318] on input "358996rev.1 - Gate Frame Part" at bounding box center [275, 326] width 161 height 16
click at [279, 318] on input "358996 rev.1 - Gate Frame Part" at bounding box center [275, 326] width 161 height 16
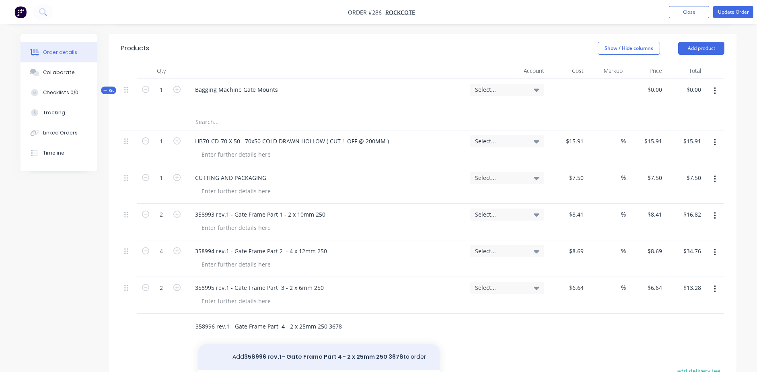
type input "358996 rev.1 - Gate Frame Part 4 - 2 x 25mm 250 3678"
click at [311, 344] on button "Add 358996 rev.1 - Gate Frame Part 4 - 2 x 25mm 250 3678 to order" at bounding box center [318, 357] width 241 height 26
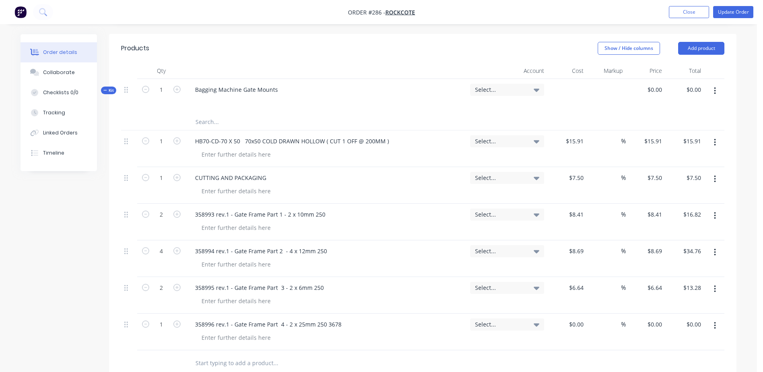
click at [576, 313] on div "$0.00 $0.00" at bounding box center [566, 331] width 39 height 37
click at [576, 318] on div "$0.00" at bounding box center [576, 324] width 22 height 12
type input "$34.06"
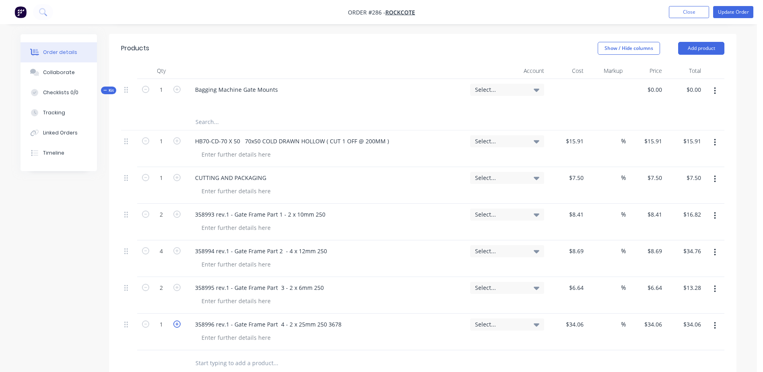
click at [180, 320] on icon "button" at bounding box center [176, 323] width 7 height 7
type input "2"
type input "$68.12"
click at [210, 355] on input "text" at bounding box center [275, 363] width 161 height 16
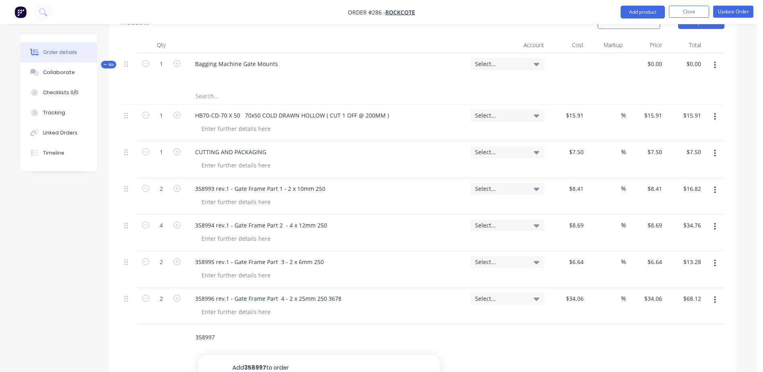
scroll to position [402, 0]
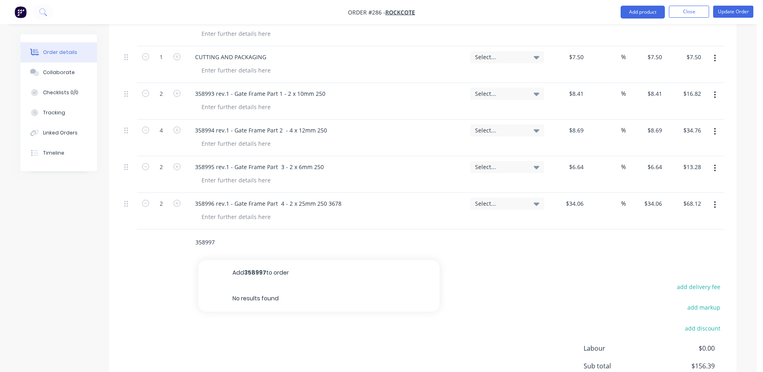
paste input "rev.1 - Gate Frame Part"
click at [287, 234] on input "358997 rev.1 - Gate Frame Part 6 -02 x 10mm" at bounding box center [275, 242] width 161 height 16
click at [318, 234] on input "358997 rev.1 - Gate Frame Part 6 -2 x 10mm" at bounding box center [275, 242] width 161 height 16
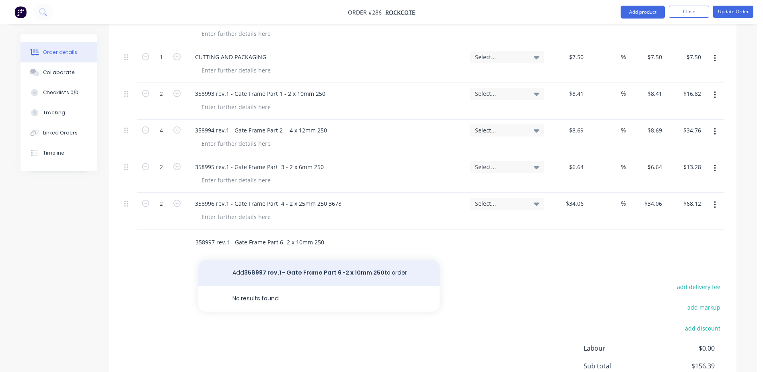
type input "358997 rev.1 - Gate Frame Part 6 -2 x 10mm 250"
click at [296, 260] on button "Add 358997 rev.1 - Gate Frame Part 6 -2 x 10mm 250 to order" at bounding box center [318, 273] width 241 height 26
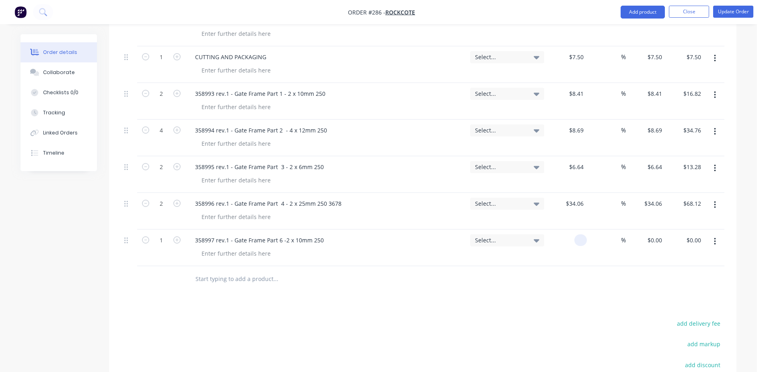
click at [567, 229] on div at bounding box center [566, 247] width 39 height 37
type input "$9.80"
click at [177, 236] on icon "button" at bounding box center [176, 239] width 7 height 7
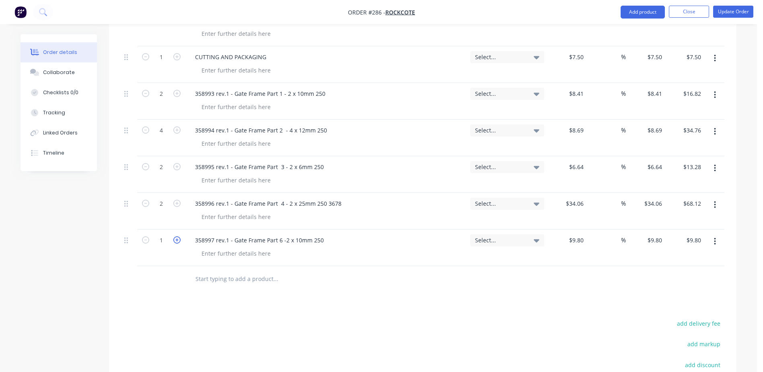
type input "2"
type input "$19.60"
click at [738, 13] on button "Update Order" at bounding box center [733, 12] width 40 height 12
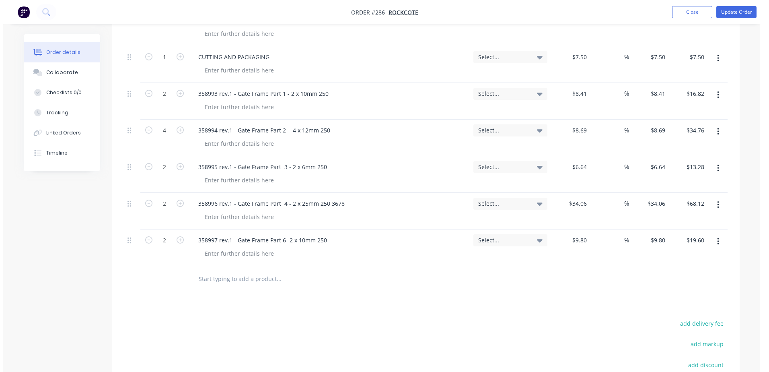
scroll to position [0, 0]
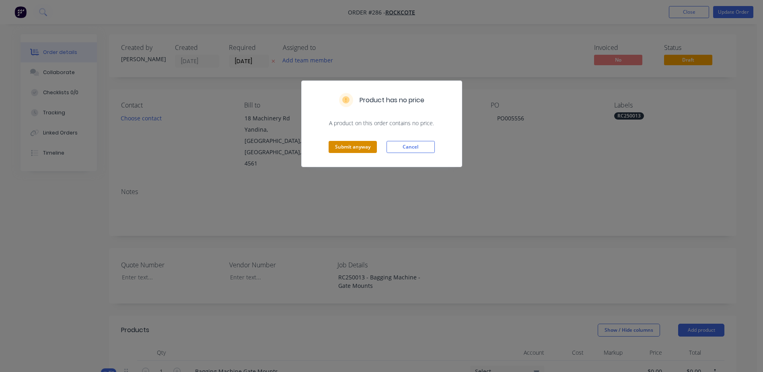
click at [337, 147] on button "Submit anyway" at bounding box center [353, 147] width 48 height 12
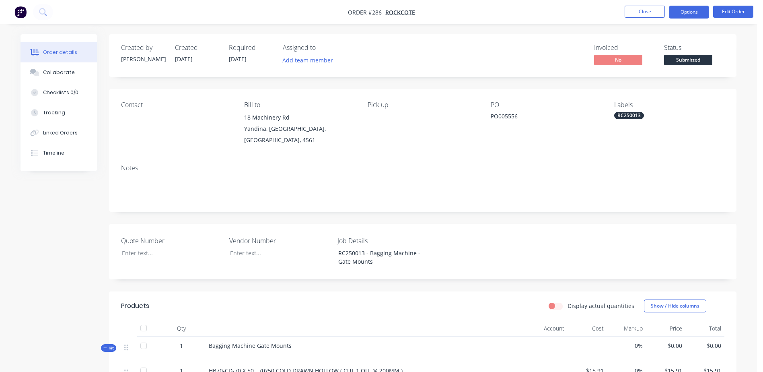
click at [693, 11] on button "Options" at bounding box center [689, 12] width 40 height 13
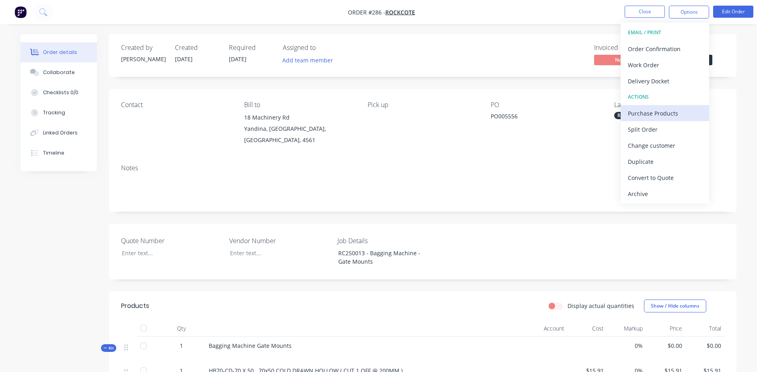
click at [686, 112] on div "Purchase Products" at bounding box center [665, 113] width 74 height 12
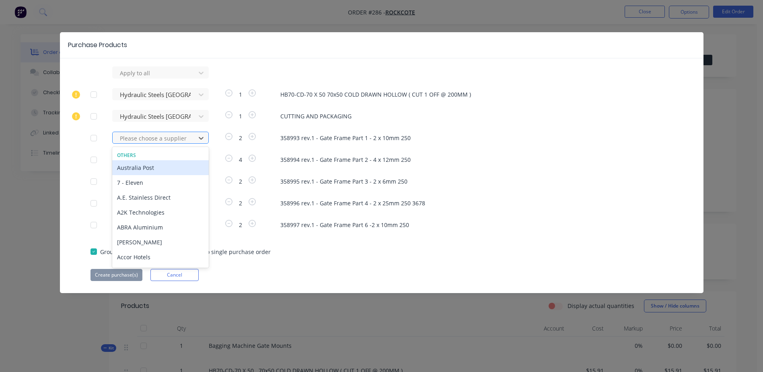
click at [149, 141] on div at bounding box center [155, 138] width 72 height 10
type input "mor"
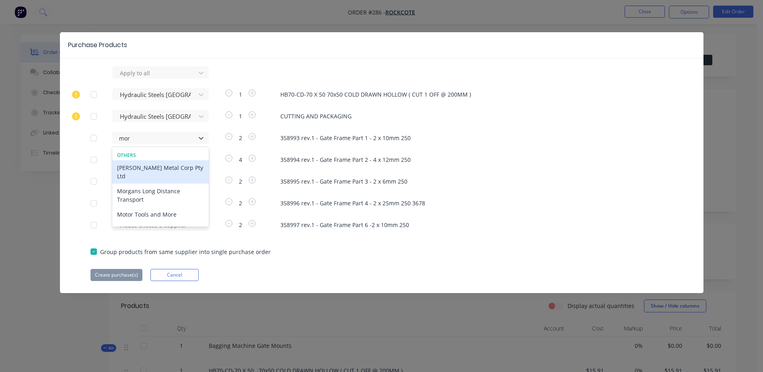
click at [150, 166] on div "[PERSON_NAME] Metal Corp Pty Ltd" at bounding box center [160, 171] width 97 height 23
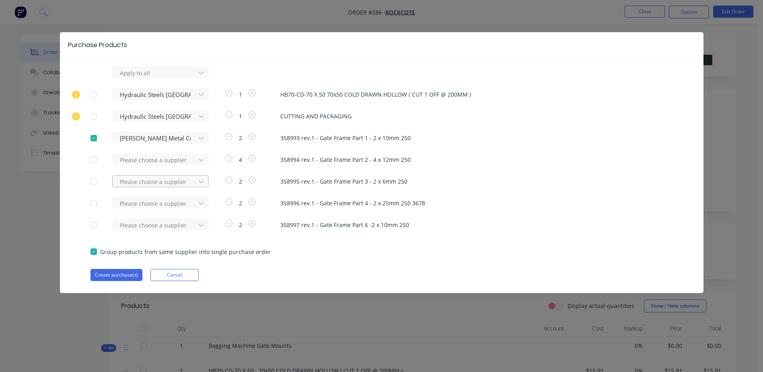
click at [125, 78] on div at bounding box center [155, 73] width 72 height 10
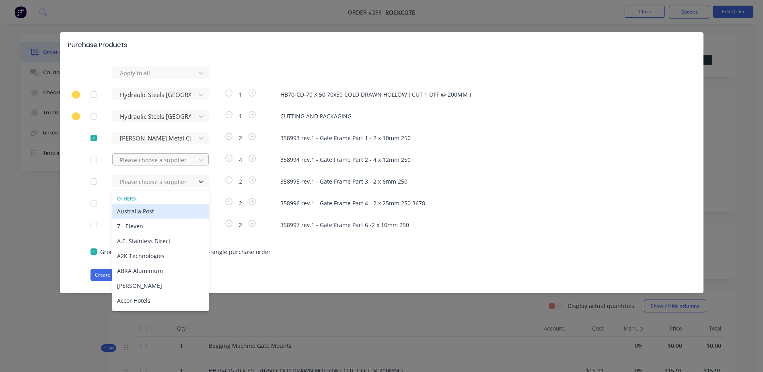
click at [133, 78] on div at bounding box center [155, 73] width 72 height 10
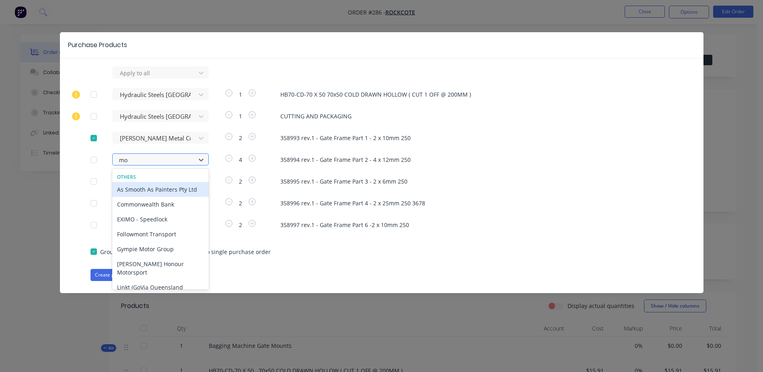
type input "mor"
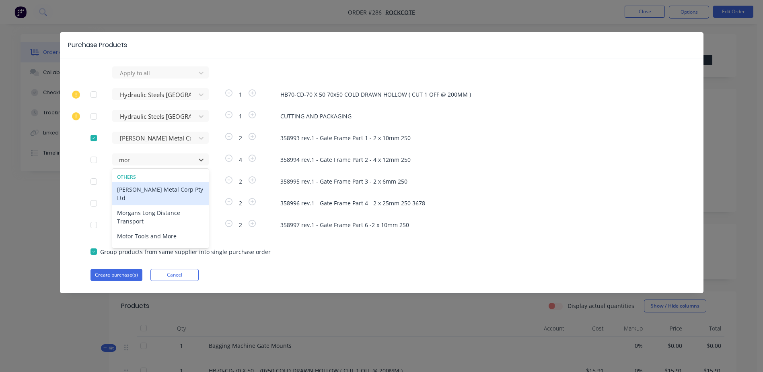
click at [152, 190] on div "[PERSON_NAME] Metal Corp Pty Ltd" at bounding box center [160, 193] width 97 height 23
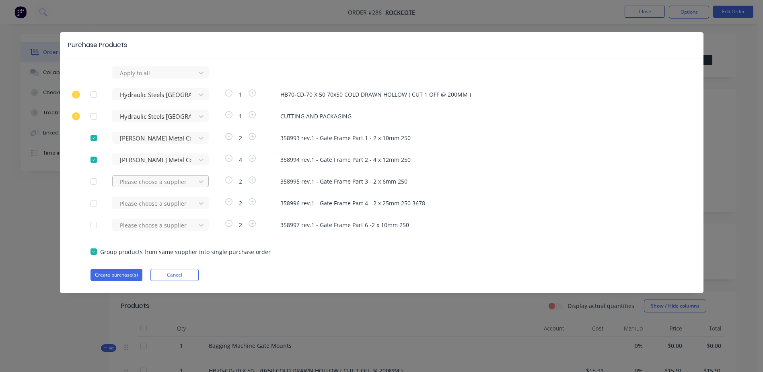
click at [129, 78] on div at bounding box center [155, 73] width 72 height 10
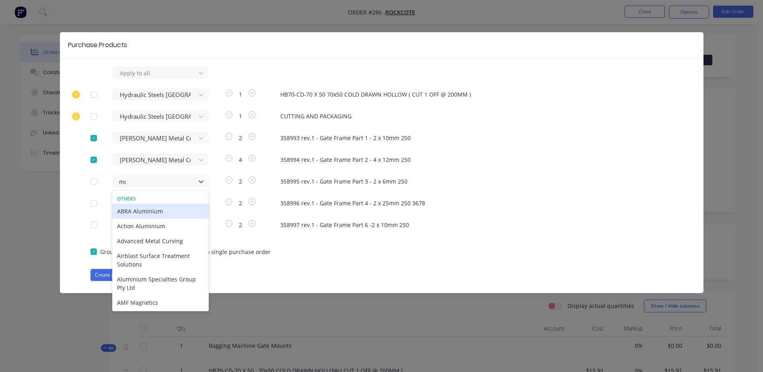
type input "mor"
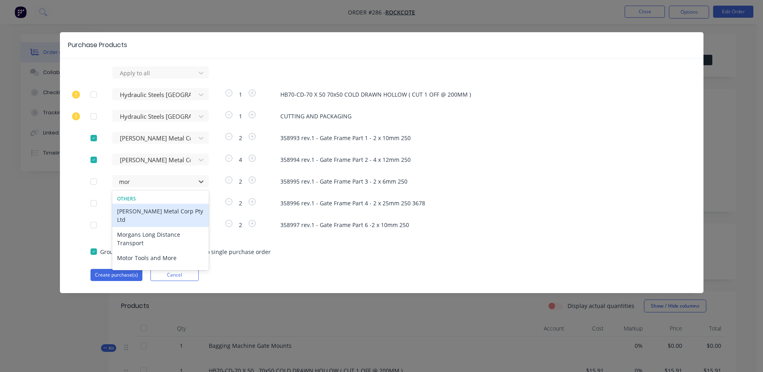
click at [146, 207] on div "[PERSON_NAME] Metal Corp Pty Ltd" at bounding box center [160, 214] width 97 height 23
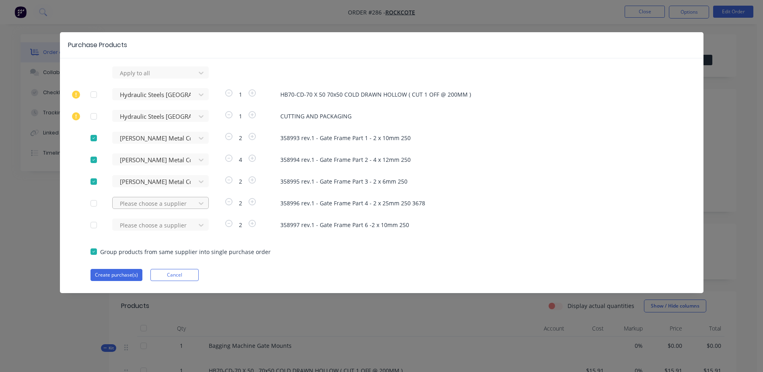
click at [135, 78] on div at bounding box center [155, 73] width 72 height 10
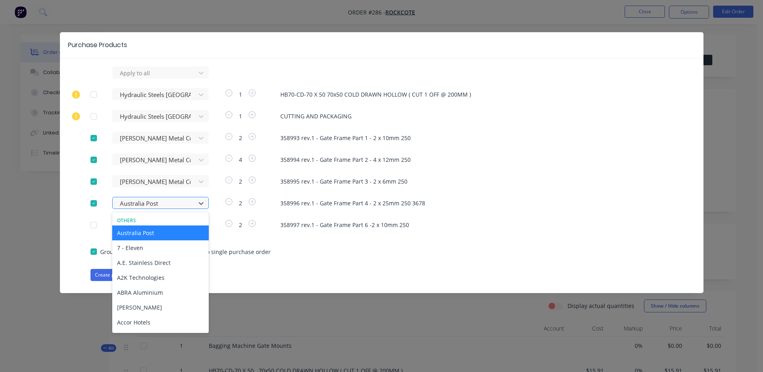
click at [144, 201] on div at bounding box center [155, 203] width 72 height 10
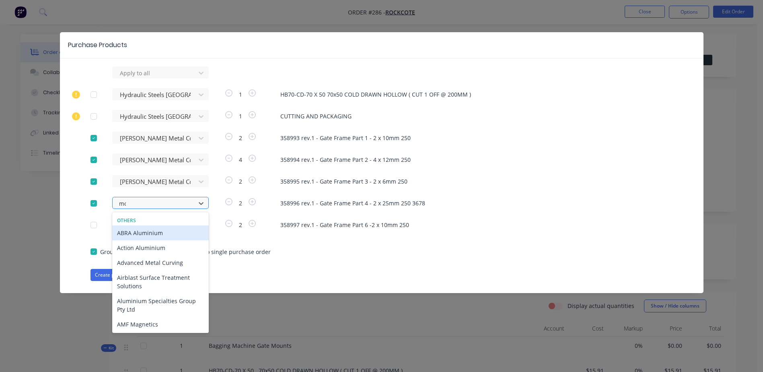
type input "mor"
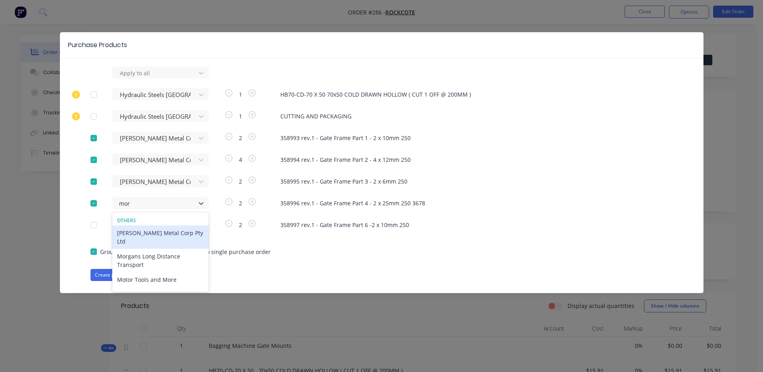
click at [154, 235] on div "[PERSON_NAME] Metal Corp Pty Ltd" at bounding box center [160, 236] width 97 height 23
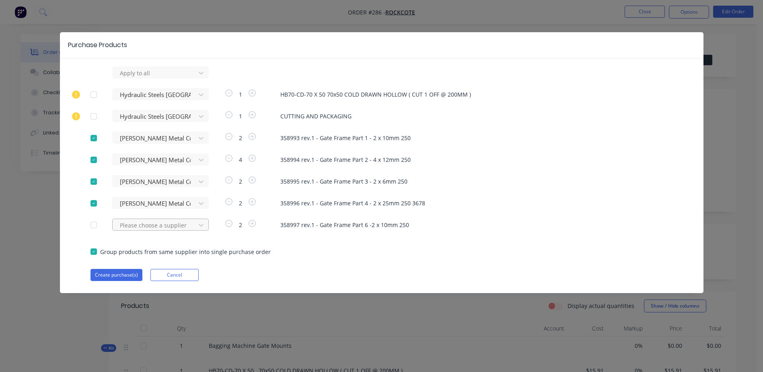
click at [133, 78] on div at bounding box center [155, 73] width 72 height 10
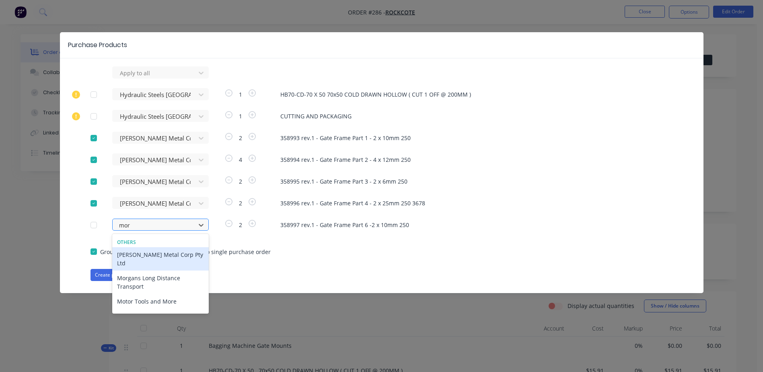
type input "morg"
click at [162, 255] on div "[PERSON_NAME] Metal Corp Pty Ltd" at bounding box center [160, 258] width 97 height 23
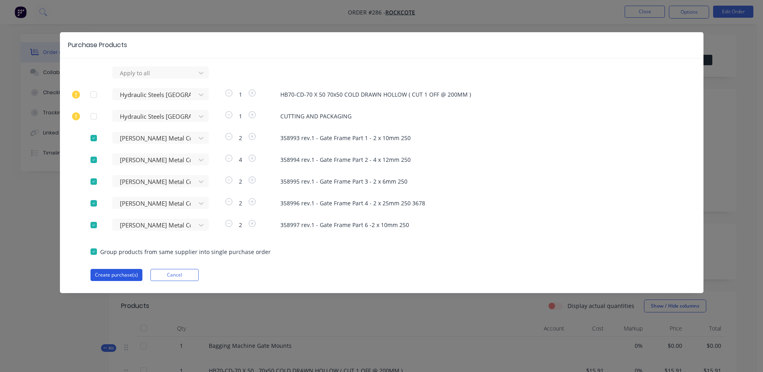
click at [116, 278] on button "Create purchase(s)" at bounding box center [116, 275] width 52 height 12
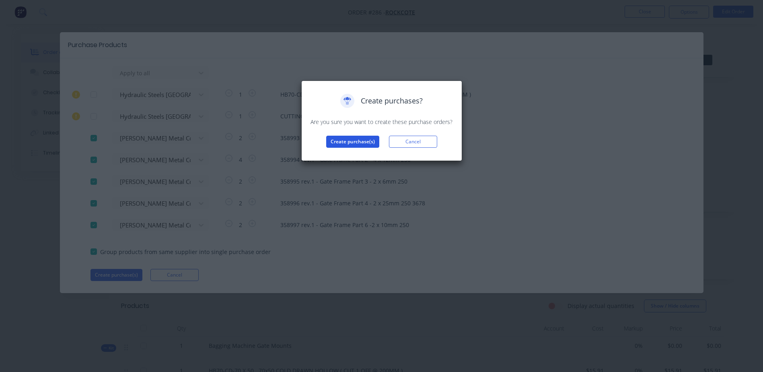
click at [349, 145] on button "Create purchase(s)" at bounding box center [352, 142] width 53 height 12
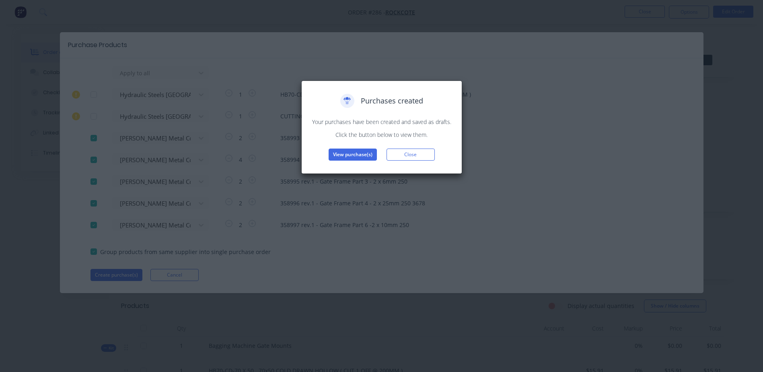
click at [351, 164] on div "Purchases created Your purchases have been created and saved as drafts. Click t…" at bounding box center [381, 126] width 161 height 93
click at [353, 160] on button "View purchase(s)" at bounding box center [353, 154] width 48 height 12
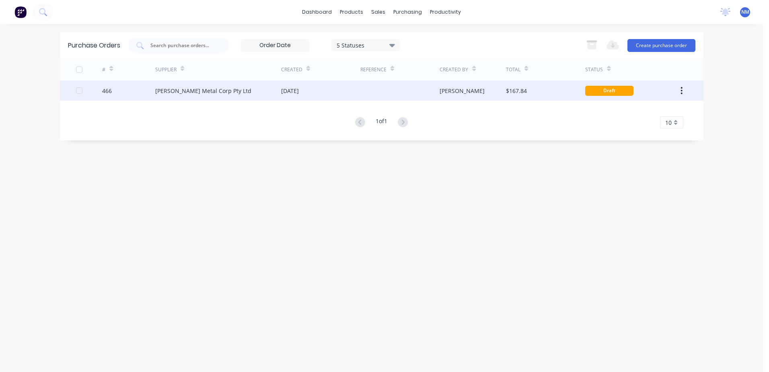
click at [471, 95] on div "[PERSON_NAME]" at bounding box center [473, 90] width 66 height 20
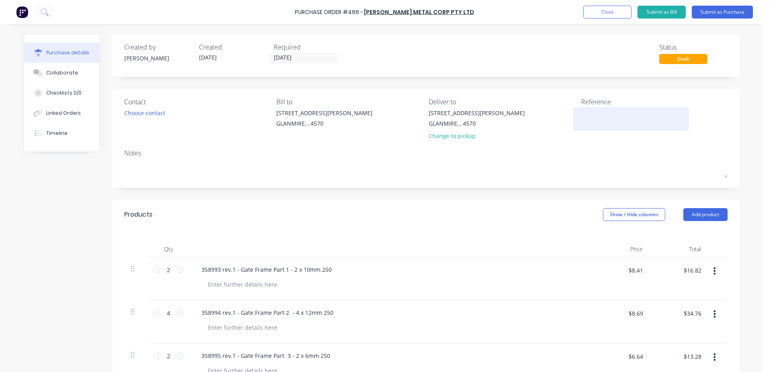
click at [586, 114] on textarea at bounding box center [631, 118] width 101 height 18
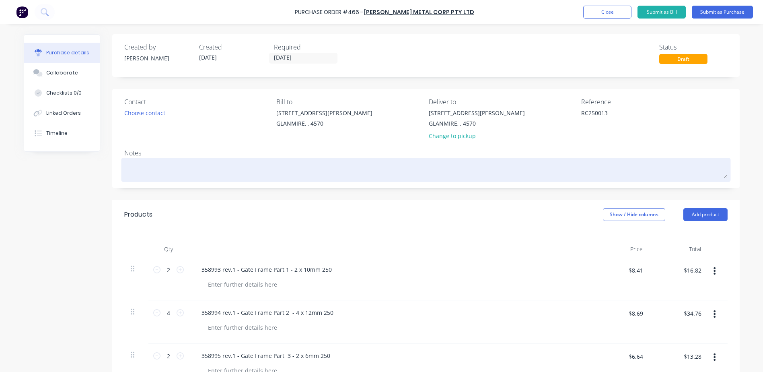
type textarea "RC250013"
type textarea "x"
type textarea "RC250013"
click at [141, 173] on textarea at bounding box center [425, 169] width 603 height 18
type textarea "x"
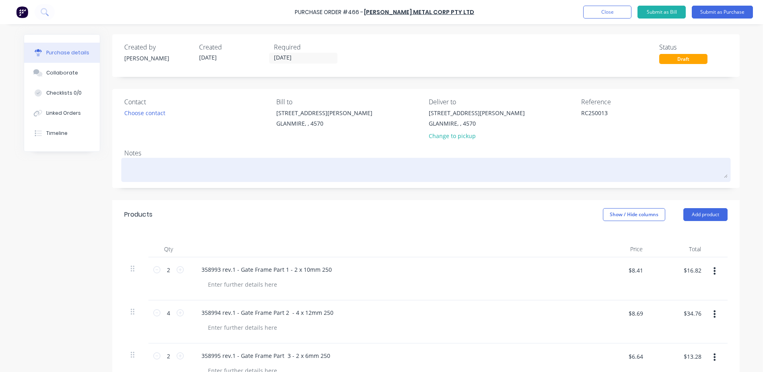
type textarea "R"
type textarea "x"
type textarea "RC"
type textarea "x"
type textarea "RC1"
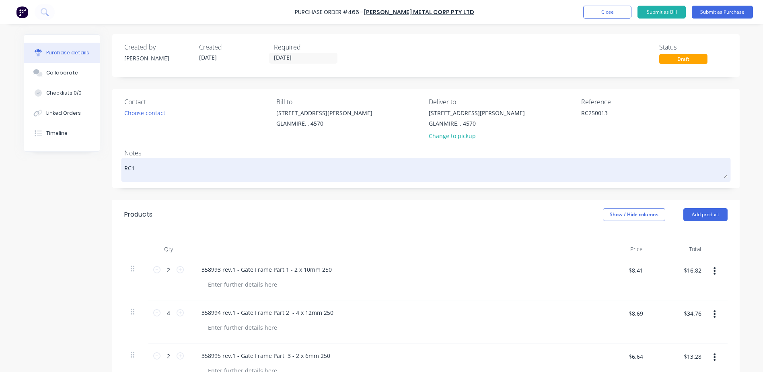
type textarea "x"
type textarea "RC"
type textarea "x"
type textarea "RC2"
type textarea "x"
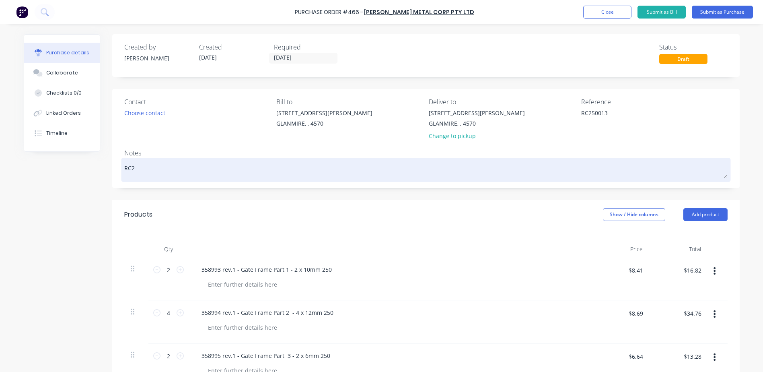
type textarea "RC25"
type textarea "x"
type textarea "RC250"
type textarea "x"
type textarea "RC2500"
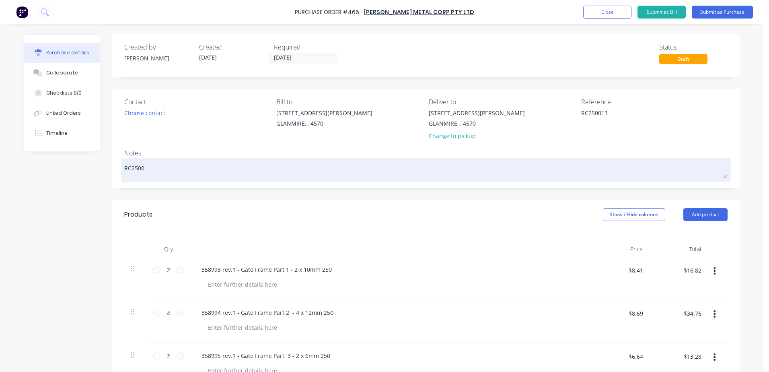
type textarea "x"
type textarea "RC25001"
type textarea "x"
type textarea "RC250013"
type textarea "x"
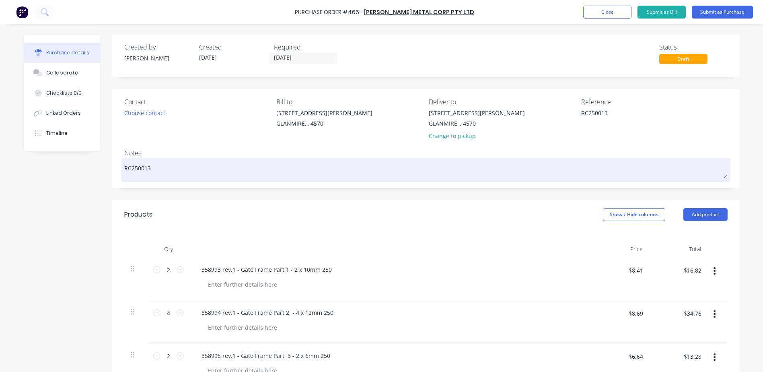
type textarea "RC250013"
type textarea "x"
type textarea "RC250013 -"
type textarea "x"
type textarea "RC250013 -"
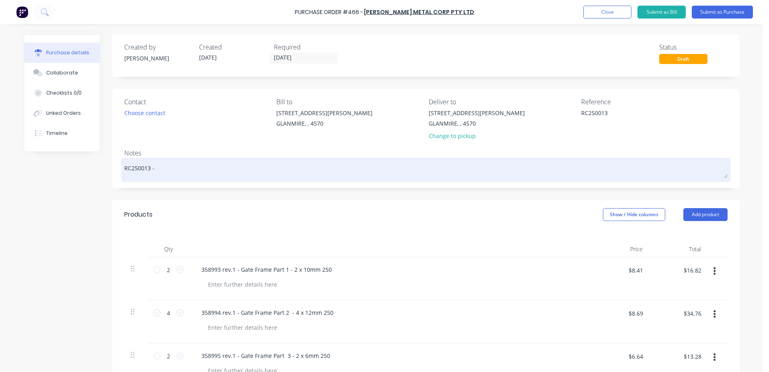
type textarea "x"
type textarea "RC250013 - G"
type textarea "x"
type textarea "RC250013 -"
type textarea "x"
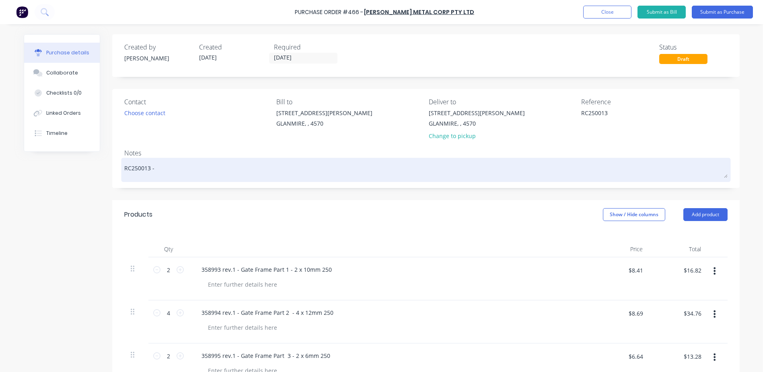
type textarea "RC250013 - g"
type textarea "x"
type textarea "RC250013 - gr"
type textarea "x"
type textarea "RC250013 - gre"
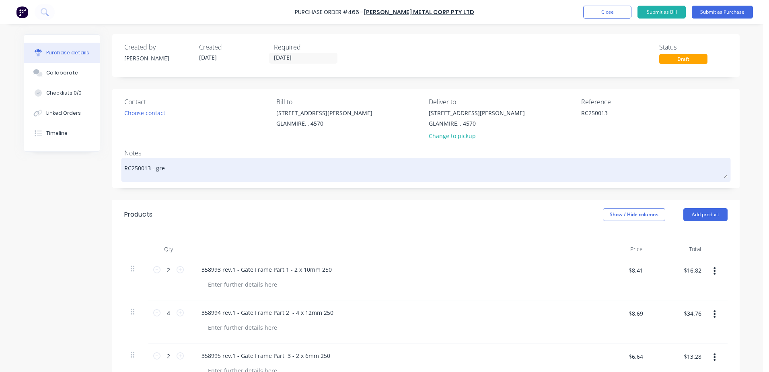
type textarea "x"
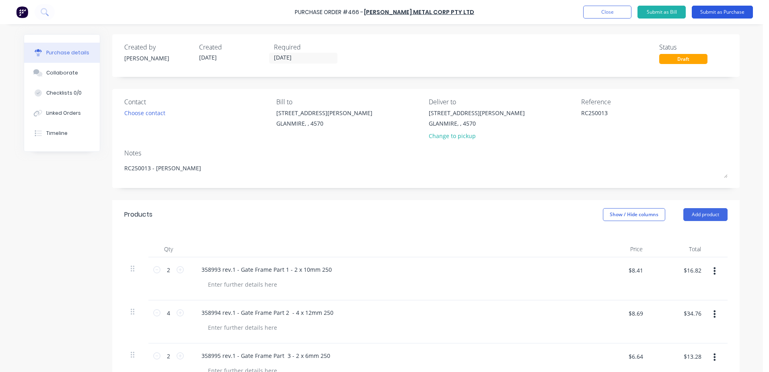
type textarea "RC250013 - [PERSON_NAME]"
type textarea "x"
type textarea "RC250013 - [PERSON_NAME]"
click at [725, 13] on button "Submit as Purchase" at bounding box center [722, 12] width 61 height 13
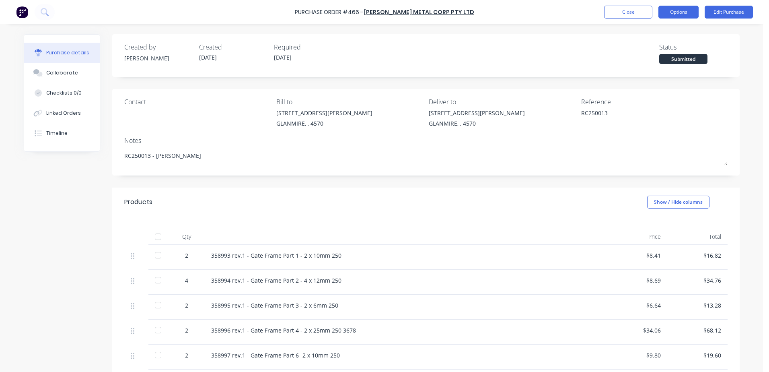
click at [675, 12] on button "Options" at bounding box center [678, 12] width 40 height 13
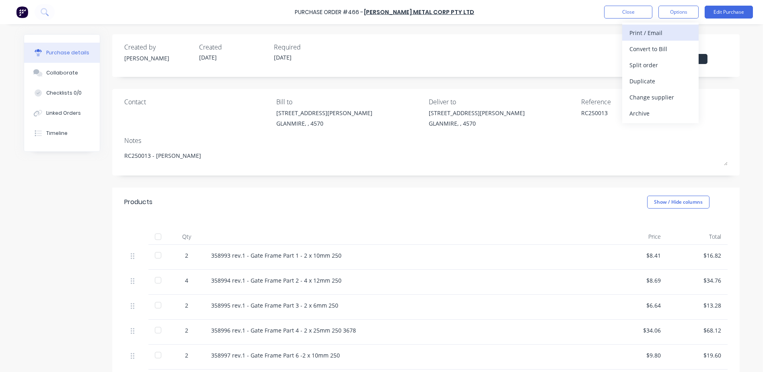
click at [670, 31] on div "Print / Email" at bounding box center [660, 33] width 62 height 12
click at [661, 48] on div "With pricing" at bounding box center [660, 49] width 62 height 12
type textarea "x"
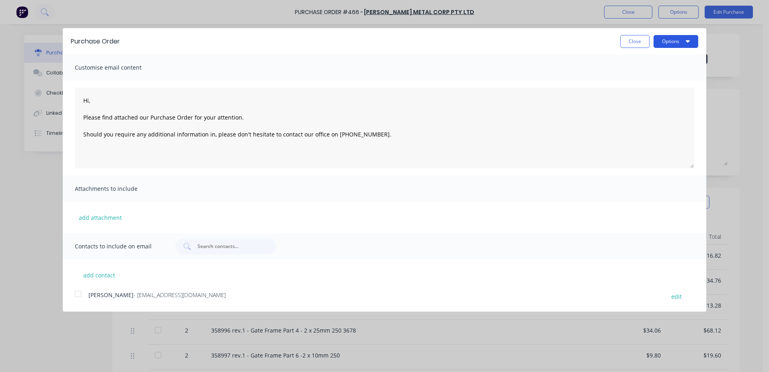
click at [682, 42] on button "Options" at bounding box center [675, 41] width 45 height 13
click at [80, 292] on div at bounding box center [78, 293] width 16 height 16
click at [664, 42] on button "Options" at bounding box center [675, 41] width 45 height 13
click at [653, 80] on div "Email" at bounding box center [660, 78] width 62 height 12
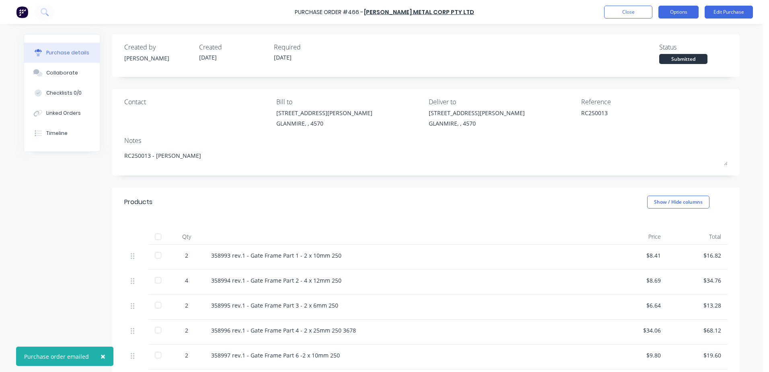
click at [676, 14] on button "Options" at bounding box center [678, 12] width 40 height 13
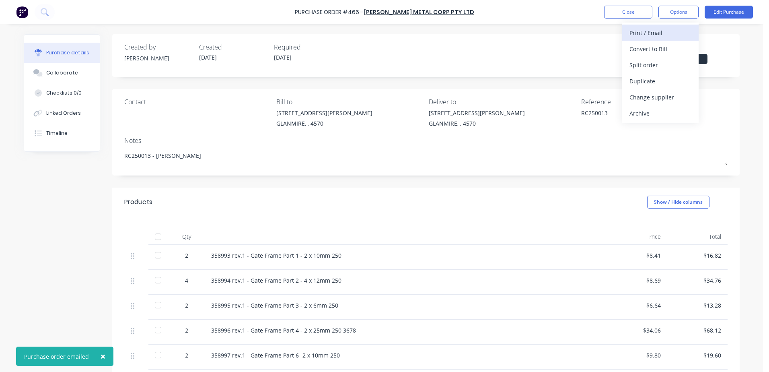
click at [638, 33] on div "Print / Email" at bounding box center [660, 33] width 62 height 12
click at [644, 47] on div "With pricing" at bounding box center [660, 49] width 62 height 12
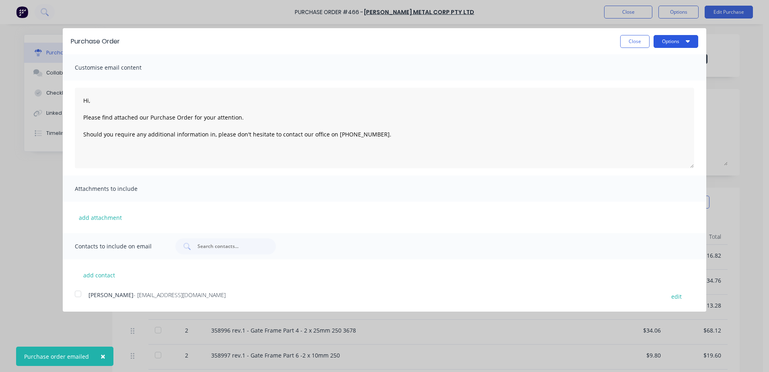
click at [668, 41] on button "Options" at bounding box center [675, 41] width 45 height 13
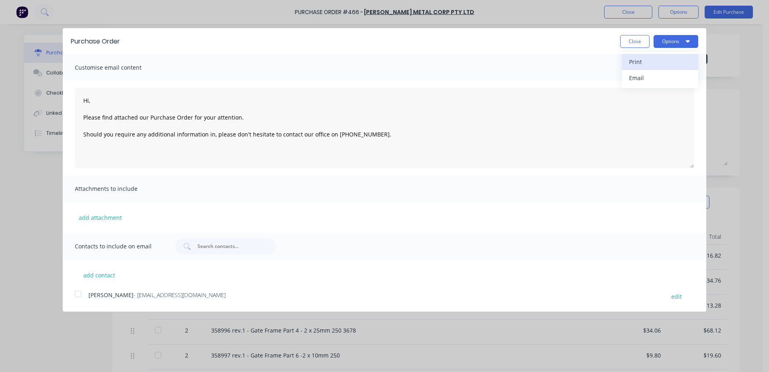
click at [636, 59] on div "Print" at bounding box center [660, 62] width 62 height 12
click at [628, 41] on button "Close" at bounding box center [634, 41] width 29 height 13
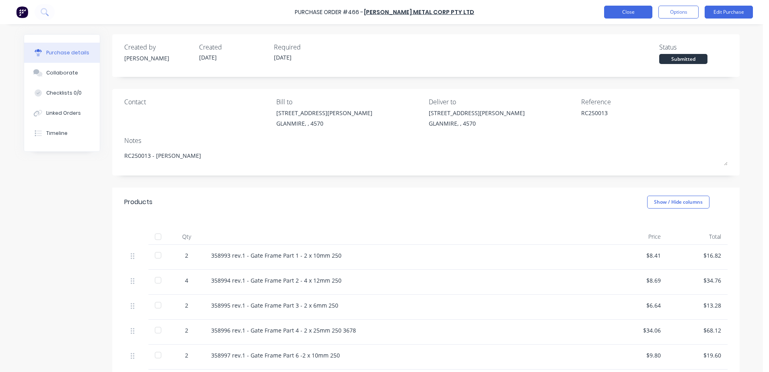
click at [620, 16] on button "Close" at bounding box center [628, 12] width 48 height 13
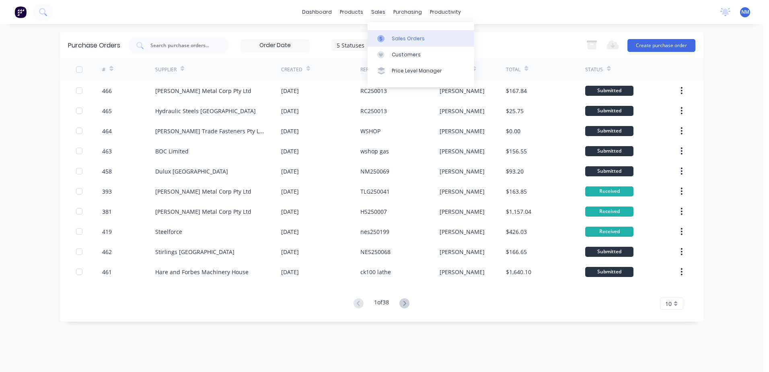
click at [400, 39] on div "Sales Orders" at bounding box center [408, 38] width 33 height 7
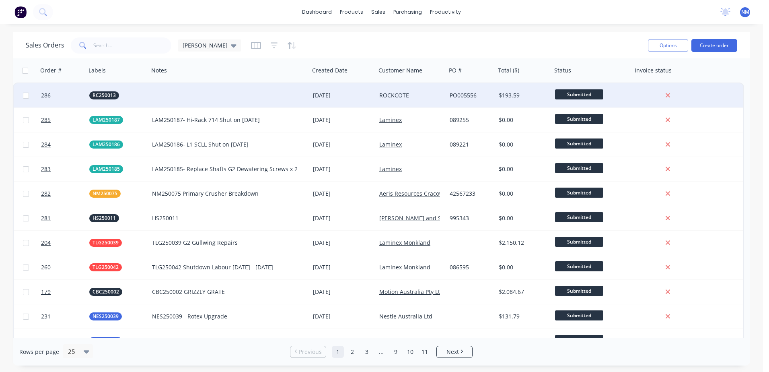
click at [434, 99] on div "ROCKCOTE" at bounding box center [411, 95] width 70 height 24
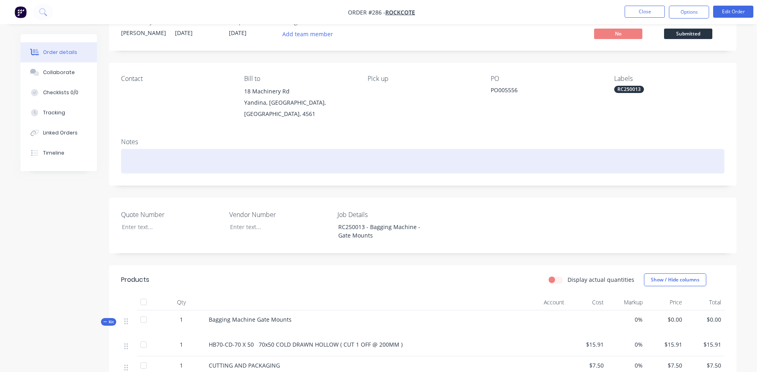
scroll to position [40, 0]
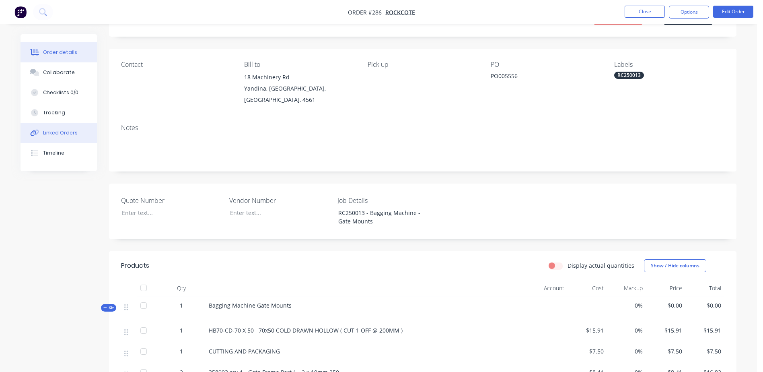
click at [68, 129] on div "Linked Orders" at bounding box center [60, 132] width 35 height 7
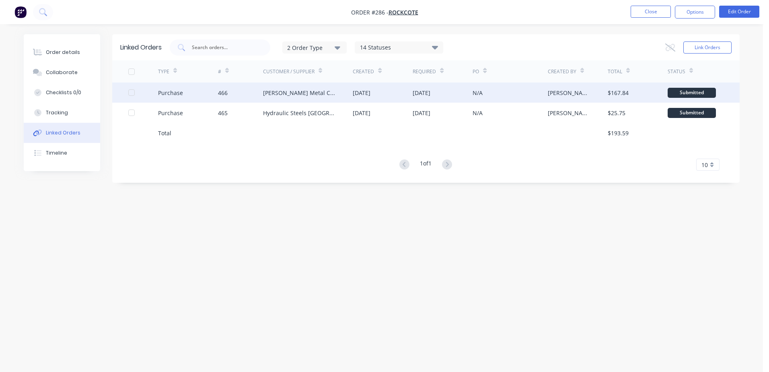
click at [353, 98] on div "[DATE]" at bounding box center [383, 92] width 60 height 20
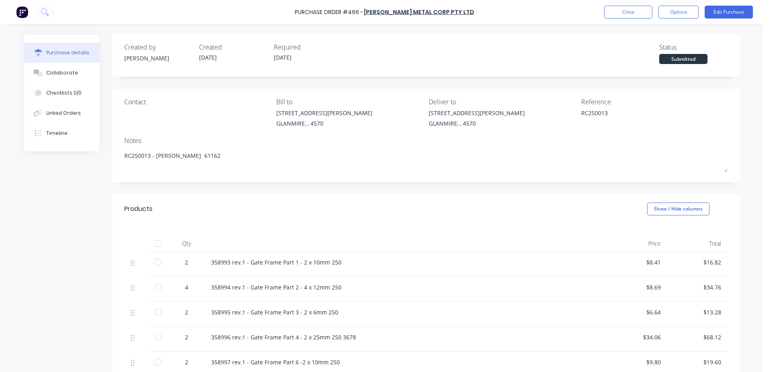
click at [617, 19] on div "Purchase Order #466 - [PERSON_NAME] Metal Corp Pty Ltd Close Options Edit Purch…" at bounding box center [384, 12] width 769 height 24
click at [623, 14] on button "Close" at bounding box center [628, 12] width 48 height 13
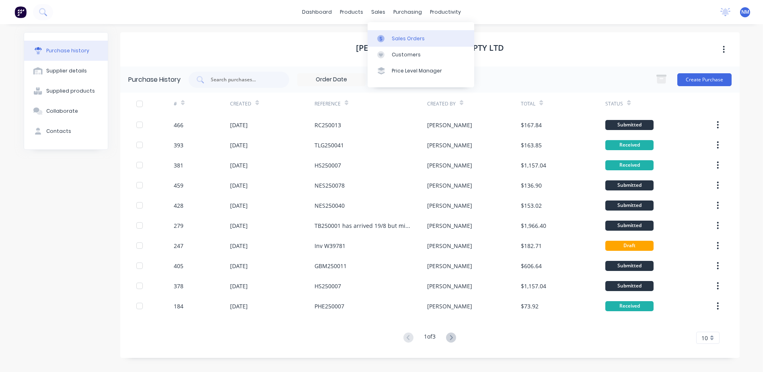
click at [406, 35] on div "Sales Orders" at bounding box center [408, 38] width 33 height 7
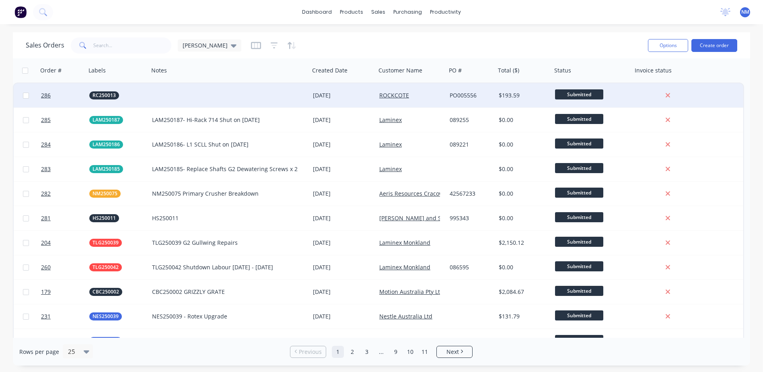
click at [423, 96] on div "ROCKCOTE" at bounding box center [409, 95] width 61 height 8
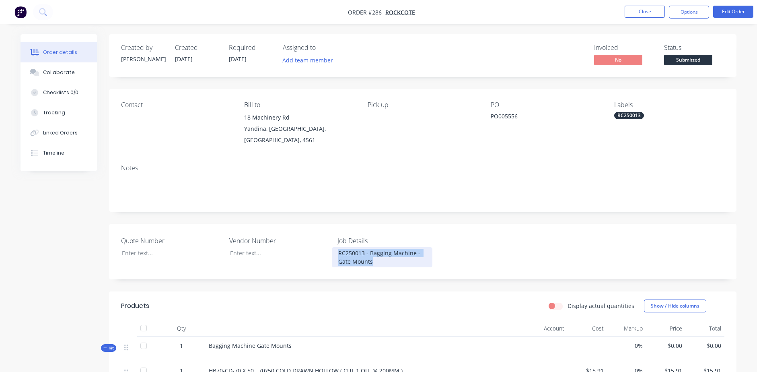
drag, startPoint x: 337, startPoint y: 246, endPoint x: 420, endPoint y: 251, distance: 83.4
click at [420, 251] on div "RC250013 - Bagging Machine - Gate Mounts" at bounding box center [382, 257] width 101 height 20
copy div "RC250013 - Bagging Machine - Gate Mounts"
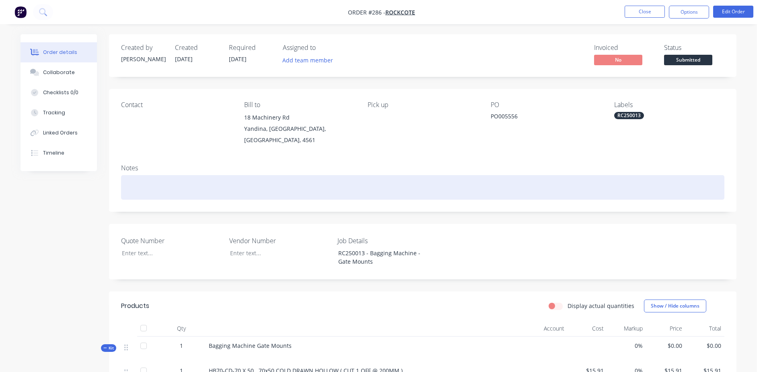
click at [150, 176] on div at bounding box center [422, 187] width 603 height 25
paste div
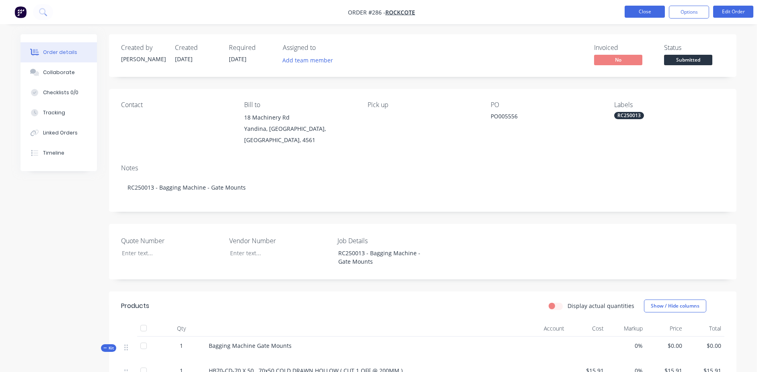
click at [639, 11] on button "Close" at bounding box center [644, 12] width 40 height 12
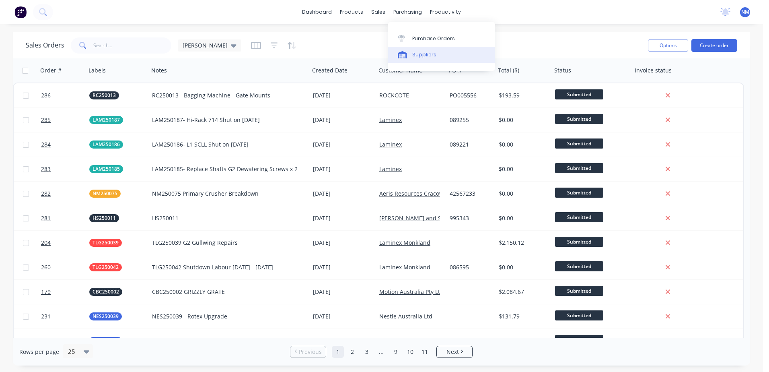
click at [431, 53] on div "Suppliers" at bounding box center [424, 54] width 24 height 7
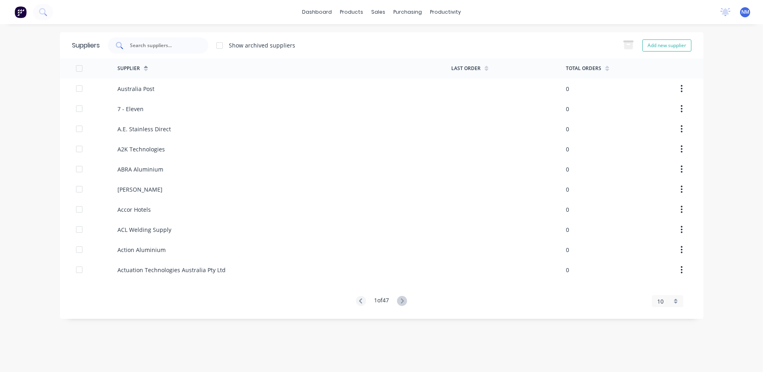
click at [170, 42] on input "text" at bounding box center [162, 45] width 67 height 8
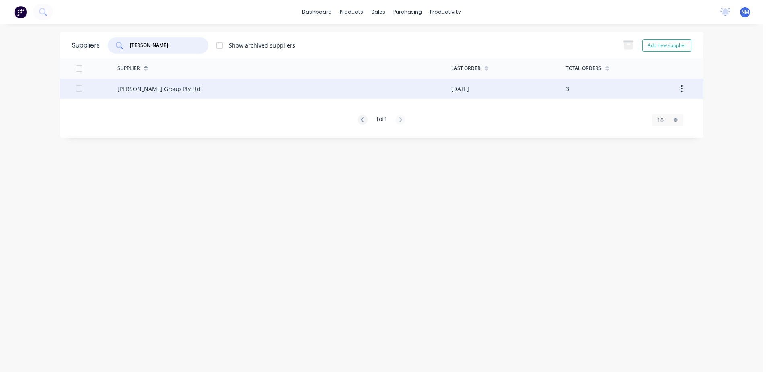
click at [275, 94] on div "[PERSON_NAME] Group Pty Ltd" at bounding box center [284, 88] width 334 height 20
